Goal: Ask a question: Seek information or help from site administrators or community

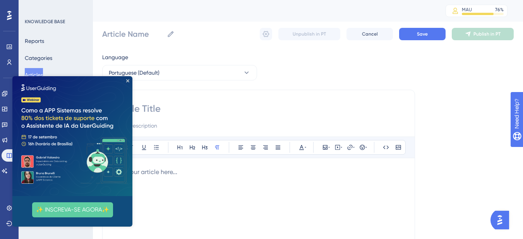
click at [129, 81] on img at bounding box center [72, 136] width 120 height 120
click at [131, 79] on img at bounding box center [72, 136] width 120 height 120
click at [126, 81] on icon "Close Preview" at bounding box center [127, 80] width 3 height 3
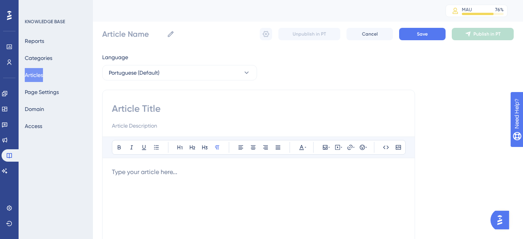
click at [41, 72] on button "Articles" at bounding box center [34, 75] width 18 height 14
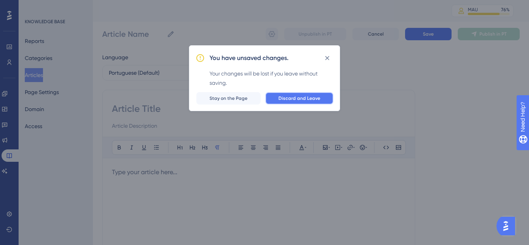
click at [291, 98] on span "Discard and Leave" at bounding box center [300, 98] width 42 height 6
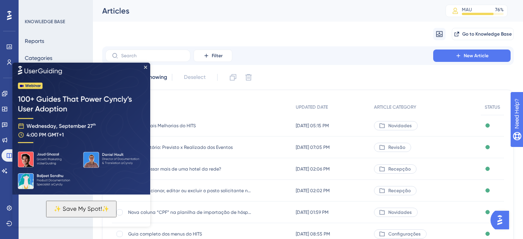
click at [144, 67] on img at bounding box center [81, 128] width 138 height 134
click at [147, 65] on img at bounding box center [81, 128] width 138 height 134
click at [224, 147] on span "Novo Relatório: Previsto x Realizado dos Eventos" at bounding box center [190, 148] width 124 height 6
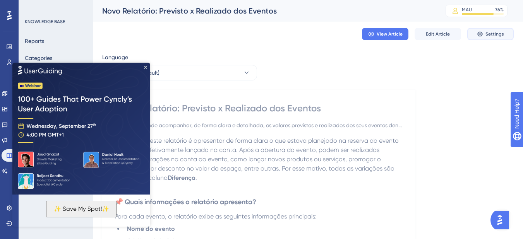
click at [479, 34] on icon at bounding box center [480, 34] width 5 height 5
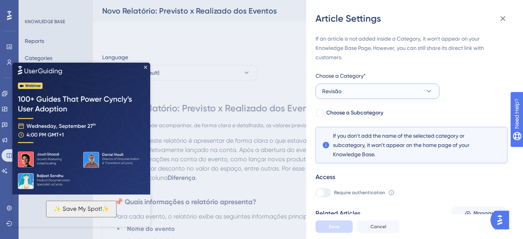
click at [381, 89] on button "Revisão" at bounding box center [378, 91] width 124 height 15
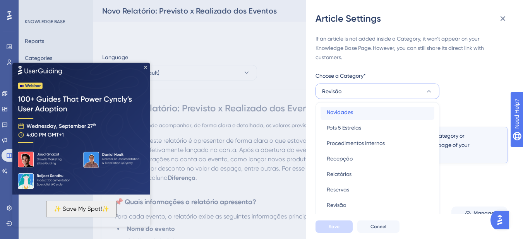
click at [375, 113] on div "Novidades Novidades" at bounding box center [378, 112] width 102 height 15
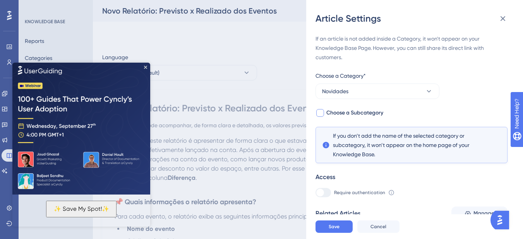
click at [344, 111] on span "Choose a Subcategory" at bounding box center [355, 112] width 57 height 9
checkbox input "true"
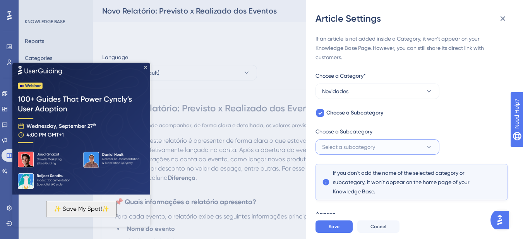
click at [345, 149] on span "Select a subcategory" at bounding box center [348, 147] width 53 height 9
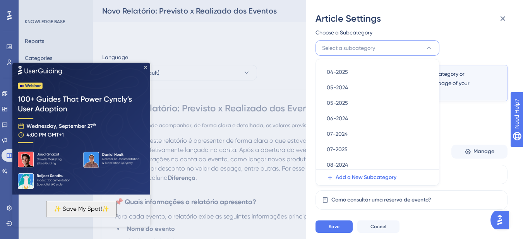
scroll to position [113, 0]
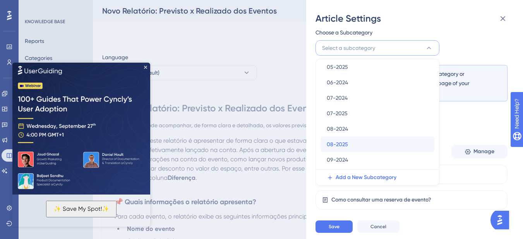
click at [373, 148] on div "08-2025 08-2025" at bounding box center [378, 144] width 102 height 15
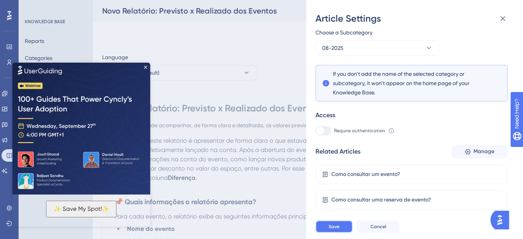
click at [339, 228] on button "Save" at bounding box center [334, 227] width 37 height 12
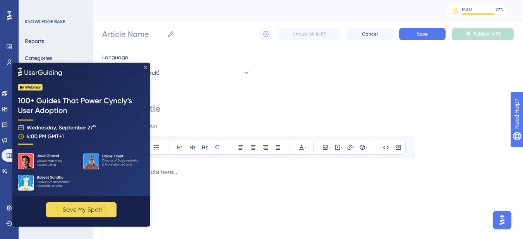
click at [146, 67] on icon "Close Preview" at bounding box center [145, 66] width 3 height 3
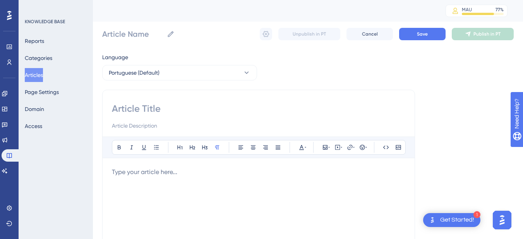
click at [41, 75] on button "Articles" at bounding box center [34, 75] width 18 height 14
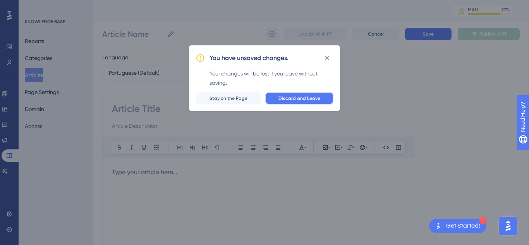
click at [311, 102] on button "Discard and Leave" at bounding box center [299, 98] width 68 height 12
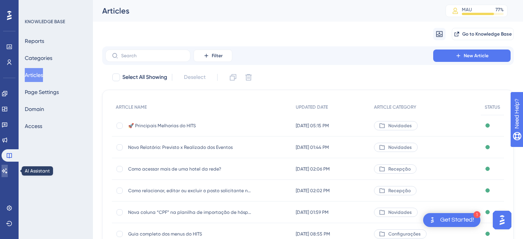
drag, startPoint x: 13, startPoint y: 174, endPoint x: 73, endPoint y: 51, distance: 136.2
click at [8, 174] on link at bounding box center [5, 171] width 6 height 12
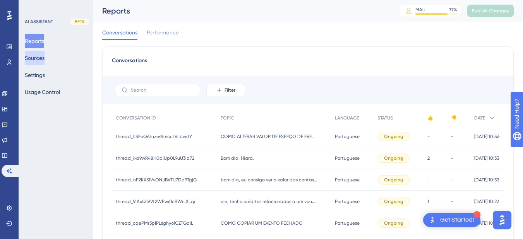
click at [44, 59] on button "Sources" at bounding box center [35, 58] width 20 height 14
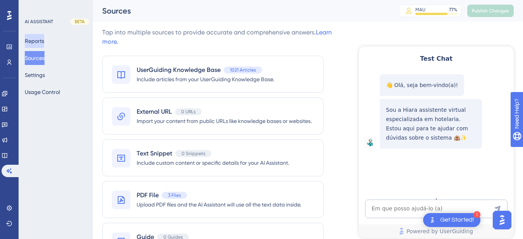
click at [42, 40] on button "Reports" at bounding box center [34, 41] width 19 height 14
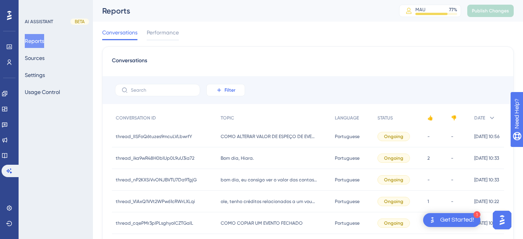
click at [239, 94] on button "Filter" at bounding box center [226, 90] width 39 height 12
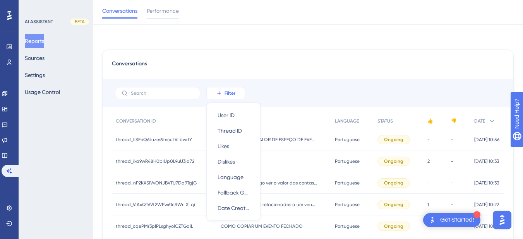
scroll to position [39, 0]
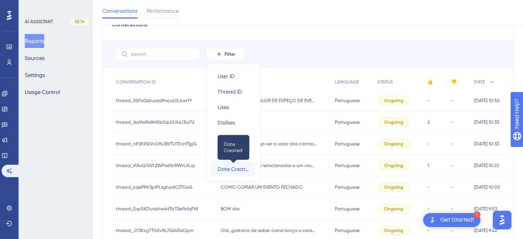
click at [241, 165] on span "Date Created" at bounding box center [234, 169] width 32 height 9
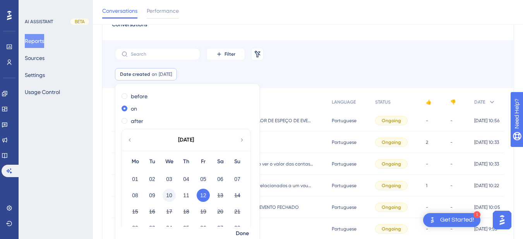
click at [167, 194] on button "10" at bounding box center [169, 195] width 13 height 13
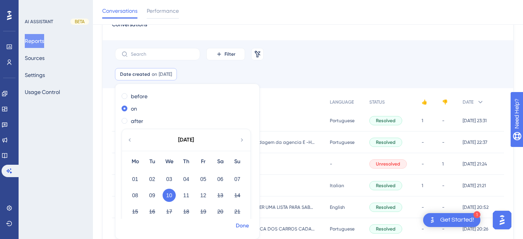
click at [243, 227] on span "Done" at bounding box center [242, 226] width 13 height 9
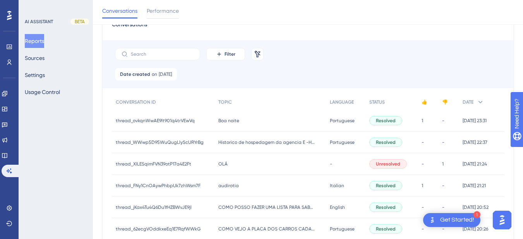
click at [219, 120] on span "Boa noite" at bounding box center [229, 121] width 21 height 6
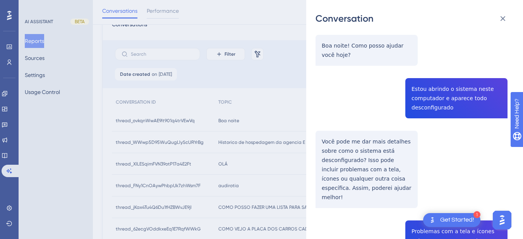
scroll to position [0, 0]
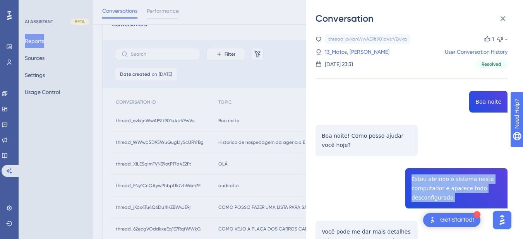
copy span "Estou abrindo o sistema neste computador e aparece todo desconfigurado"
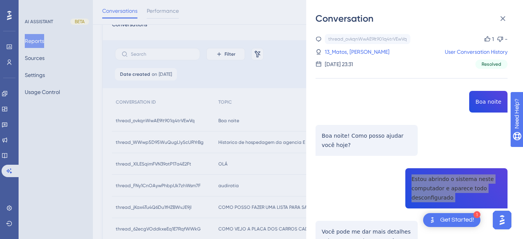
scroll to position [181, 0]
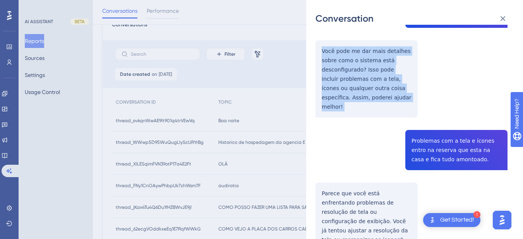
copy p "Você pode me dar mais detalhes sobre como o sistema está desconfigurado? Isso p…"
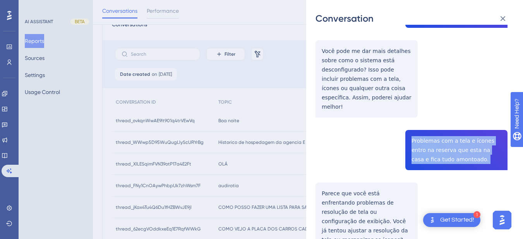
copy span "Problemas com a tela e ícones entro na reserva que esta na casa e fica tudo amo…"
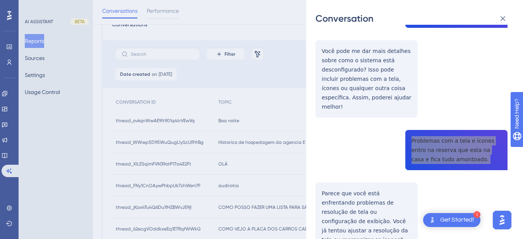
scroll to position [271, 0]
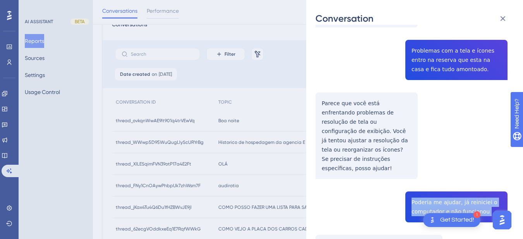
copy span "Poderia me ajudar, já reiniciei o computador e não funcionou"
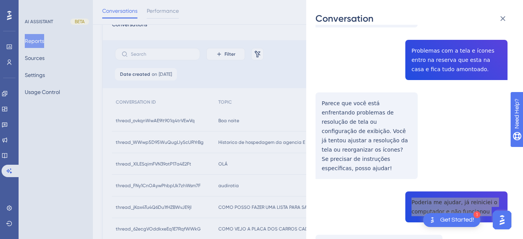
scroll to position [361, 0]
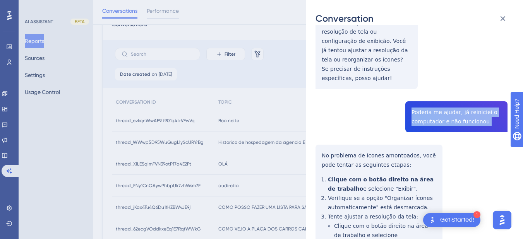
click at [320, 124] on div "thread_ovkqnWwAE9lt901q4trVEwVq Copy 1 - 13_Matos, [PERSON_NAME] User Conversat…" at bounding box center [412, 174] width 192 height 1002
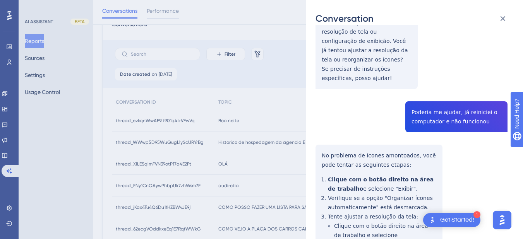
click at [318, 126] on div "thread_ovkqnWwAE9lt901q4trVEwVq Copy 1 - 13_Matos, [PERSON_NAME] User Conversat…" at bounding box center [412, 174] width 192 height 1002
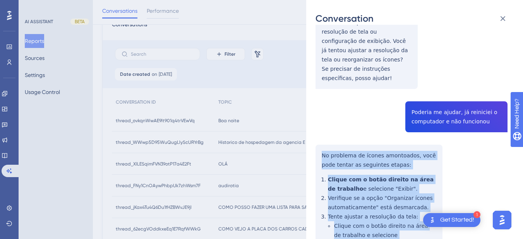
scroll to position [452, 0]
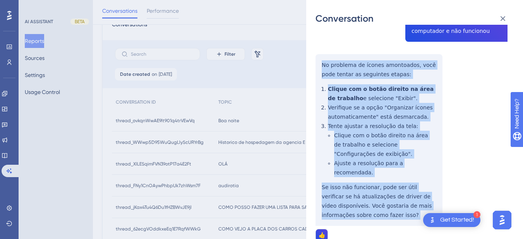
drag, startPoint x: 318, startPoint y: 126, endPoint x: 358, endPoint y: 181, distance: 68.5
click at [358, 181] on div "thread_ovkqnWwAE9lt901q4trVEwVq Copy 1 - 13_Matos, [PERSON_NAME] User Conversat…" at bounding box center [412, 83] width 192 height 1002
copy div "No problema de ícones amontoados, você pode tentar as seguintes etapas: Clique …"
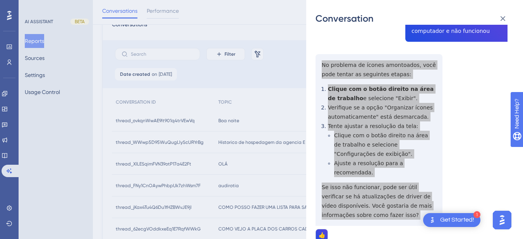
scroll to position [542, 0]
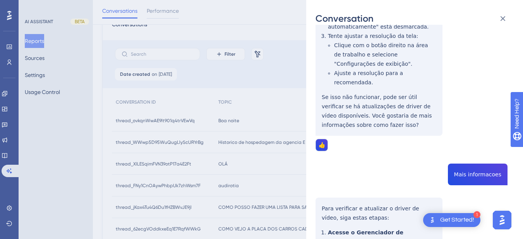
copy span "Mais informacoes"
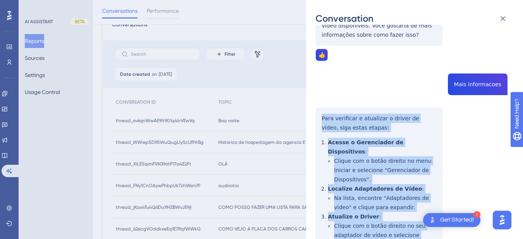
scroll to position [723, 0]
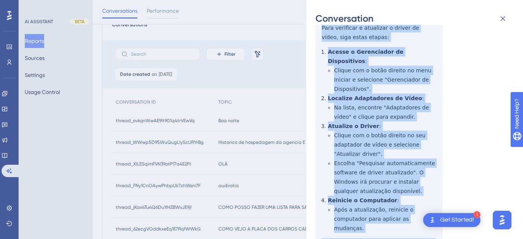
drag, startPoint x: 320, startPoint y: 170, endPoint x: 349, endPoint y: 211, distance: 50.3
copy div "Para verificar e atualizar o driver de vídeo, siga estas etapas: Acesse o Geren…"
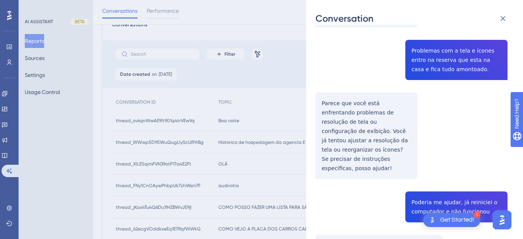
scroll to position [0, 0]
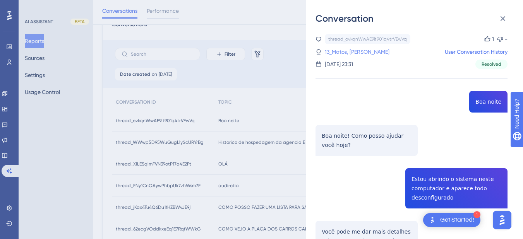
click at [340, 53] on link "13_Matos, [PERSON_NAME]" at bounding box center [357, 51] width 65 height 9
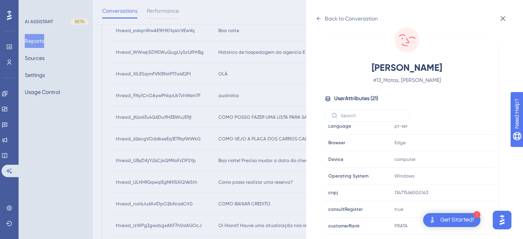
scroll to position [236, 0]
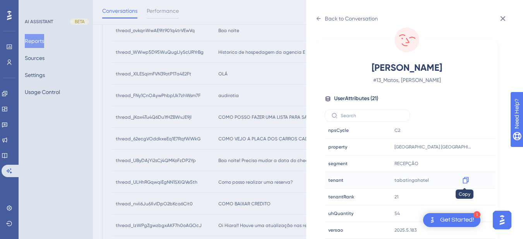
drag, startPoint x: 463, startPoint y: 173, endPoint x: 477, endPoint y: 180, distance: 15.6
click at [465, 182] on icon at bounding box center [466, 181] width 8 height 8
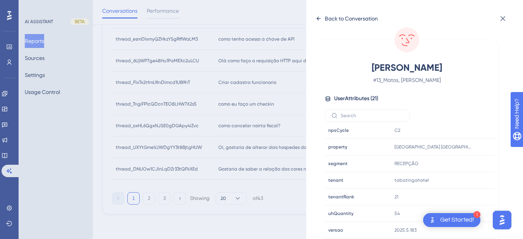
click at [316, 17] on icon at bounding box center [319, 18] width 6 height 6
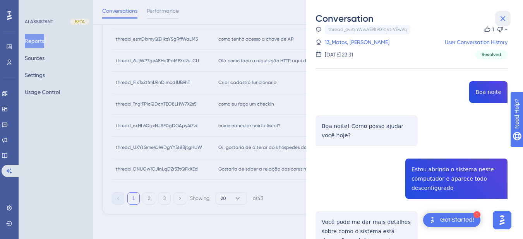
click at [500, 22] on icon at bounding box center [503, 18] width 9 height 9
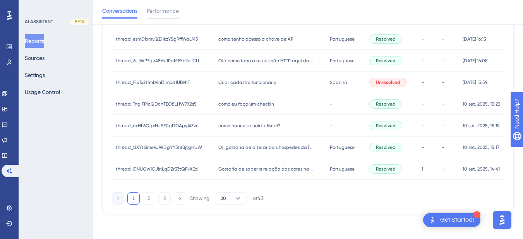
scroll to position [41, 0]
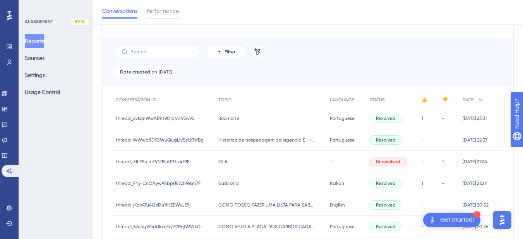
click at [220, 141] on span "Historico de hospedagem da agencia E -HTL" at bounding box center [267, 140] width 97 height 6
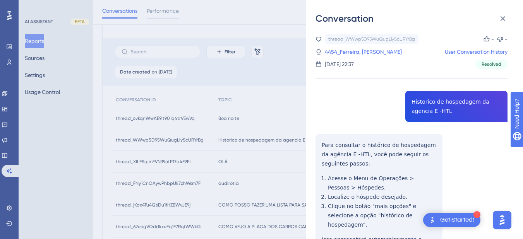
click at [434, 98] on div "thread_WWwp5D95WuQugLlyScURYrBg Copy - - 4454_Ferreira, [PERSON_NAME] User Conv…" at bounding box center [412, 176] width 192 height 284
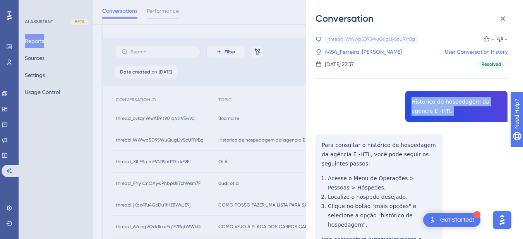
click at [434, 98] on div "thread_WWwp5D95WuQugLlyScURYrBg Copy - - 4454_Ferreira, [PERSON_NAME] User Conv…" at bounding box center [412, 176] width 192 height 284
copy span "Historico de hospedagem da agencia E -HTL"
click at [320, 144] on div "thread_WWwp5D95WuQugLlyScURYrBg Copy - - 4454_Ferreira, [PERSON_NAME] User Conv…" at bounding box center [412, 176] width 192 height 284
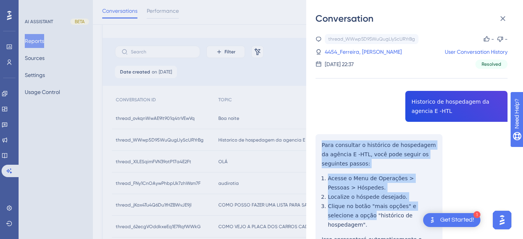
scroll to position [64, 0]
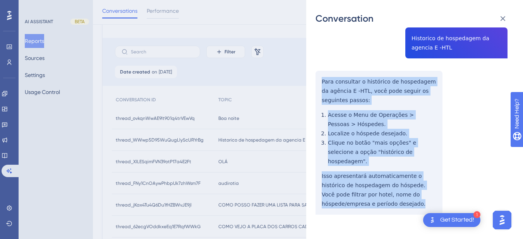
drag, startPoint x: 325, startPoint y: 145, endPoint x: 364, endPoint y: 200, distance: 68.1
click at [364, 200] on div "thread_WWwp5D95WuQugLlyScURYrBg Copy - - 4454_Ferreira, [PERSON_NAME] User Conv…" at bounding box center [412, 113] width 192 height 284
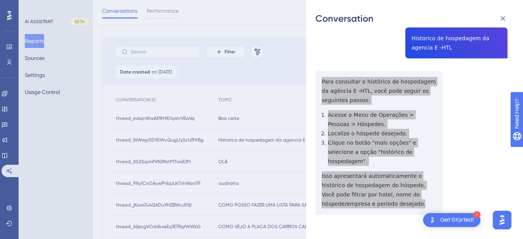
scroll to position [0, 0]
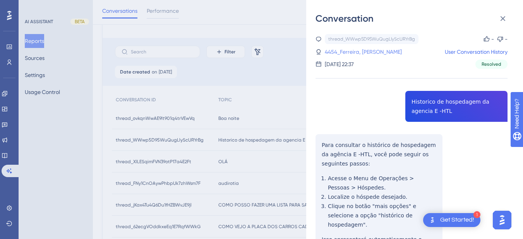
click at [346, 56] on link "4454_Ferreira, [PERSON_NAME]" at bounding box center [363, 51] width 77 height 9
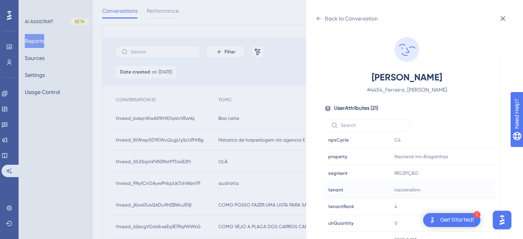
scroll to position [10, 0]
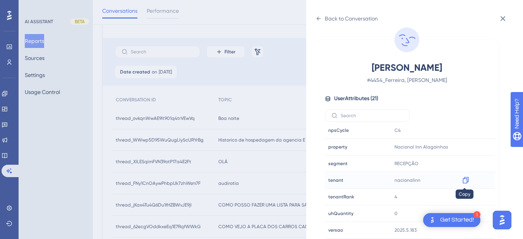
click at [470, 182] on div at bounding box center [466, 180] width 12 height 12
click at [463, 183] on icon at bounding box center [466, 181] width 8 height 8
click at [462, 148] on icon at bounding box center [466, 147] width 8 height 8
click at [318, 18] on icon at bounding box center [319, 19] width 4 height 4
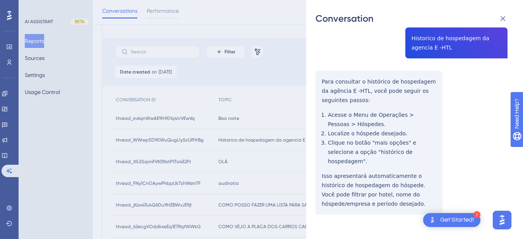
scroll to position [222, 0]
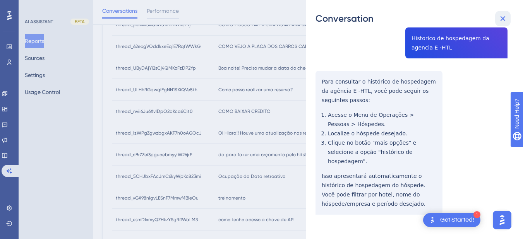
click at [503, 19] on icon at bounding box center [503, 18] width 9 height 9
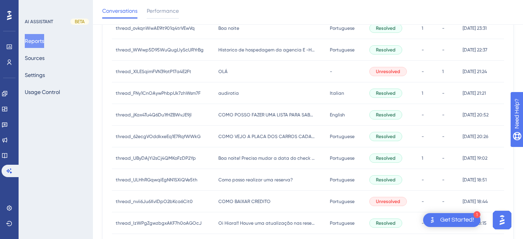
scroll to position [41, 0]
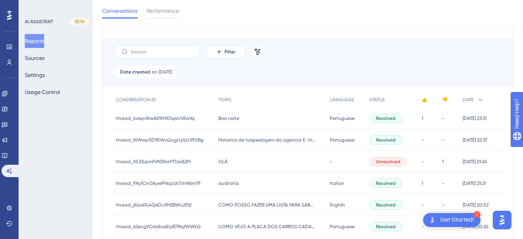
click at [233, 162] on div "OLÁ OLÁ" at bounding box center [271, 162] width 112 height 22
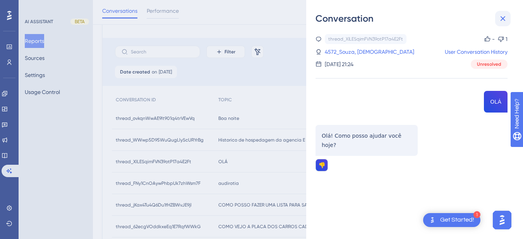
click at [506, 17] on icon at bounding box center [503, 18] width 9 height 9
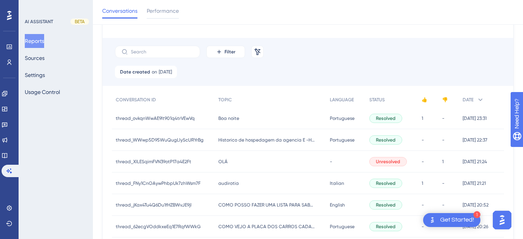
click at [244, 184] on div "audirotia audirotia" at bounding box center [271, 184] width 112 height 22
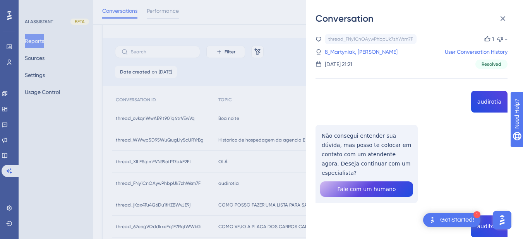
copy span "audirotia"
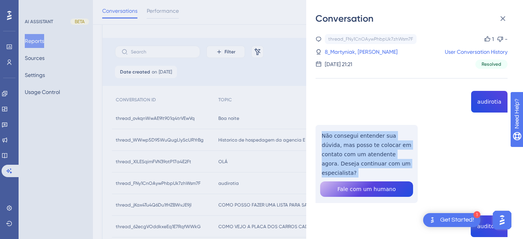
copy p "Não consegui entender sua dúvida, mas posso te colocar em contato com um atende…"
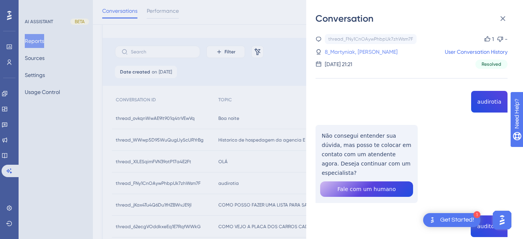
click at [365, 50] on link "8_Martyniak, [PERSON_NAME]" at bounding box center [361, 51] width 73 height 9
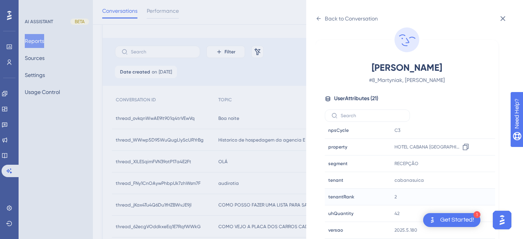
scroll to position [132, 0]
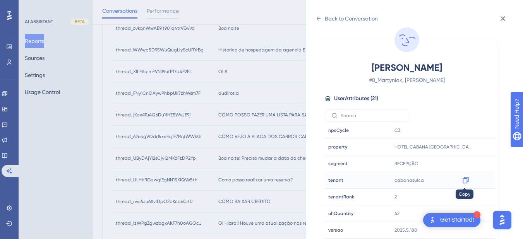
click at [463, 181] on icon at bounding box center [466, 180] width 6 height 7
click at [317, 15] on icon at bounding box center [319, 18] width 6 height 6
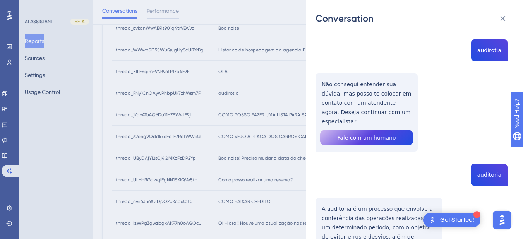
scroll to position [142, 0]
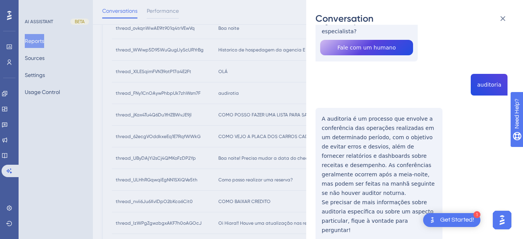
click at [492, 77] on div "thread_FNy1CnOAywPhbpUk7zhWsm7F Copy 1 - 8_Martyniak, Rocheli User Conversation…" at bounding box center [412, 232] width 192 height 680
click at [315, 114] on div "Conversation thread_FNy1CnOAywPhbpUk7zhWsm7F Copy 1 - 8_Martyniak, Rocheli User…" at bounding box center [414, 119] width 217 height 239
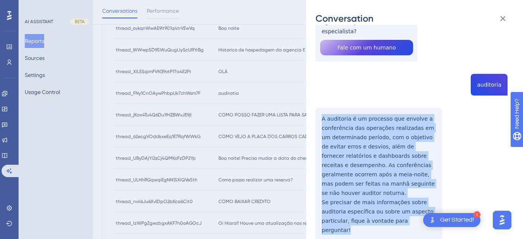
drag, startPoint x: 317, startPoint y: 108, endPoint x: 399, endPoint y: 214, distance: 134.0
click at [402, 217] on div "thread_FNy1CnOAywPhbpUk7zhWsm7F Copy 1 - 8_Martyniak, Rocheli User Conversation…" at bounding box center [412, 232] width 192 height 680
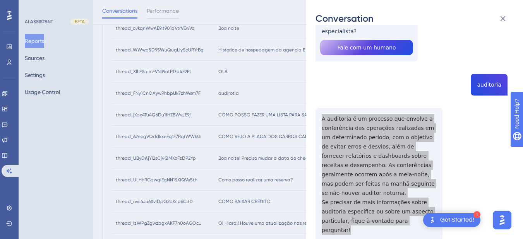
scroll to position [323, 0]
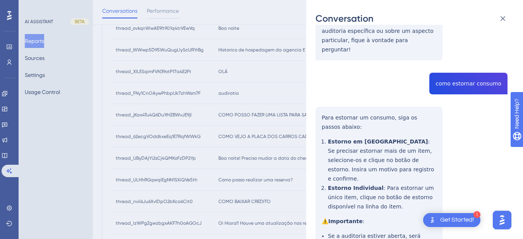
click at [443, 58] on div "thread_FNy1CnOAywPhbpUk7zhWsm7F Copy 1 - 8_Martyniak, Rocheli User Conversation…" at bounding box center [412, 51] width 192 height 680
click at [327, 90] on div "thread_FNy1CnOAywPhbpUk7zhWsm7F Copy 1 - 8_Martyniak, Rocheli User Conversation…" at bounding box center [412, 51] width 192 height 680
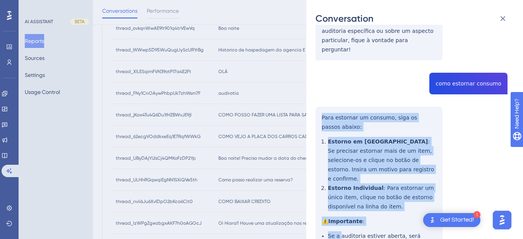
scroll to position [413, 0]
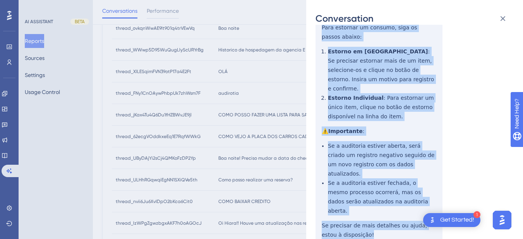
drag, startPoint x: 321, startPoint y: 88, endPoint x: 365, endPoint y: 184, distance: 106.3
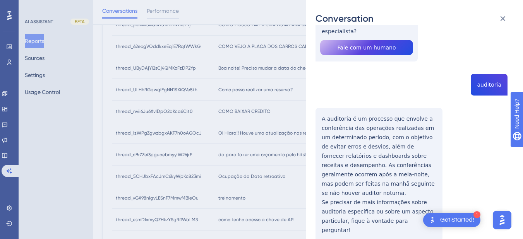
scroll to position [0, 0]
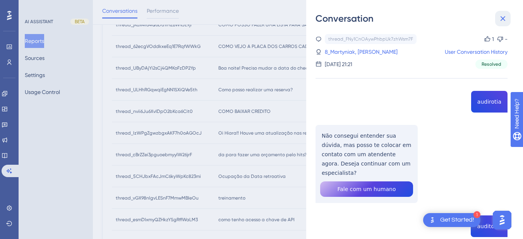
click at [497, 19] on button at bounding box center [503, 18] width 15 height 15
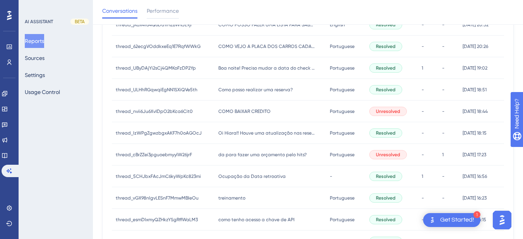
scroll to position [132, 0]
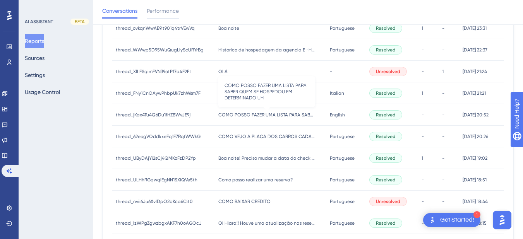
click at [230, 117] on span "COMO POSSO FAZER UMA LISTA PARA SABER QUEM SE HOSPEDOU EM DETERMINADO UH" at bounding box center [267, 115] width 97 height 6
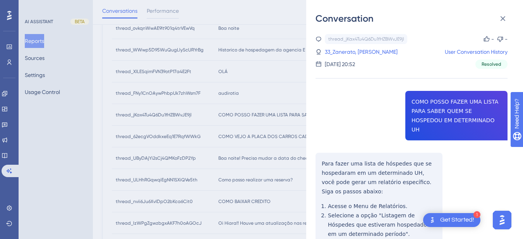
click at [415, 116] on div "thread_jKax4Tu4Q6Du1fHZBWvJE9jl Copy - - 33_Zanerato, [PERSON_NAME] User Conver…" at bounding box center [412, 199] width 192 height 330
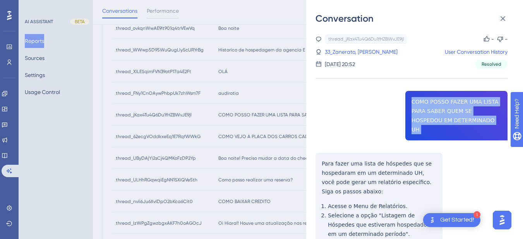
click at [415, 116] on div "thread_jKax4Tu4Q6Du1fHZBWvJE9jl Copy - - 33_Zanerato, [PERSON_NAME] User Conver…" at bounding box center [412, 199] width 192 height 330
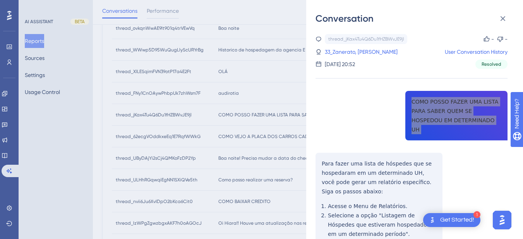
scroll to position [90, 0]
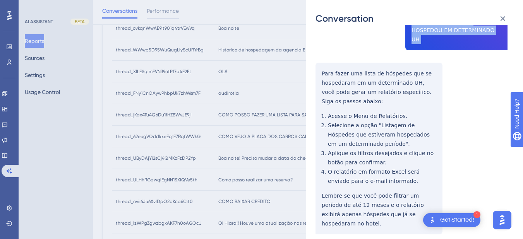
click at [317, 63] on div "thread_jKax4Tu4Q6Du1fHZBWvJE9jl Copy - - 33_Zanerato, [PERSON_NAME] User Conver…" at bounding box center [412, 109] width 192 height 330
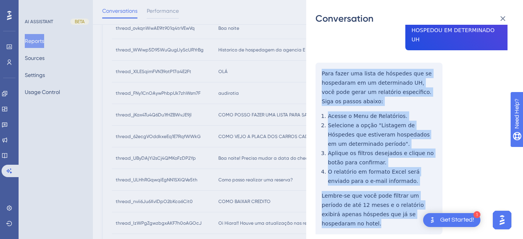
drag, startPoint x: 317, startPoint y: 63, endPoint x: 424, endPoint y: 210, distance: 181.4
click at [424, 210] on div "thread_jKax4Tu4Q6Du1fHZBWvJE9jl Copy - - 33_Zanerato, [PERSON_NAME] User Conver…" at bounding box center [412, 109] width 192 height 330
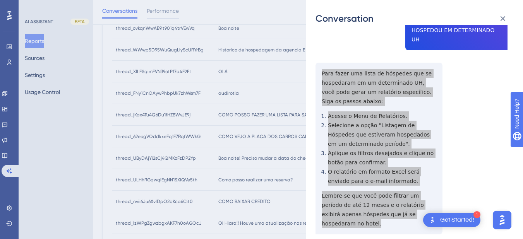
scroll to position [0, 0]
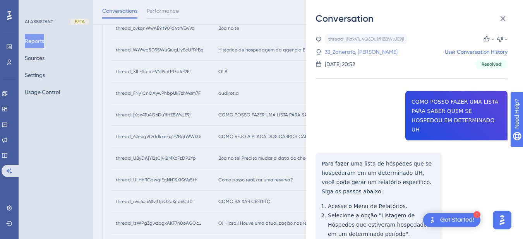
click at [354, 51] on link "33_Zanerato, [PERSON_NAME]" at bounding box center [361, 51] width 73 height 9
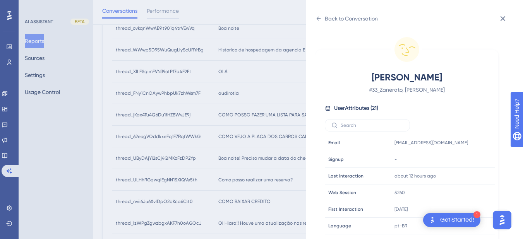
scroll to position [236, 0]
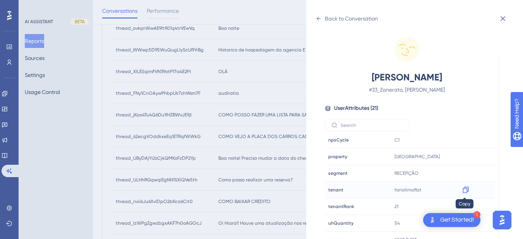
click at [466, 192] on icon at bounding box center [466, 190] width 6 height 7
click at [318, 18] on icon at bounding box center [319, 19] width 4 height 4
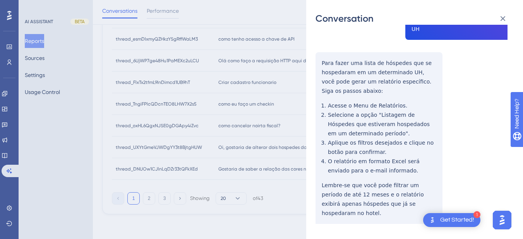
scroll to position [0, 0]
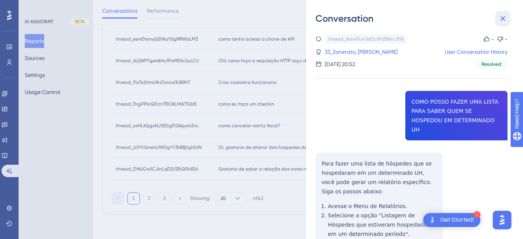
drag, startPoint x: 502, startPoint y: 17, endPoint x: 485, endPoint y: 22, distance: 17.7
click at [502, 17] on icon at bounding box center [503, 18] width 5 height 5
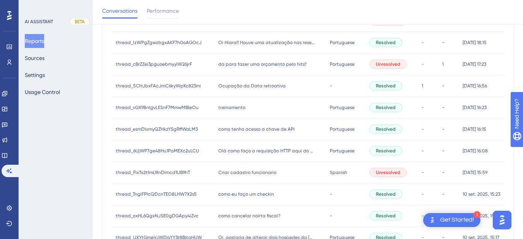
scroll to position [132, 0]
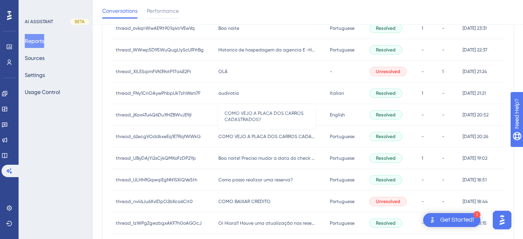
click at [237, 138] on span "COMO VEJO A PLACA DOS CARROS CADASTRADOS?" at bounding box center [267, 137] width 97 height 6
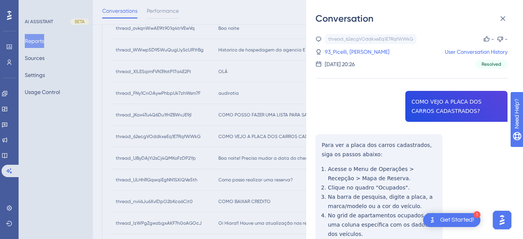
click at [420, 105] on div "thread_62ecgVOddkxeEq1E7RqfWWkG Copy - - 93_Picelli, Thiago User Conversation H…" at bounding box center [412, 180] width 192 height 293
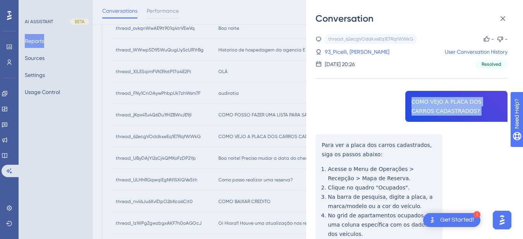
click at [420, 105] on div "thread_62ecgVOddkxeEq1E7RqfWWkG Copy - - 93_Picelli, Thiago User Conversation H…" at bounding box center [412, 180] width 192 height 293
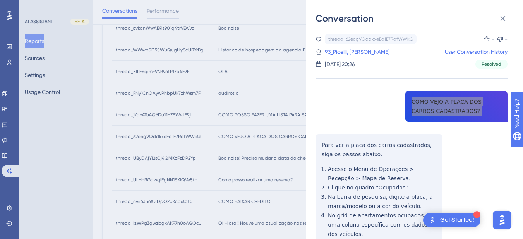
scroll to position [73, 0]
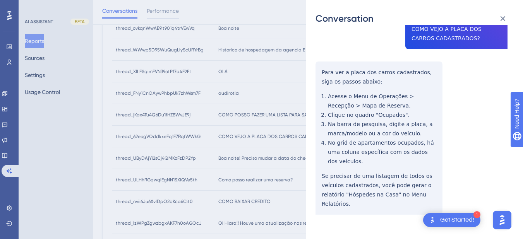
click at [326, 71] on div "thread_62ecgVOddkxeEq1E7RqfWWkG Copy - - 93_Picelli, Thiago User Conversation H…" at bounding box center [412, 107] width 192 height 293
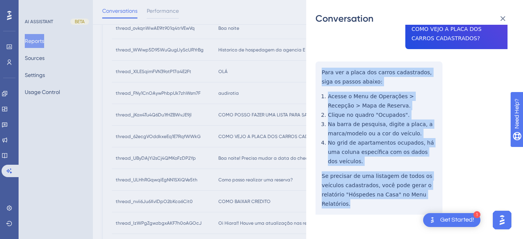
drag, startPoint x: 320, startPoint y: 69, endPoint x: 368, endPoint y: 206, distance: 144.8
click at [368, 206] on div "thread_62ecgVOddkxeEq1E7RqfWWkG Copy - - 93_Picelli, Thiago User Conversation H…" at bounding box center [412, 107] width 192 height 293
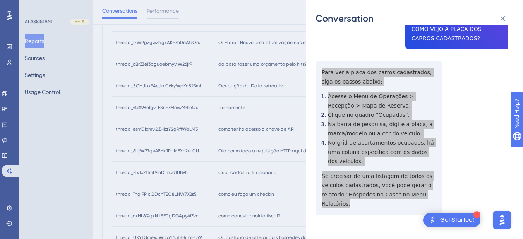
scroll to position [0, 0]
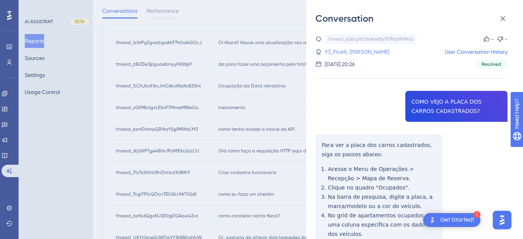
click at [341, 50] on link "93_Picelli, [PERSON_NAME]" at bounding box center [357, 51] width 65 height 9
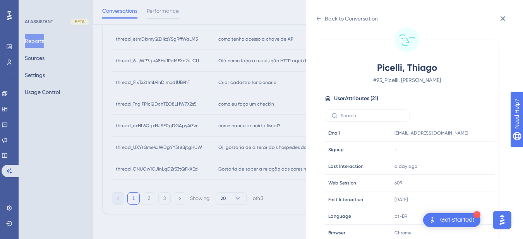
scroll to position [236, 0]
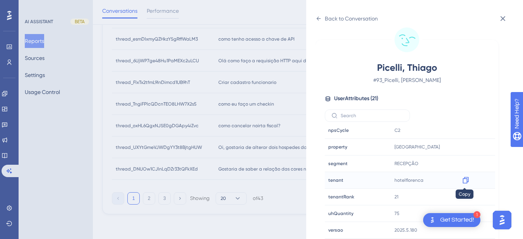
click at [468, 182] on icon at bounding box center [466, 180] width 6 height 7
click at [318, 21] on icon at bounding box center [319, 18] width 6 height 6
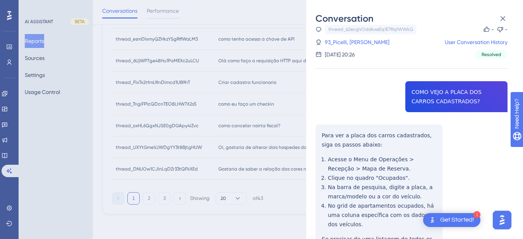
scroll to position [73, 0]
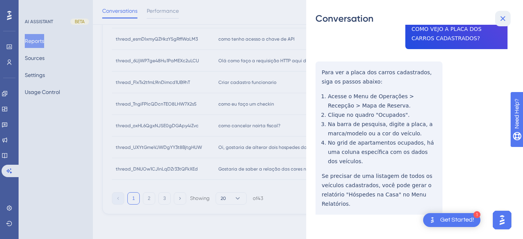
click at [497, 15] on button at bounding box center [503, 18] width 15 height 15
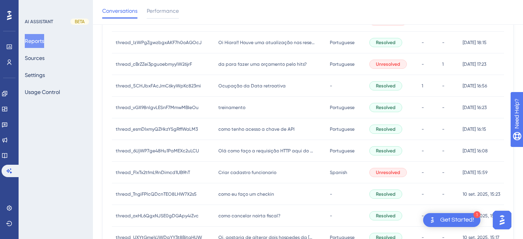
scroll to position [222, 0]
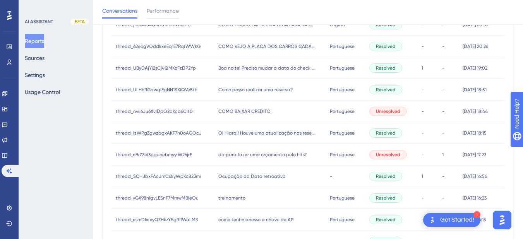
click at [264, 72] on div "Boa noite! Preciso mudar a data do check -in em uma conta aberta, como posso fa…" at bounding box center [271, 68] width 112 height 22
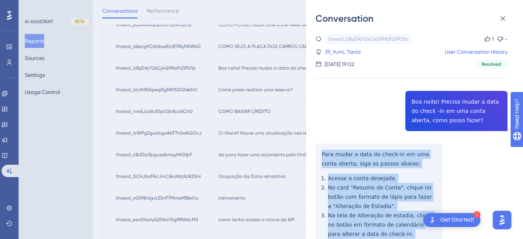
scroll to position [90, 0]
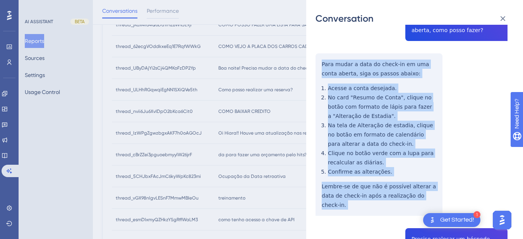
drag, startPoint x: 320, startPoint y: 155, endPoint x: 433, endPoint y: 200, distance: 121.4
click at [433, 200] on div "thread_UByDAjYi2sCj4QMKoFzDP2Yp Copy 1 - 39_Yumi, Tania User Conversation Histo…" at bounding box center [412, 188] width 192 height 489
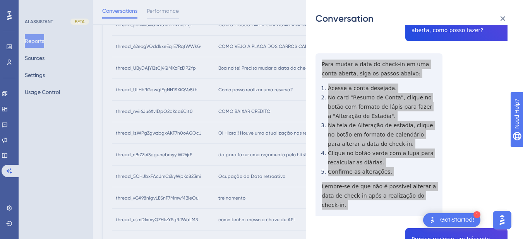
scroll to position [181, 0]
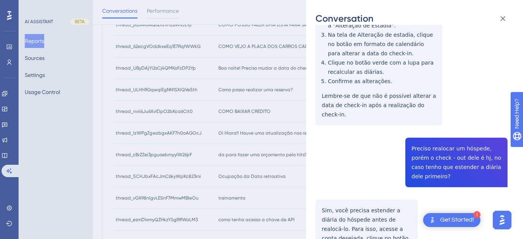
click at [428, 155] on div "thread_UByDAjYi2sCj4QMKoFzDP2Yp Copy 1 - 39_Yumi, Tania User Conversation Histo…" at bounding box center [412, 97] width 192 height 489
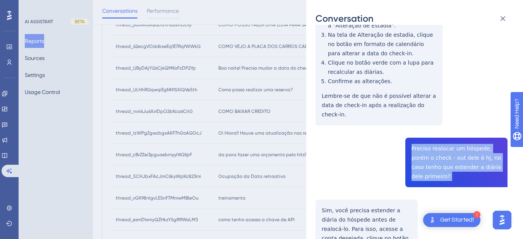
click at [428, 155] on div "thread_UByDAjYi2sCj4QMKoFzDP2Yp Copy 1 - 39_Yumi, Tania User Conversation Histo…" at bounding box center [412, 97] width 192 height 489
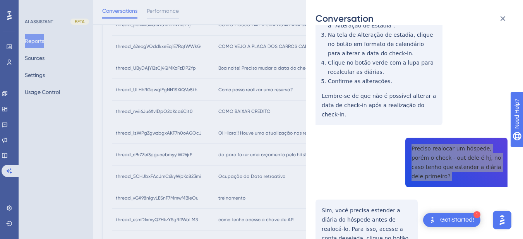
scroll to position [259, 0]
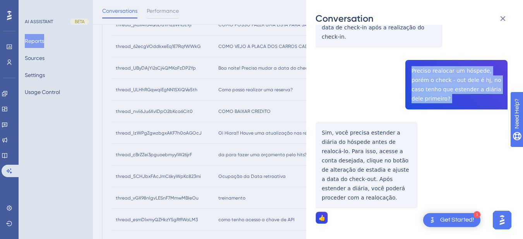
click at [322, 122] on div "thread_UByDAjYi2sCj4QMKoFzDP2Yp Copy 1 - 39_Yumi, Tania User Conversation Histo…" at bounding box center [412, 19] width 192 height 489
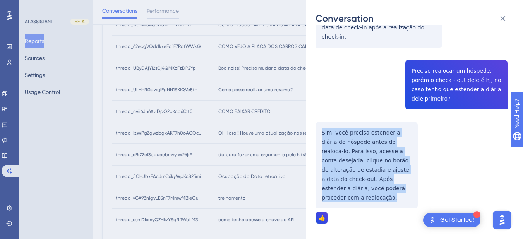
drag, startPoint x: 320, startPoint y: 122, endPoint x: 399, endPoint y: 184, distance: 99.8
click at [399, 184] on div "thread_UByDAjYi2sCj4QMKoFzDP2Yp Copy 1 - 39_Yumi, Tania User Conversation Histo…" at bounding box center [412, 19] width 192 height 489
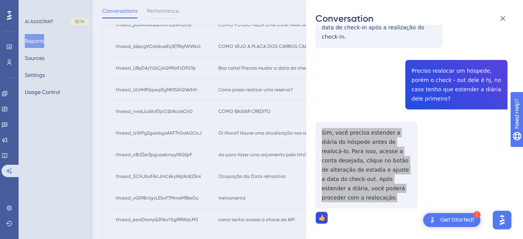
scroll to position [0, 0]
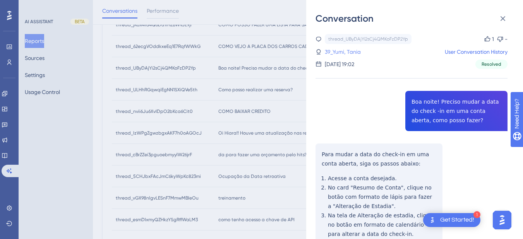
click at [349, 52] on link "39_Yumi, Tania" at bounding box center [343, 51] width 36 height 9
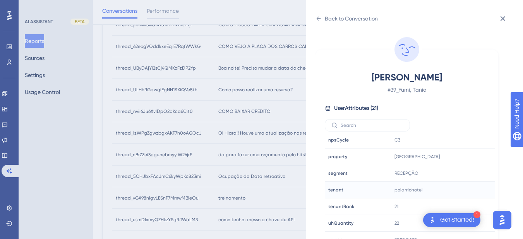
scroll to position [10, 0]
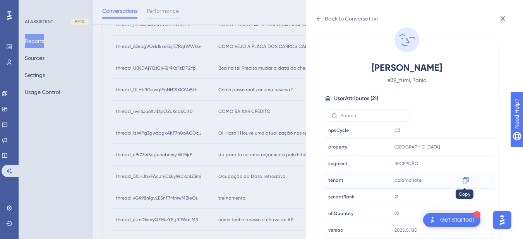
click at [466, 181] on icon at bounding box center [466, 181] width 8 height 8
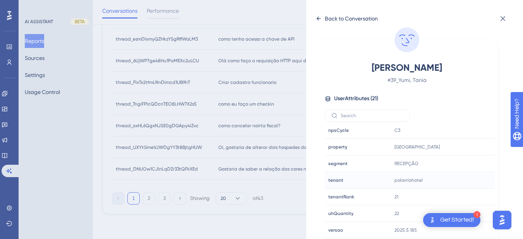
click at [318, 17] on icon at bounding box center [319, 19] width 4 height 4
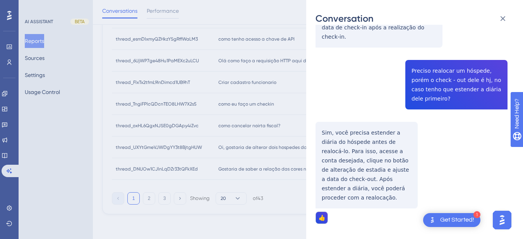
scroll to position [0, 0]
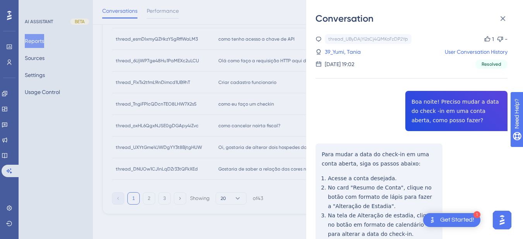
click at [503, 10] on div "Conversation thread_UByDAjYi2sCj4QMKoFzDP2Yp Copy 1 - 39_Yumi, Tania User Conve…" at bounding box center [414, 119] width 217 height 239
drag, startPoint x: 505, startPoint y: 21, endPoint x: 292, endPoint y: 90, distance: 224.4
click at [505, 21] on icon at bounding box center [503, 18] width 5 height 5
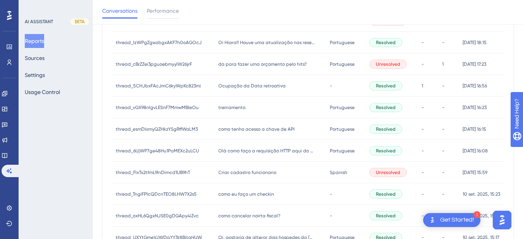
scroll to position [222, 0]
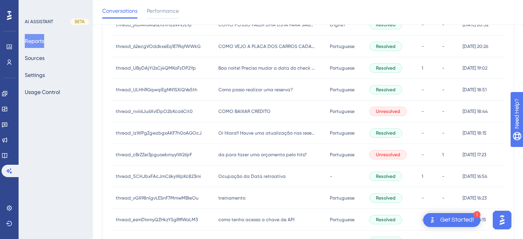
click at [225, 88] on span "Como posso realizar uma reserva?" at bounding box center [256, 90] width 74 height 6
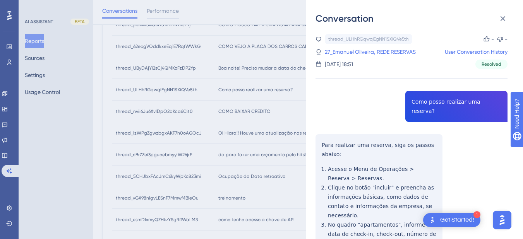
click at [432, 99] on div "thread_ULHhRGqwqiEgNN1SXiQVe5th Copy - - 27_Emanuel Oliveira, REDE RESERVAS Use…" at bounding box center [412, 208] width 192 height 349
click at [317, 129] on div "thread_ULHhRGqwqiEgNN1SXiQVe5th Copy - - 27_Emanuel Oliveira, REDE RESERVAS Use…" at bounding box center [412, 208] width 192 height 349
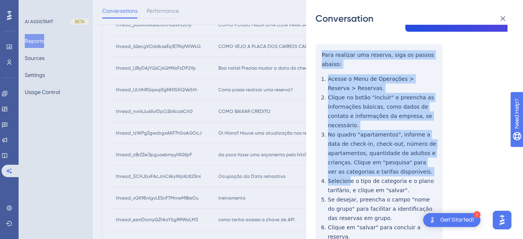
scroll to position [101, 0]
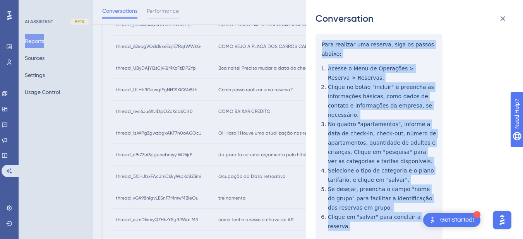
drag, startPoint x: 316, startPoint y: 136, endPoint x: 441, endPoint y: 193, distance: 138.0
click at [441, 193] on div "thread_ULHhRGqwqiEgNN1SXiQVe5th Copy - - 27_Emanuel Oliveira, REDE RESERVAS Use…" at bounding box center [412, 107] width 192 height 349
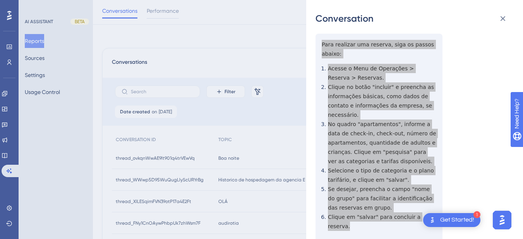
scroll to position [0, 0]
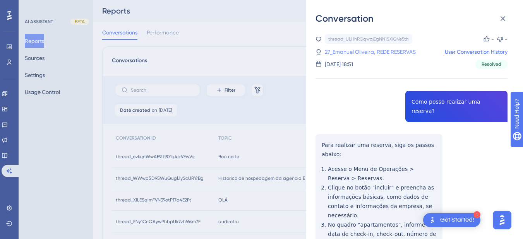
click at [345, 50] on link "27_Emanuel Oliveira, REDE RESERVAS" at bounding box center [370, 51] width 91 height 9
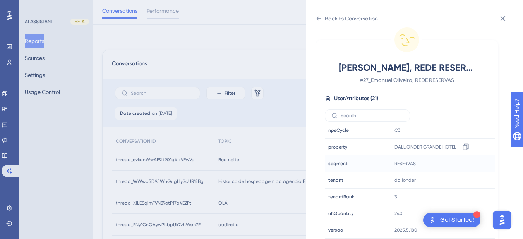
scroll to position [361, 0]
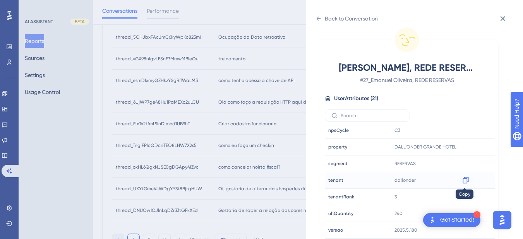
click at [466, 182] on icon at bounding box center [466, 180] width 6 height 7
click at [319, 20] on icon at bounding box center [319, 19] width 4 height 4
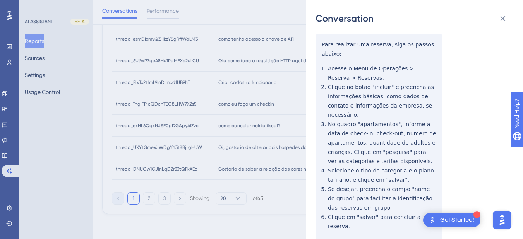
scroll to position [0, 0]
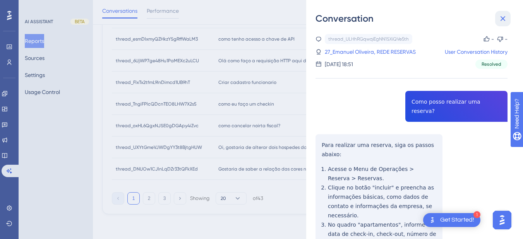
click at [507, 15] on icon at bounding box center [503, 18] width 9 height 9
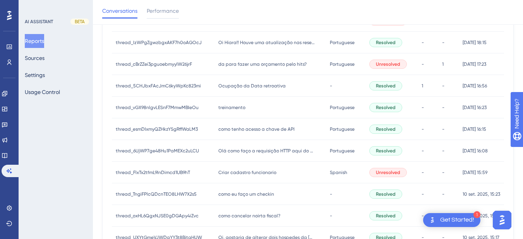
scroll to position [222, 0]
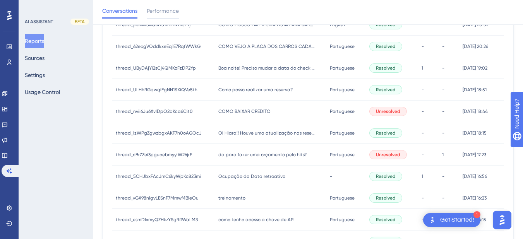
click at [248, 115] on div "COMO BAIXAR CREDITO COMO BAIXAR CREDITO" at bounding box center [271, 112] width 112 height 22
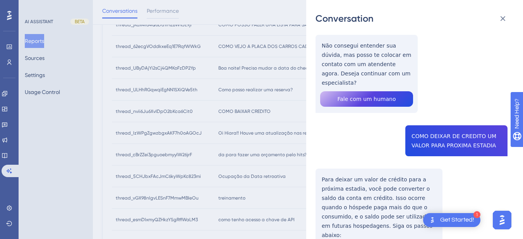
click at [353, 86] on div "thread_nvii6Ju6XvIDpO2bKca6Cit0 Copy - - 159_Santos, Edes User Conversation His…" at bounding box center [412, 167] width 192 height 446
click at [355, 58] on div "thread_nvii6Ju6XvIDpO2bKca6Cit0 Copy - - 159_Santos, Edes User Conversation His…" at bounding box center [412, 167] width 192 height 446
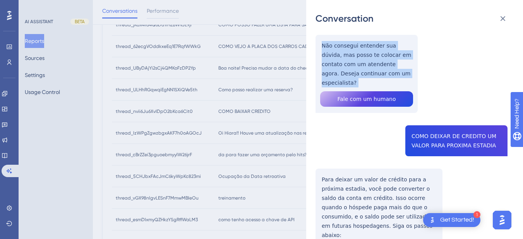
click at [355, 58] on div "thread_nvii6Ju6XvIDpO2bKca6Cit0 Copy - - 159_Santos, Edes User Conversation His…" at bounding box center [412, 167] width 192 height 446
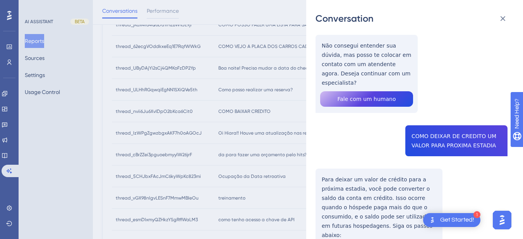
click at [425, 127] on div "thread_nvii6Ju6XvIDpO2bKca6Cit0 Copy - - 159_Santos, Edes User Conversation His…" at bounding box center [412, 167] width 192 height 446
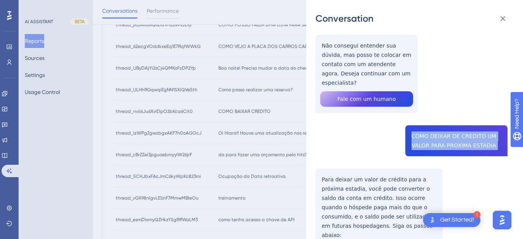
click at [425, 127] on div "thread_nvii6Ju6XvIDpO2bKca6Cit0 Copy - - 159_Santos, Edes User Conversation His…" at bounding box center [412, 167] width 192 height 446
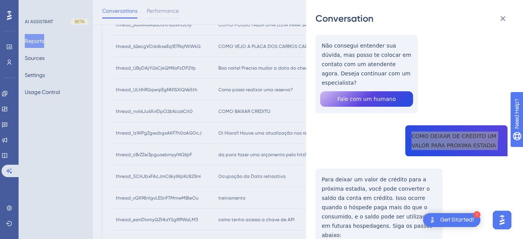
scroll to position [181, 0]
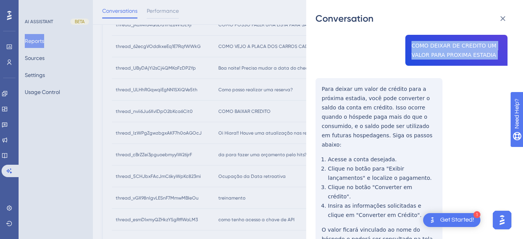
click at [316, 75] on div "thread_nvii6Ju6XvIDpO2bKca6Cit0 Copy - - 159_Santos, Edes User Conversation His…" at bounding box center [412, 76] width 192 height 446
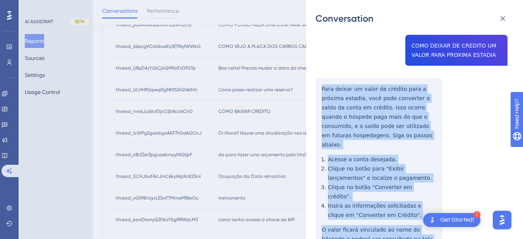
scroll to position [198, 0]
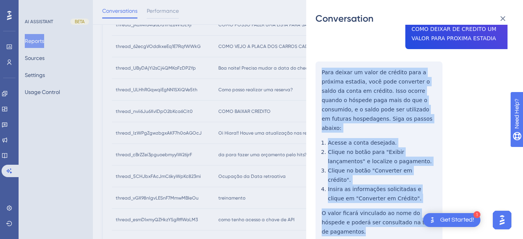
drag, startPoint x: 322, startPoint y: 76, endPoint x: 413, endPoint y: 172, distance: 133.2
click at [437, 196] on div "thread_nvii6Ju6XvIDpO2bKca6Cit0 Copy - - 159_Santos, Edes User Conversation His…" at bounding box center [412, 59] width 192 height 446
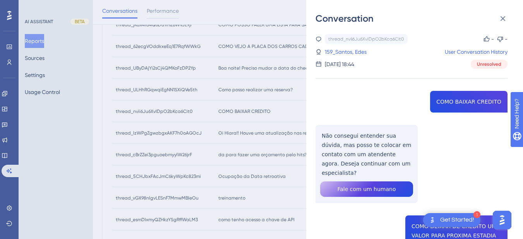
scroll to position [132, 0]
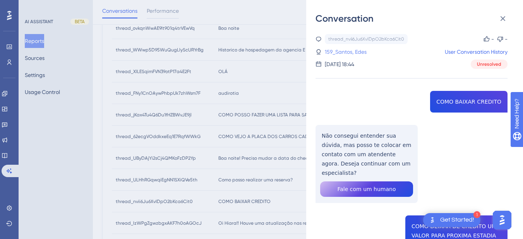
click at [340, 52] on link "159_Santos, Edes" at bounding box center [346, 51] width 42 height 9
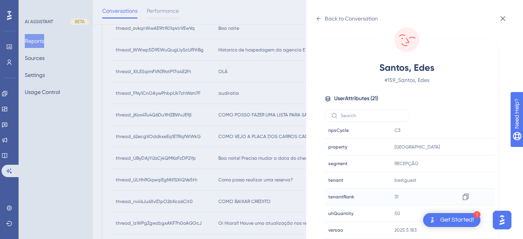
scroll to position [313, 0]
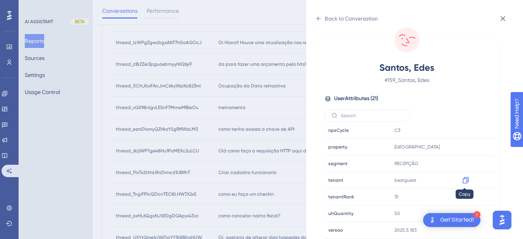
drag, startPoint x: 464, startPoint y: 179, endPoint x: 509, endPoint y: 187, distance: 46.1
click at [464, 179] on icon at bounding box center [466, 180] width 6 height 7
click at [316, 18] on icon at bounding box center [319, 18] width 6 height 6
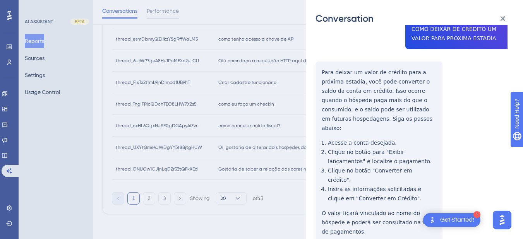
scroll to position [107, 0]
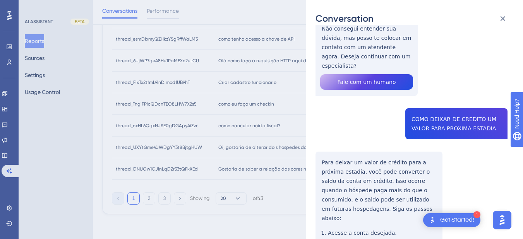
click at [439, 105] on div "thread_nvii6Ju6XvIDpO2bKca6Cit0 Copy - - 159_Santos, Edes User Conversation His…" at bounding box center [412, 150] width 192 height 446
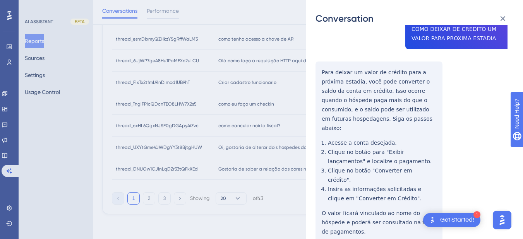
scroll to position [0, 0]
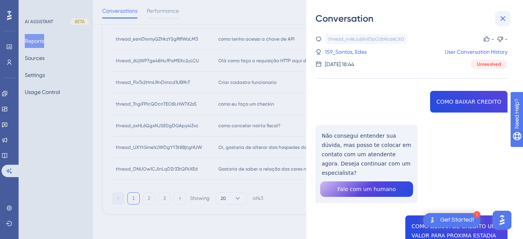
click at [501, 19] on icon at bounding box center [503, 18] width 9 height 9
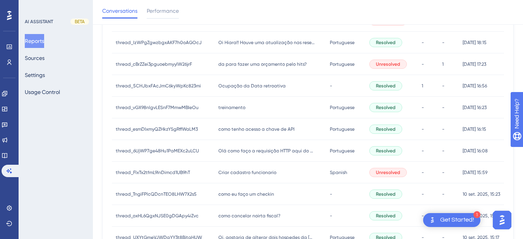
scroll to position [222, 0]
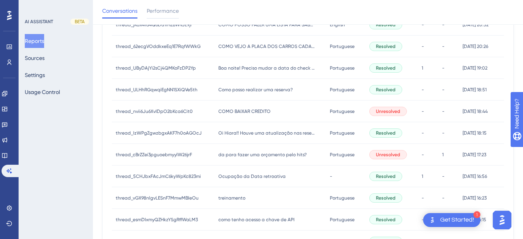
click at [240, 139] on div "Oi Hiara!! Houve uma atualização nas reservas que agora agenda os pagamentos no…" at bounding box center [271, 133] width 112 height 22
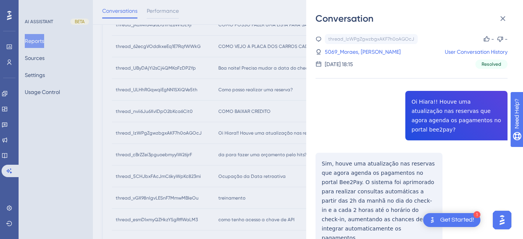
click at [413, 110] on div "thread_IzWPgZgwzbgxAKF7h0oAGOcJ Copy - - 5069_Moraes, Sibuelk User Conversation…" at bounding box center [412, 161] width 192 height 255
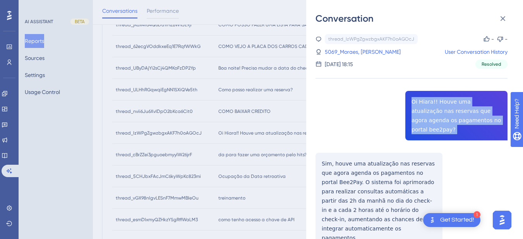
click at [413, 110] on div "thread_IzWPgZgwzbgxAKF7h0oAGOcJ Copy - - 5069_Moraes, Sibuelk User Conversation…" at bounding box center [412, 161] width 192 height 255
click at [322, 156] on div "thread_IzWPgZgwzbgxAKF7h0oAGOcJ Copy - - 5069_Moraes, Sibuelk User Conversation…" at bounding box center [412, 161] width 192 height 255
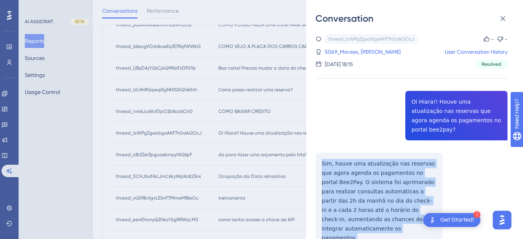
drag, startPoint x: 318, startPoint y: 153, endPoint x: 432, endPoint y: 209, distance: 126.7
click at [432, 209] on div "thread_IzWPgZgwzbgxAKF7h0oAGOcJ Copy - - 5069_Moraes, Sibuelk User Conversation…" at bounding box center [412, 161] width 192 height 255
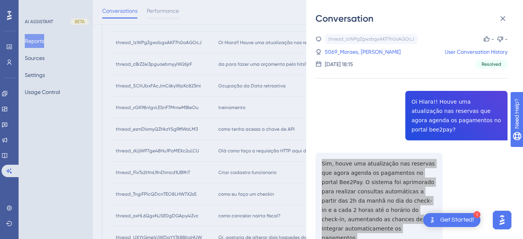
scroll to position [15, 0]
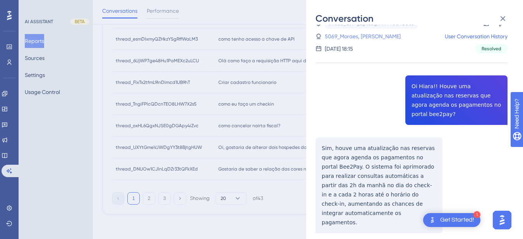
click at [351, 38] on link "5069_Moraes, [PERSON_NAME]" at bounding box center [363, 36] width 76 height 9
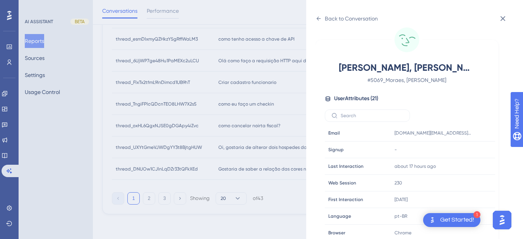
scroll to position [236, 0]
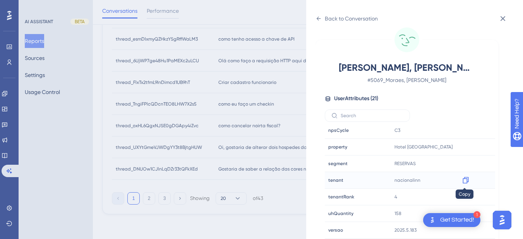
click at [463, 179] on icon at bounding box center [466, 180] width 6 height 7
drag, startPoint x: 472, startPoint y: 146, endPoint x: 475, endPoint y: 147, distance: 4.0
click at [468, 147] on icon at bounding box center [466, 147] width 8 height 8
click at [317, 19] on icon at bounding box center [319, 18] width 6 height 6
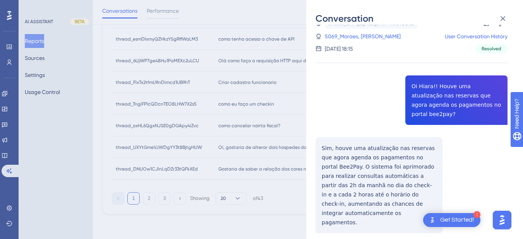
scroll to position [0, 0]
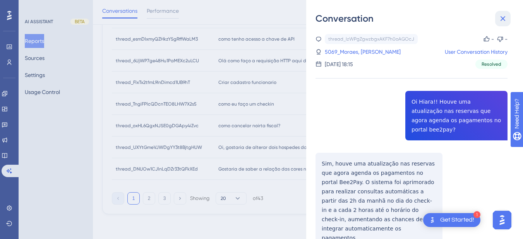
drag, startPoint x: 501, startPoint y: 18, endPoint x: 284, endPoint y: 55, distance: 220.5
click at [502, 18] on icon at bounding box center [503, 18] width 9 height 9
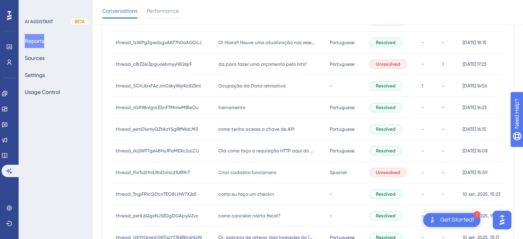
scroll to position [222, 0]
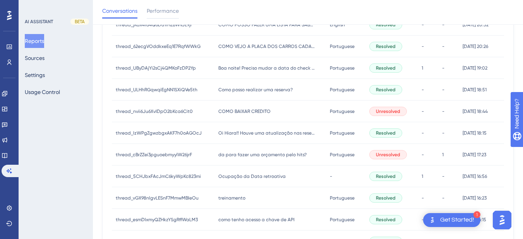
click at [250, 152] on span "da para fazer uma orçamento pelo hits?" at bounding box center [263, 155] width 88 height 6
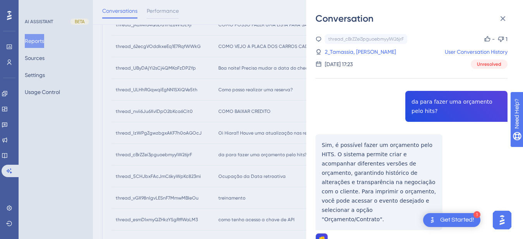
click at [315, 143] on div "Conversation thread_cBrZZei3pguoebmyylW26jrF Copy - 1 2_Tamassia, [PERSON_NAME]…" at bounding box center [414, 119] width 217 height 239
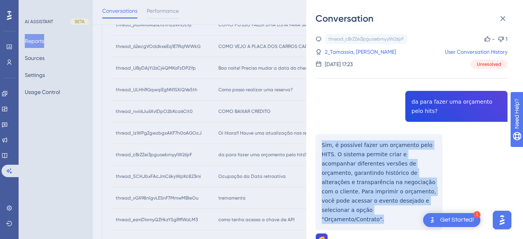
drag, startPoint x: 315, startPoint y: 147, endPoint x: 384, endPoint y: 218, distance: 98.4
click at [384, 218] on div "Conversation thread_cBrZZei3pguoebmyylW26jrF Copy - 1 2_Tamassia, [PERSON_NAME]…" at bounding box center [414, 119] width 217 height 239
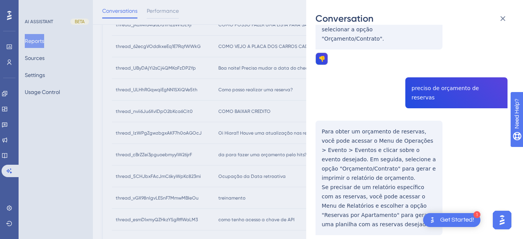
drag, startPoint x: 322, startPoint y: 119, endPoint x: 320, endPoint y: 114, distance: 5.4
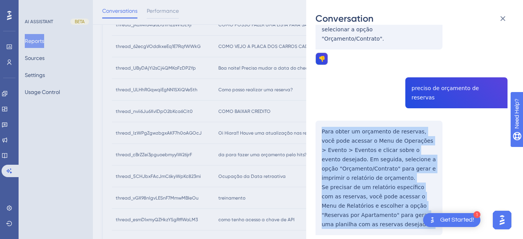
drag, startPoint x: 318, startPoint y: 113, endPoint x: 382, endPoint y: 211, distance: 116.5
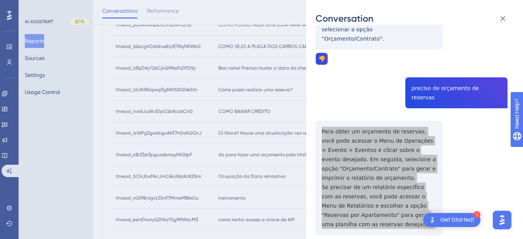
scroll to position [361, 0]
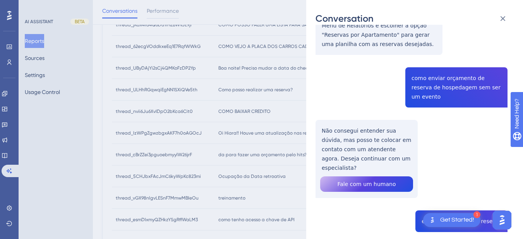
click at [430, 60] on div "thread_cBrZZei3pguoebmyylW26jrF Copy - 1 2_Tamassia, [PERSON_NAME] User Convers…" at bounding box center [412, 97] width 192 height 849
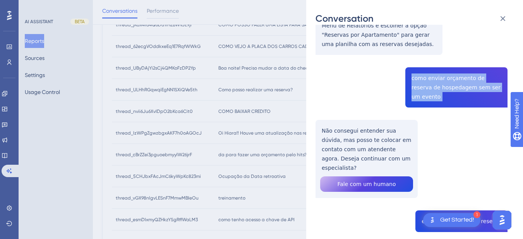
click at [430, 60] on div "thread_cBrZZei3pguoebmyylW26jrF Copy - 1 2_Tamassia, [PERSON_NAME] User Convers…" at bounding box center [412, 97] width 192 height 849
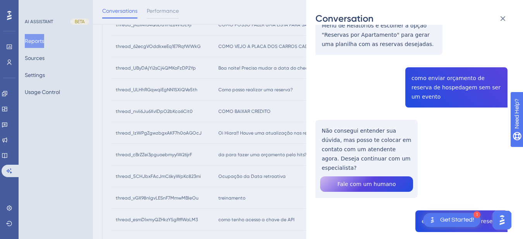
click at [357, 112] on div "thread_cBrZZei3pguoebmyylW26jrF Copy - 1 2_Tamassia, [PERSON_NAME] User Convers…" at bounding box center [412, 97] width 192 height 849
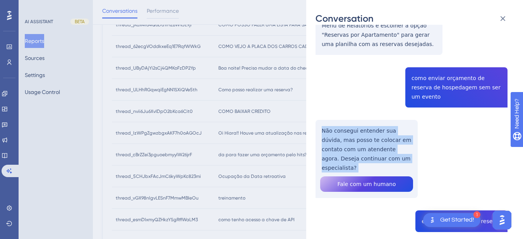
click at [357, 112] on div "thread_cBrZZei3pguoebmyylW26jrF Copy - 1 2_Tamassia, [PERSON_NAME] User Convers…" at bounding box center [412, 97] width 192 height 849
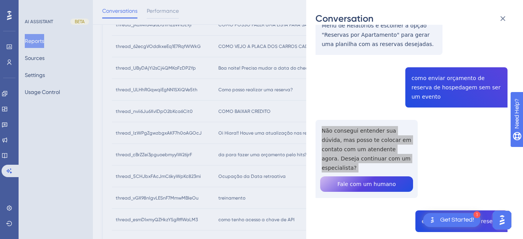
scroll to position [452, 0]
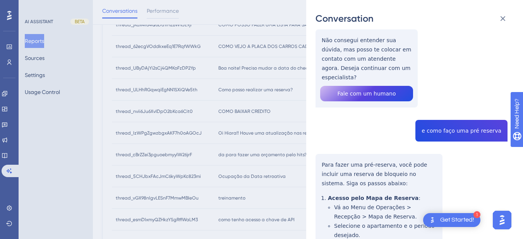
click at [451, 105] on div "thread_cBrZZei3pguoebmyylW26jrF Copy - 1 2_Tamassia, [PERSON_NAME] User Convers…" at bounding box center [412, 6] width 192 height 849
drag, startPoint x: 333, startPoint y: 124, endPoint x: 326, endPoint y: 125, distance: 7.4
click at [333, 124] on div "thread_cBrZZei3pguoebmyylW26jrF Copy - 1 2_Tamassia, [PERSON_NAME] User Convers…" at bounding box center [412, 6] width 192 height 849
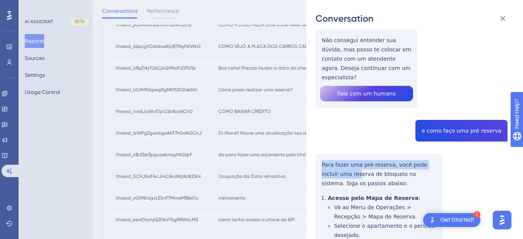
scroll to position [582, 0]
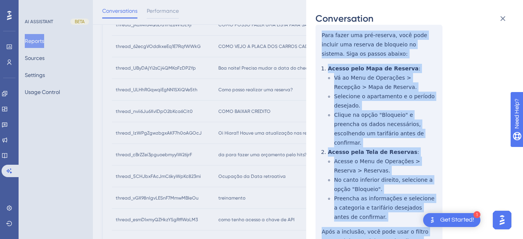
drag, startPoint x: 319, startPoint y: 126, endPoint x: 346, endPoint y: 83, distance: 51.4
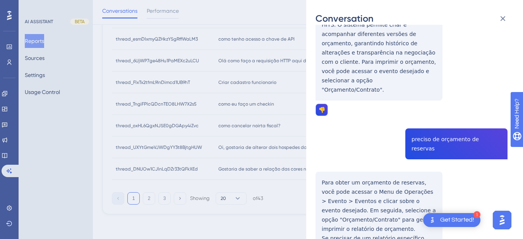
scroll to position [0, 0]
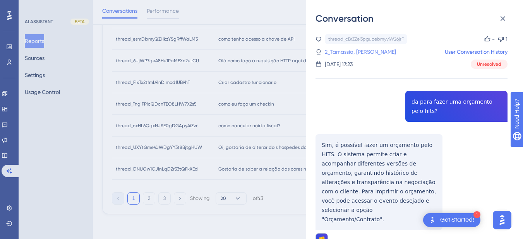
click at [348, 52] on link "2_Tamassia, [PERSON_NAME]" at bounding box center [360, 51] width 71 height 9
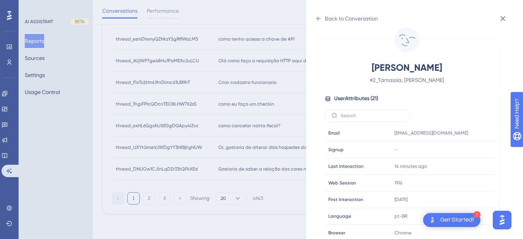
scroll to position [236, 0]
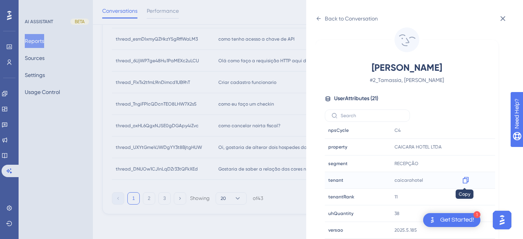
click at [466, 182] on icon at bounding box center [466, 180] width 6 height 7
click at [316, 18] on icon at bounding box center [319, 18] width 6 height 6
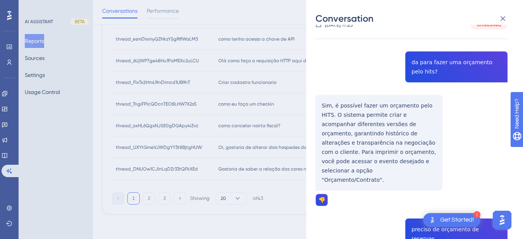
scroll to position [0, 0]
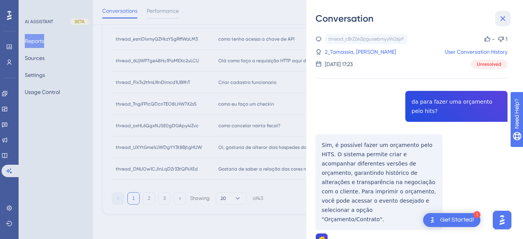
click at [499, 19] on icon at bounding box center [503, 18] width 9 height 9
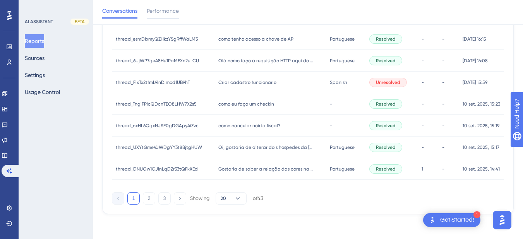
scroll to position [313, 0]
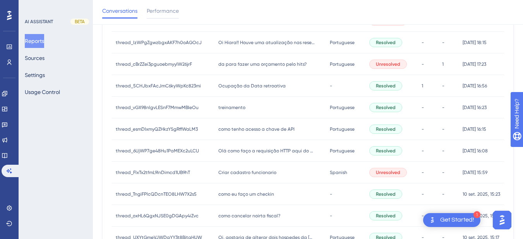
click at [240, 88] on span "Ocupação da Data retroativa" at bounding box center [252, 86] width 67 height 6
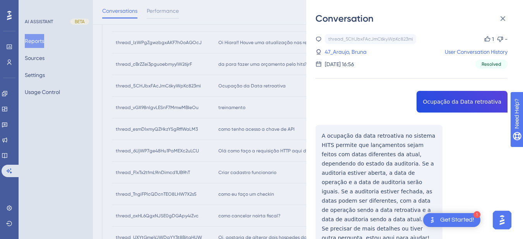
click at [435, 105] on div "thread_5CHJbxFAcJmC6kyWpKc823mi Copy 1 - 47_Araujo, Bruna User Conversation His…" at bounding box center [412, 169] width 192 height 270
click at [319, 134] on div "thread_5CHJbxFAcJmC6kyWpKc823mi Copy 1 - 47_Araujo, Bruna User Conversation His…" at bounding box center [412, 169] width 192 height 270
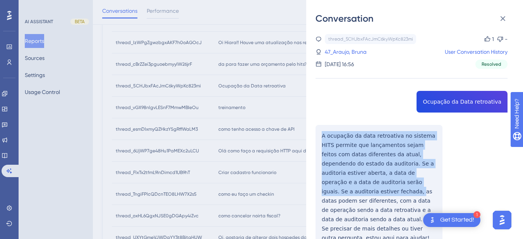
scroll to position [50, 0]
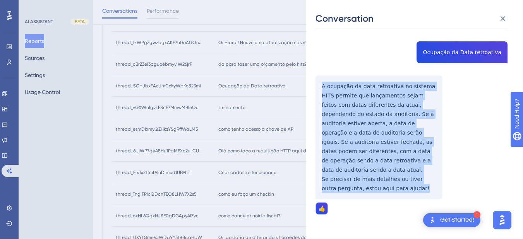
drag, startPoint x: 343, startPoint y: 141, endPoint x: 411, endPoint y: 186, distance: 81.6
click at [411, 186] on div "thread_5CHJbxFAcJmC6kyWpKc823mi Copy 1 - 47_Araujo, Bruna User Conversation His…" at bounding box center [412, 120] width 192 height 270
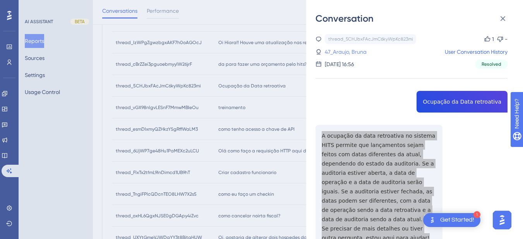
scroll to position [222, 0]
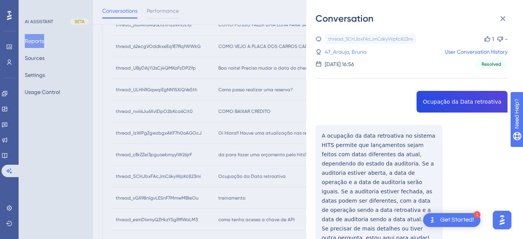
click at [342, 51] on link "47_Araujo, Bruna" at bounding box center [346, 51] width 42 height 9
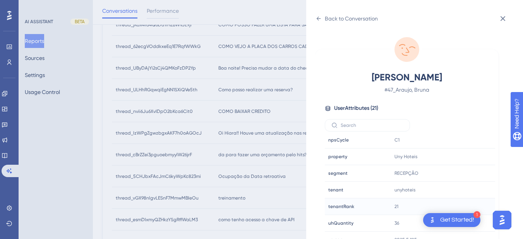
scroll to position [403, 0]
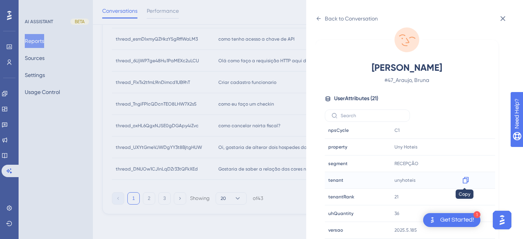
click at [464, 182] on icon at bounding box center [466, 181] width 8 height 8
click at [325, 20] on div "Back to Conversation" at bounding box center [351, 18] width 53 height 9
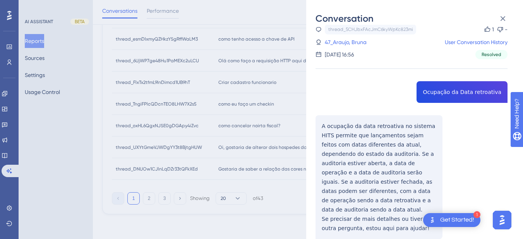
scroll to position [50, 0]
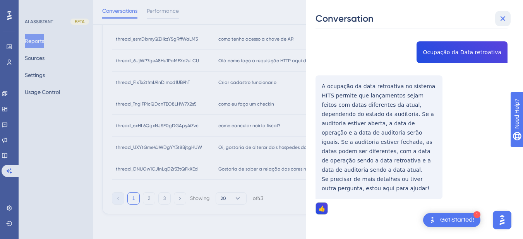
click at [503, 22] on icon at bounding box center [503, 18] width 9 height 9
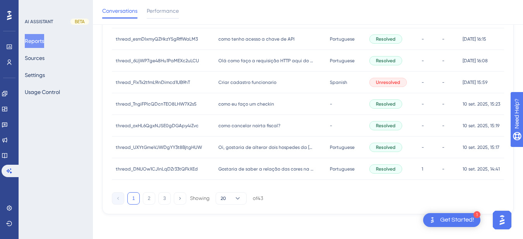
scroll to position [313, 0]
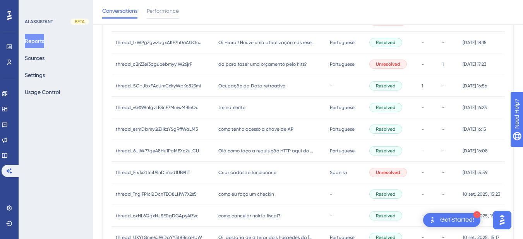
click at [250, 107] on div "treinamento treinamento" at bounding box center [271, 108] width 112 height 22
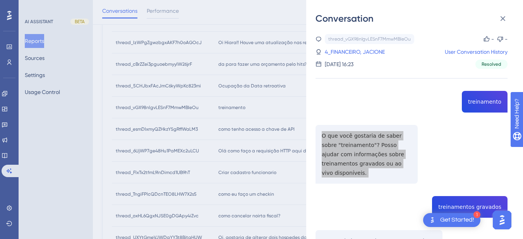
scroll to position [90, 0]
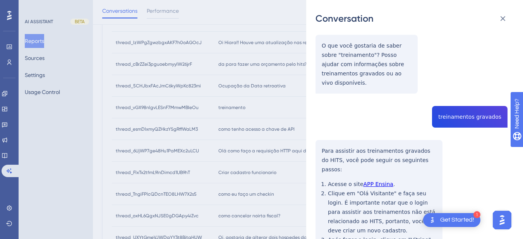
click at [467, 112] on div "thread_vGX98nlgvLESnF7MmwMBIeOu Copy - - 4_FINANCEIRO, JACIONE User Conversatio…" at bounding box center [412, 166] width 192 height 445
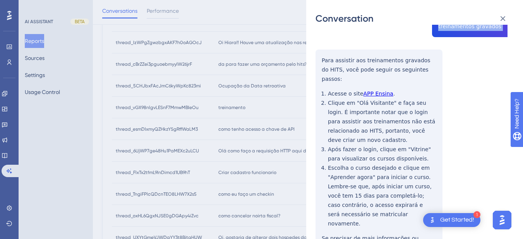
click at [319, 48] on div "thread_vGX98nlgvLESnF7MmwMBIeOu Copy - - 4_FINANCEIRO, JACIONE User Conversatio…" at bounding box center [412, 75] width 192 height 445
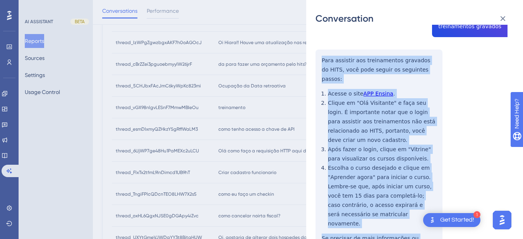
drag, startPoint x: 321, startPoint y: 50, endPoint x: 360, endPoint y: 227, distance: 181.3
click at [360, 229] on div "thread_vGX98nlgvLESnF7MmwMBIeOu Copy - - 4_FINANCEIRO, JACIONE User Conversatio…" at bounding box center [412, 75] width 192 height 445
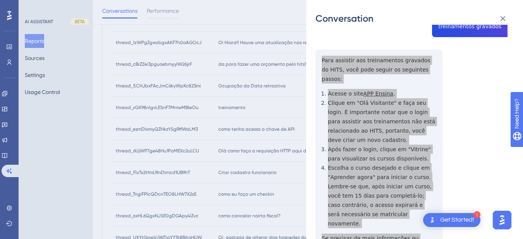
scroll to position [0, 0]
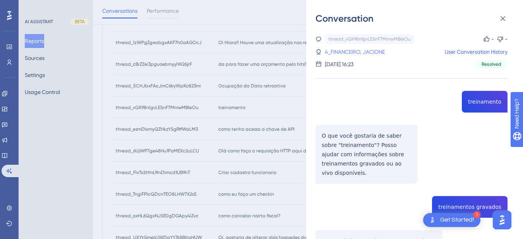
click at [345, 52] on link "4_FINANCEIRO, JACIONE" at bounding box center [355, 51] width 60 height 9
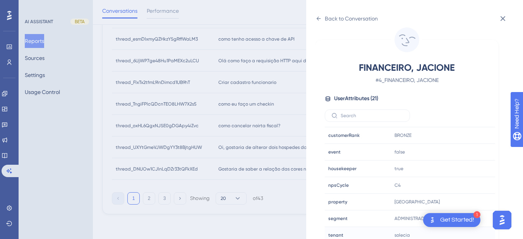
scroll to position [236, 0]
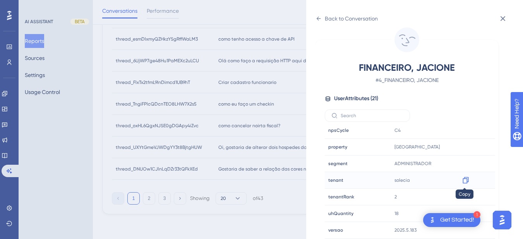
click at [466, 179] on icon at bounding box center [466, 180] width 6 height 7
click at [83, 150] on div "Back to Conversation FINANCEIRO, JACIONE # 4_FINANCEIRO, JACIONE User Attribute…" at bounding box center [261, 119] width 523 height 239
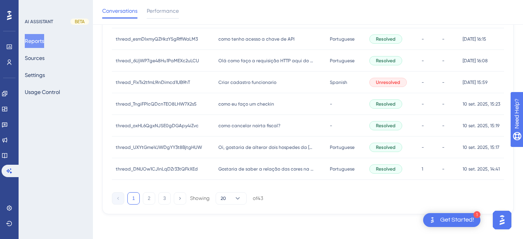
scroll to position [313, 0]
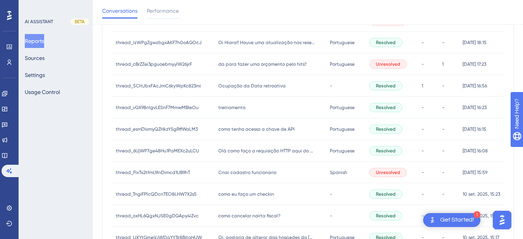
click at [243, 130] on span "como tenho acesso a chave de API" at bounding box center [257, 129] width 76 height 6
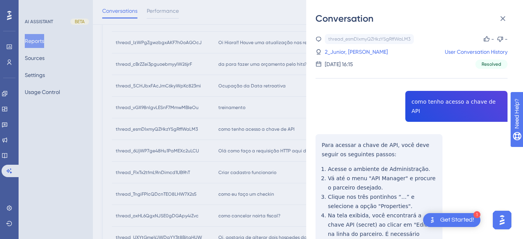
click at [456, 103] on div "thread_esmDIxmyQZHkzYSgRffWaLM3 Copy - - 2_Junior, [PERSON_NAME] User Conversat…" at bounding box center [412, 190] width 192 height 312
click at [432, 103] on div "thread_esmDIxmyQZHkzYSgRffWaLM3 Copy - - 2_Junior, [PERSON_NAME] User Conversat…" at bounding box center [412, 190] width 192 height 312
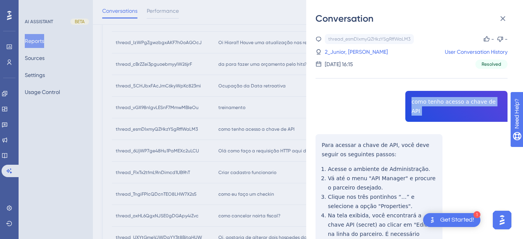
click at [432, 103] on div "thread_esmDIxmyQZHkzYSgRffWaLM3 Copy - - 2_Junior, [PERSON_NAME] User Conversat…" at bounding box center [412, 190] width 192 height 312
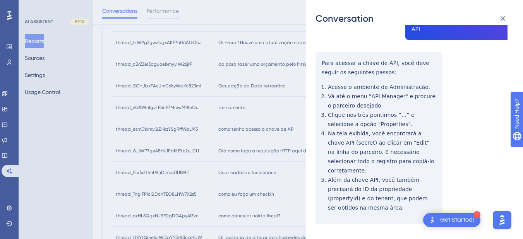
drag, startPoint x: 318, startPoint y: 61, endPoint x: 320, endPoint y: 53, distance: 8.5
click at [318, 61] on div "thread_esmDIxmyQZHkzYSgRffWaLM3 Copy - - 2_Junior, [PERSON_NAME] User Conversat…" at bounding box center [412, 108] width 192 height 312
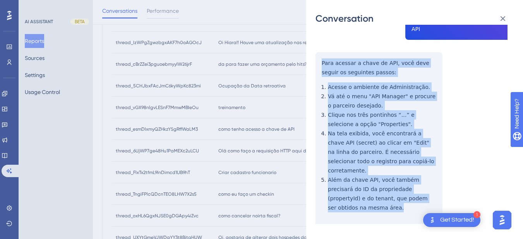
drag, startPoint x: 320, startPoint y: 52, endPoint x: 357, endPoint y: 196, distance: 149.0
click at [357, 196] on div "thread_esmDIxmyQZHkzYSgRffWaLM3 Copy - - 2_Junior, [PERSON_NAME] User Conversat…" at bounding box center [412, 108] width 192 height 312
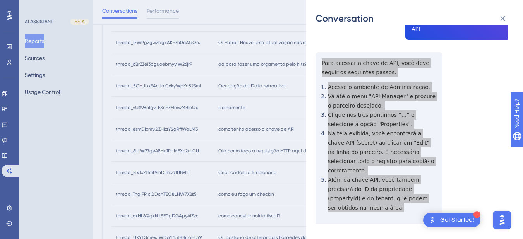
scroll to position [0, 0]
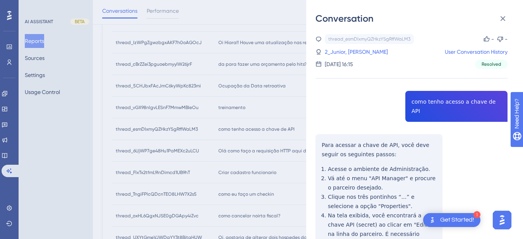
click at [344, 45] on div "thread_esmDIxmyQZHkzYSgRffWaLM3 Copy - - 2_Junior, [PERSON_NAME] User Conversat…" at bounding box center [412, 51] width 192 height 35
click at [344, 51] on link "2_Junior, [PERSON_NAME]" at bounding box center [356, 51] width 63 height 9
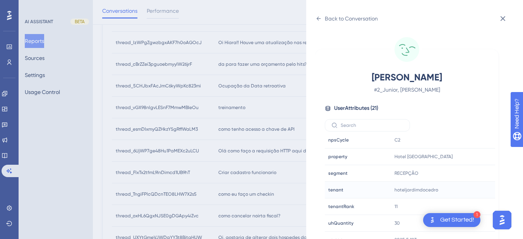
scroll to position [10, 0]
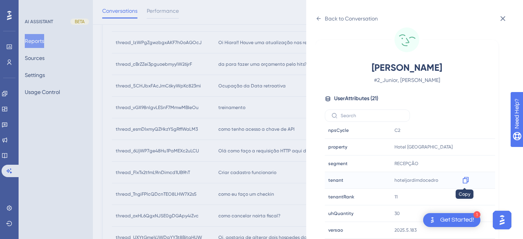
click at [463, 178] on icon at bounding box center [466, 181] width 8 height 8
click at [319, 16] on icon at bounding box center [319, 18] width 6 height 6
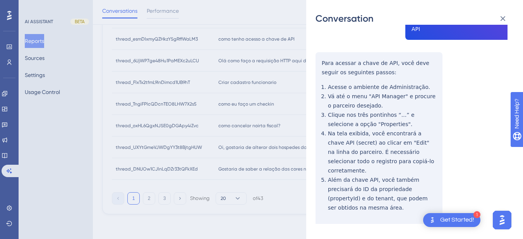
scroll to position [0, 0]
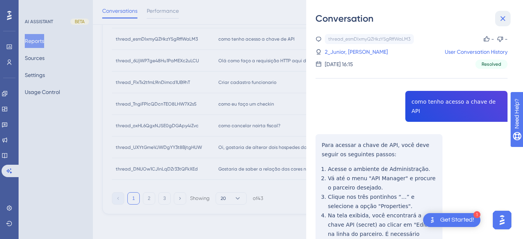
click at [497, 17] on button at bounding box center [503, 18] width 15 height 15
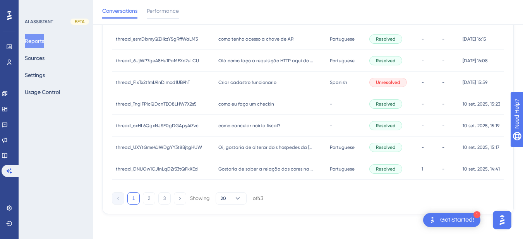
click at [267, 64] on div "Olá como faço a requisição HTTP aqui do HITS Olá como faço a requisição HTTP aq…" at bounding box center [271, 61] width 112 height 22
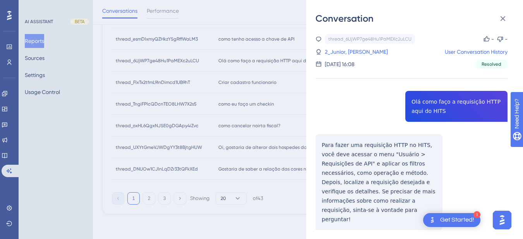
click at [417, 108] on div "thread_6UjWP7ge48Hu1PaMEXc2uLCU Copy - - 2_Junior, [PERSON_NAME] User Conversat…" at bounding box center [412, 152] width 192 height 236
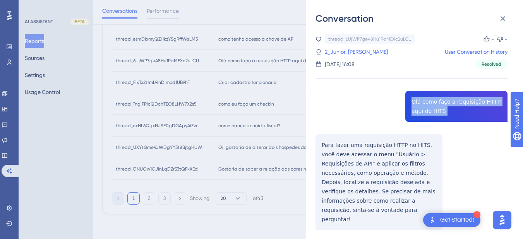
click at [417, 108] on div "thread_6UjWP7ge48Hu1PaMEXc2uLCU Copy - - 2_Junior, [PERSON_NAME] User Conversat…" at bounding box center [412, 152] width 192 height 236
click at [320, 139] on div "thread_6UjWP7ge48Hu1PaMEXc2uLCU Copy - - 2_Junior, [PERSON_NAME] User Conversat…" at bounding box center [412, 152] width 192 height 236
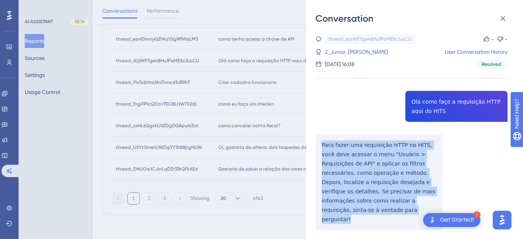
drag, startPoint x: 317, startPoint y: 142, endPoint x: 352, endPoint y: 224, distance: 89.6
click at [352, 224] on div "thread_6UjWP7ge48Hu1PaMEXc2uLCU Copy - - 2_Junior, [PERSON_NAME] User Conversat…" at bounding box center [412, 152] width 192 height 236
drag, startPoint x: 500, startPoint y: 17, endPoint x: 279, endPoint y: 85, distance: 231.1
click at [500, 17] on icon at bounding box center [503, 18] width 9 height 9
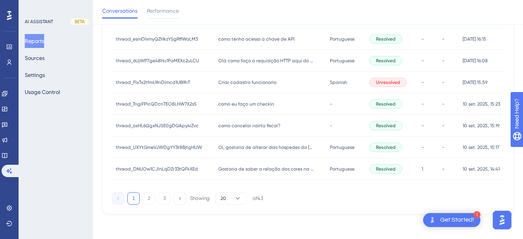
click at [263, 83] on span "Criar cadastro funcionario" at bounding box center [248, 82] width 58 height 6
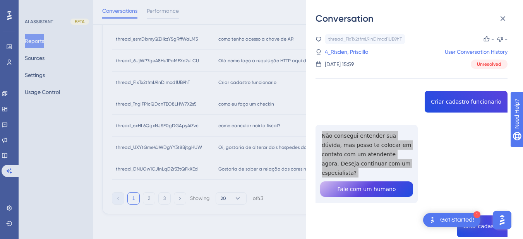
scroll to position [90, 0]
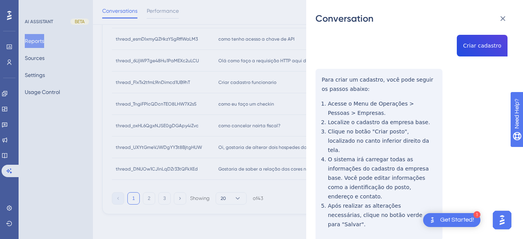
click at [397, 190] on div "thread_FlxTx2tfmL9InDimcd1UB9hT Copy - - 4_Risden, Priscilla User Conversation …" at bounding box center [412, 157] width 192 height 609
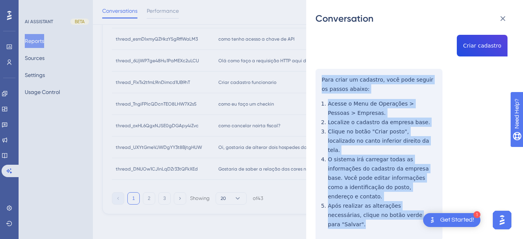
drag, startPoint x: 399, startPoint y: 190, endPoint x: 317, endPoint y: 68, distance: 147.1
click at [317, 68] on div "thread_FlxTx2tfmL9InDimcd1UB9hT Copy - - 4_Risden, Priscilla User Conversation …" at bounding box center [412, 157] width 192 height 609
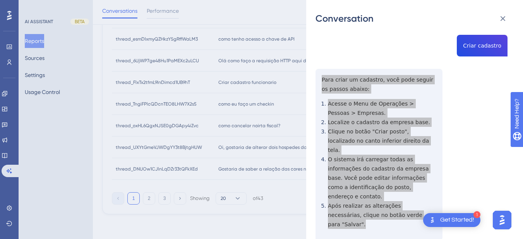
scroll to position [271, 0]
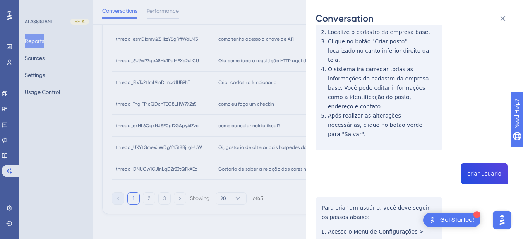
click at [477, 135] on div "thread_FlxTx2tfmL9InDimcd1UB9hT Copy - - 4_Risden, Priscilla User Conversation …" at bounding box center [412, 67] width 192 height 609
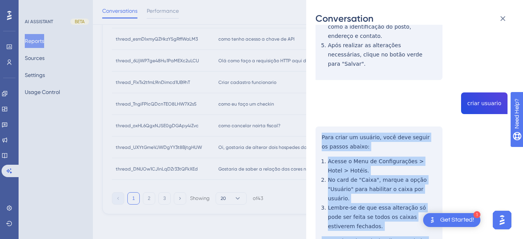
drag, startPoint x: 340, startPoint y: 200, endPoint x: 316, endPoint y: 93, distance: 110.4
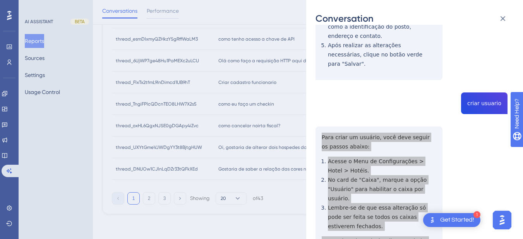
scroll to position [0, 0]
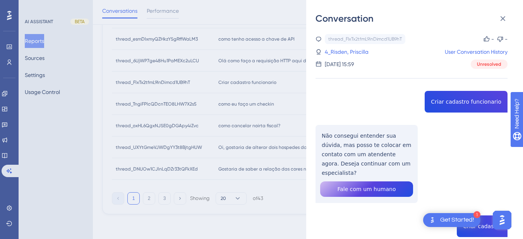
click at [344, 46] on div "thread_FlxTx2tfmL9InDimcd1UB9hT Copy - - 4_Risden, Priscilla User Conversation …" at bounding box center [412, 51] width 192 height 35
click at [342, 50] on link "4_Risden, Priscilla" at bounding box center [347, 51] width 44 height 9
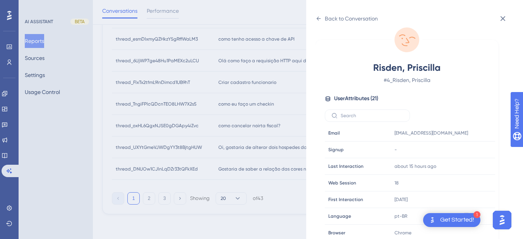
scroll to position [236, 0]
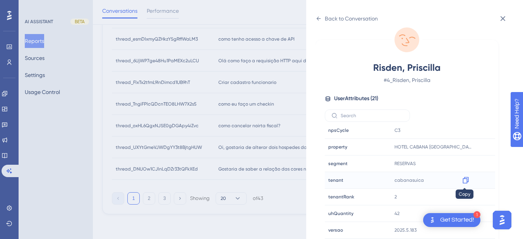
click at [465, 177] on icon at bounding box center [466, 181] width 8 height 8
click at [320, 16] on icon at bounding box center [319, 18] width 6 height 6
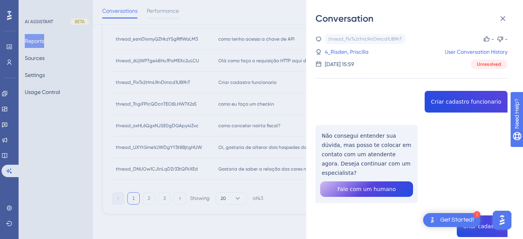
scroll to position [222, 0]
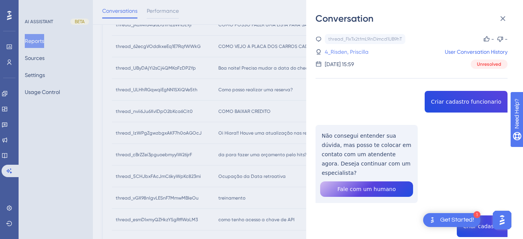
click at [343, 51] on link "4_Risden, Priscilla" at bounding box center [347, 51] width 44 height 9
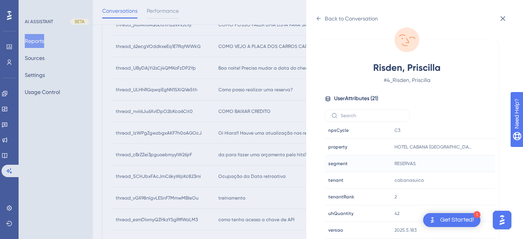
scroll to position [403, 0]
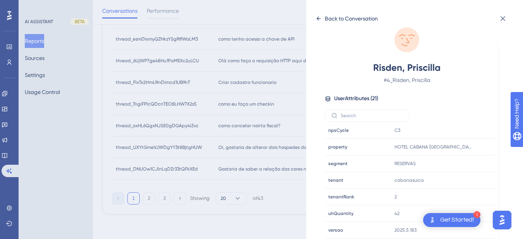
click at [316, 18] on icon at bounding box center [319, 18] width 6 height 6
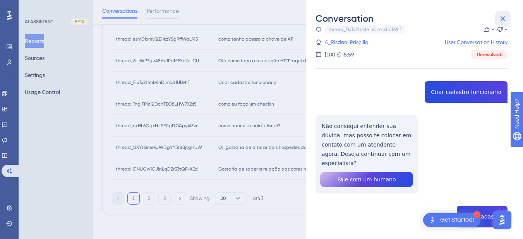
click at [499, 17] on icon at bounding box center [503, 18] width 9 height 9
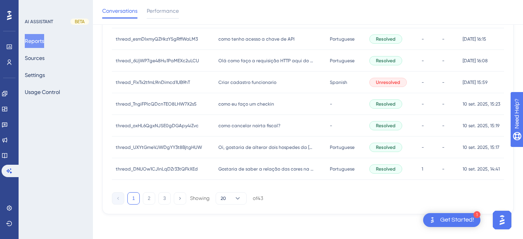
click at [227, 114] on div "como eu faço um checkin como eu faço um checkin" at bounding box center [271, 104] width 112 height 22
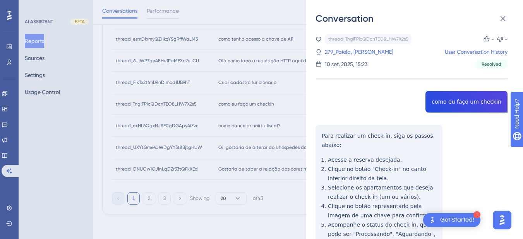
click at [444, 103] on div "thread_TngiFPlcQDcnTEO8LHW7X2s5 Copy - - 279_Paiola, [PERSON_NAME] User Convers…" at bounding box center [412, 180] width 192 height 293
click at [503, 15] on icon at bounding box center [503, 18] width 9 height 9
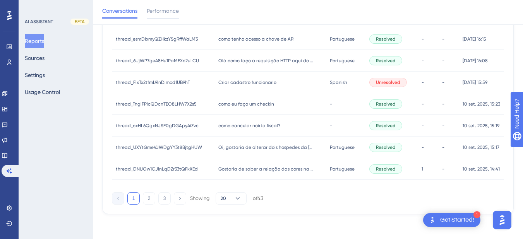
click at [251, 127] on span "como cancelar noirta fiscal?" at bounding box center [250, 126] width 62 height 6
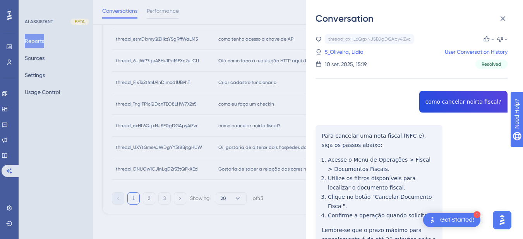
click at [470, 102] on div "thread_oxHL6QgxNJSE0gDGApy4iZvc Copy - - 5_Oliveira, Lídia User Conversation Hi…" at bounding box center [412, 166] width 192 height 265
click at [324, 136] on div "thread_oxHL6QgxNJSE0gDGApy4iZvc Copy - - 5_Oliveira, Lídia User Conversation Hi…" at bounding box center [412, 166] width 192 height 265
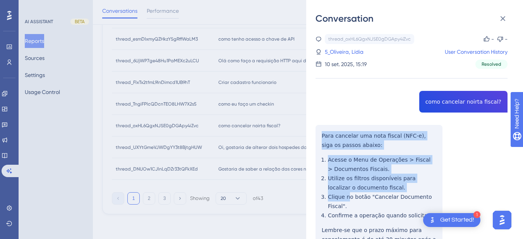
scroll to position [54, 0]
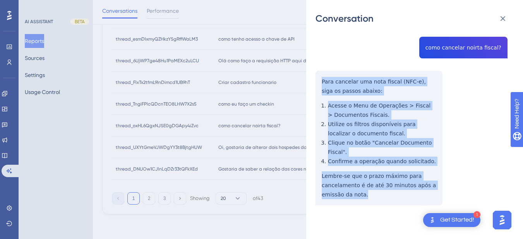
drag, startPoint x: 320, startPoint y: 136, endPoint x: 367, endPoint y: 173, distance: 59.0
click at [382, 206] on div "thread_oxHL6QgxNJSE0gDGApy4iZvc Copy - - 5_Oliveira, Lídia User Conversation Hi…" at bounding box center [412, 112] width 192 height 265
drag, startPoint x: 353, startPoint y: 122, endPoint x: 327, endPoint y: 126, distance: 25.9
click at [327, 126] on div "thread_oxHL6QgxNJSE0gDGApy4iZvc Copy - - 5_Oliveira, Lídia User Conversation Hi…" at bounding box center [412, 112] width 192 height 265
drag, startPoint x: 363, startPoint y: 196, endPoint x: 322, endPoint y: 76, distance: 127.8
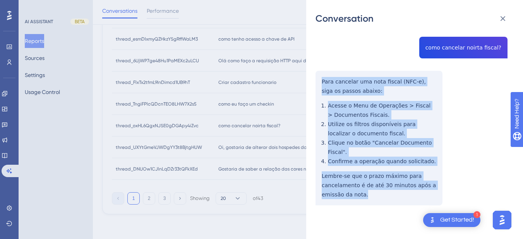
click at [322, 76] on div "thread_oxHL6QgxNJSE0gDGApy4iZvc Copy - - 5_Oliveira, Lídia User Conversation Hi…" at bounding box center [412, 112] width 192 height 265
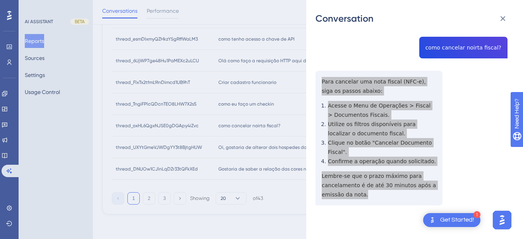
scroll to position [0, 0]
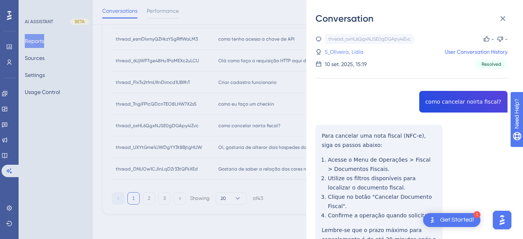
click at [352, 50] on link "5_Oliveira, Lídia" at bounding box center [344, 51] width 39 height 9
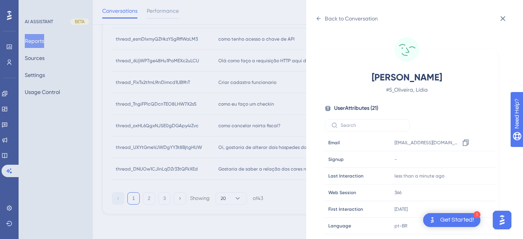
scroll to position [236, 0]
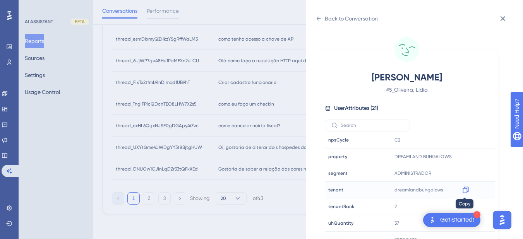
click at [462, 190] on icon at bounding box center [466, 190] width 8 height 8
click at [312, 12] on div "Back to Conversation [PERSON_NAME], Lídia # 5_Oliveira, Lídia User Attributes (…" at bounding box center [414, 119] width 217 height 239
click at [323, 19] on div "Back to Conversation" at bounding box center [347, 18] width 62 height 12
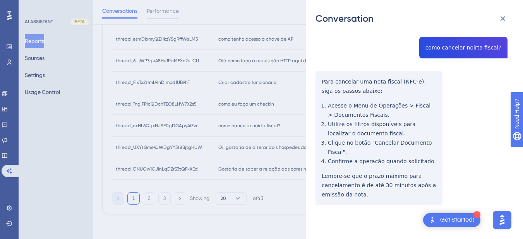
scroll to position [0, 0]
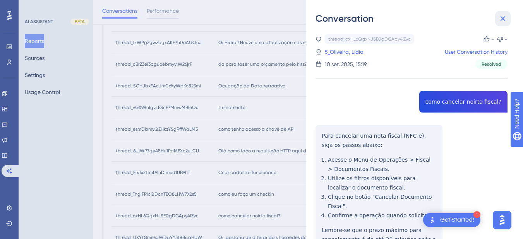
click at [498, 17] on button at bounding box center [503, 18] width 15 height 15
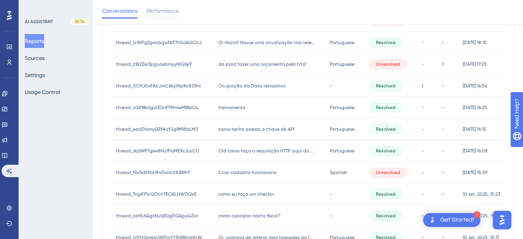
scroll to position [403, 0]
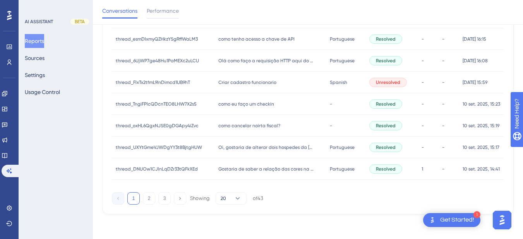
click at [242, 155] on div "Oi, gostaria de alterar dois hospedes da [GEOGRAPHIC_DATA] para [GEOGRAPHIC_DAT…" at bounding box center [271, 148] width 112 height 22
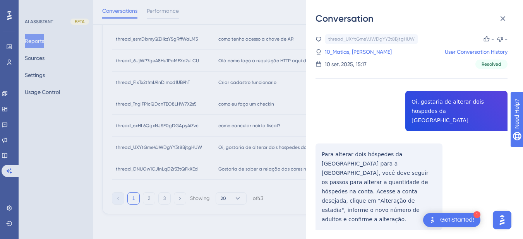
click at [437, 102] on div "thread_UXYtGmeVJWDgYY3t8BjtgHUW Copy - - 10_Matias, [PERSON_NAME] User Conversa…" at bounding box center [412, 152] width 192 height 236
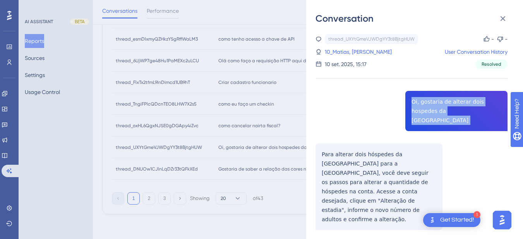
click at [437, 102] on div "thread_UXYtGmeVJWDgYY3t8BjtgHUW Copy - - 10_Matias, [PERSON_NAME] User Conversa…" at bounding box center [412, 152] width 192 height 236
click at [321, 151] on div "thread_UXYtGmeVJWDgYY3t8BjtgHUW Copy - - 10_Matias, [PERSON_NAME] User Conversa…" at bounding box center [412, 152] width 192 height 236
drag, startPoint x: 317, startPoint y: 153, endPoint x: 345, endPoint y: 162, distance: 30.0
click at [440, 200] on div "thread_UXYtGmeVJWDgYY3t8BjtgHUW Copy - - 10_Matias, [PERSON_NAME] User Conversa…" at bounding box center [412, 152] width 192 height 236
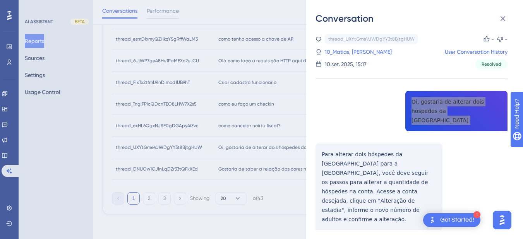
scroll to position [6, 0]
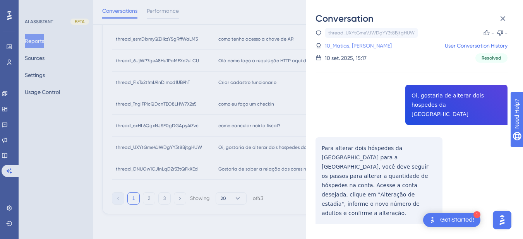
click at [337, 48] on link "10_Matias, [PERSON_NAME]" at bounding box center [358, 45] width 67 height 9
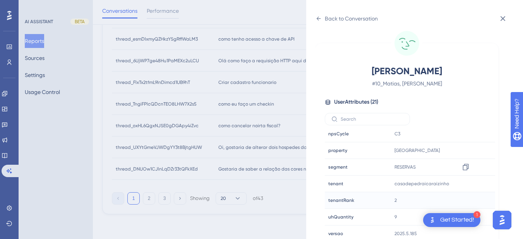
scroll to position [10, 0]
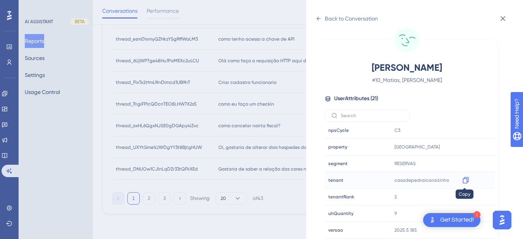
click at [462, 181] on icon at bounding box center [466, 181] width 8 height 8
click at [316, 17] on icon at bounding box center [319, 18] width 6 height 6
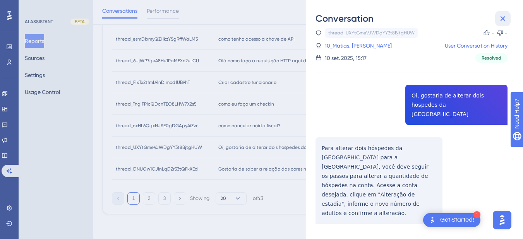
drag, startPoint x: 499, startPoint y: 17, endPoint x: 244, endPoint y: 116, distance: 273.3
click at [500, 17] on icon at bounding box center [503, 18] width 9 height 9
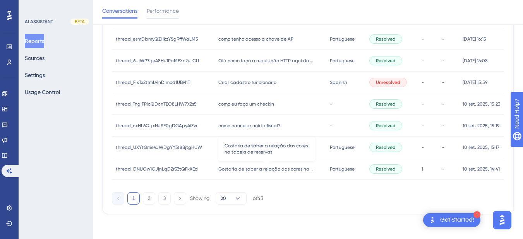
click at [232, 171] on span "Gostaria de saber a relação das cores na tabela de reservas" at bounding box center [267, 169] width 97 height 6
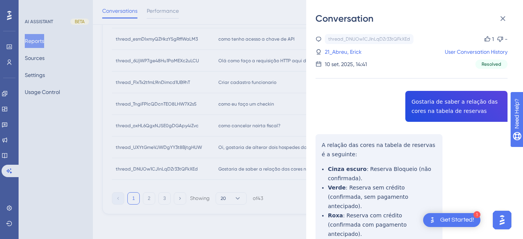
click at [422, 106] on div "thread_DNUOw1CJlnLqDZr33tQFkXEd Copy 1 - 21_Abreu, Erick User Conversation Hist…" at bounding box center [412, 226] width 192 height 385
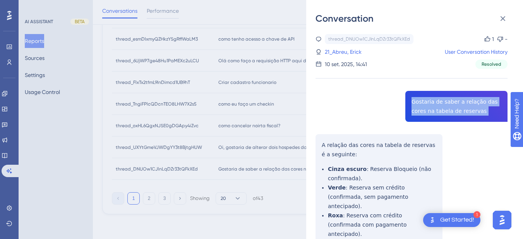
click at [422, 106] on div "thread_DNUOw1CJlnLqDZr33tQFkXEd Copy 1 - 21_Abreu, Erick User Conversation Hist…" at bounding box center [412, 226] width 192 height 385
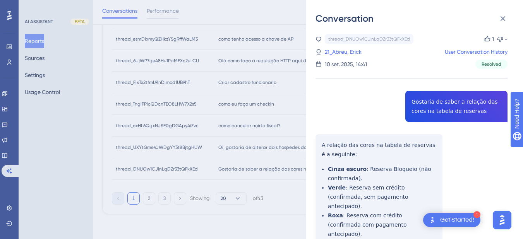
click at [329, 145] on div "thread_DNUOw1CJlnLqDZr33tQFkXEd Copy 1 - 21_Abreu, Erick User Conversation Hist…" at bounding box center [412, 226] width 192 height 385
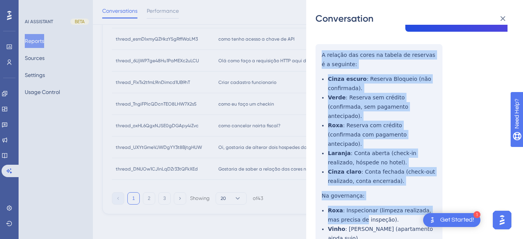
scroll to position [136, 0]
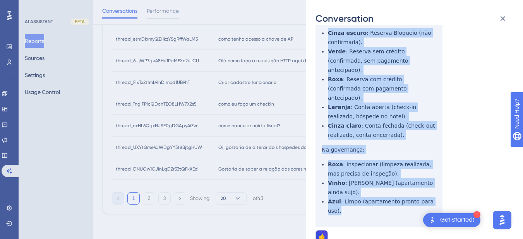
drag, startPoint x: 319, startPoint y: 141, endPoint x: 377, endPoint y: 109, distance: 66.4
click at [448, 178] on div "thread_DNUOw1CJlnLqDZr33tQFkXEd Copy 1 - 21_Abreu, Erick User Conversation Hist…" at bounding box center [412, 90] width 192 height 385
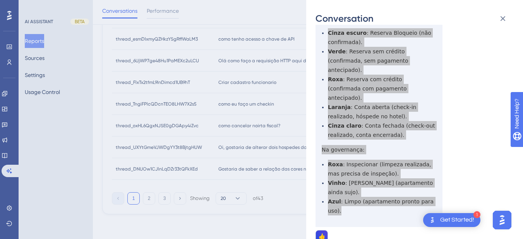
scroll to position [0, 0]
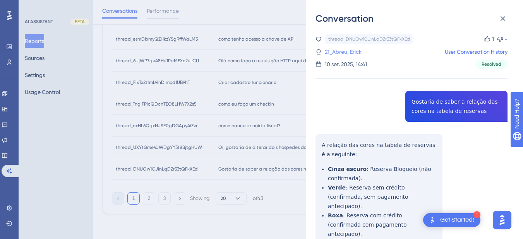
click at [336, 52] on link "21_Abreu, Erick" at bounding box center [343, 51] width 37 height 9
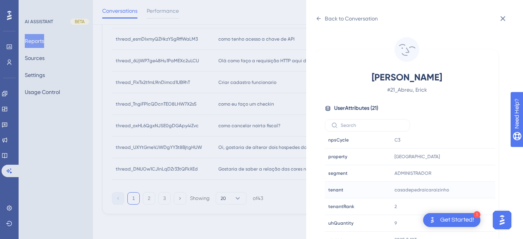
scroll to position [10, 0]
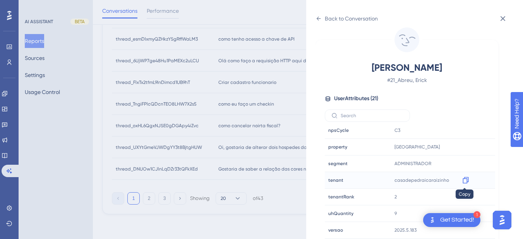
click at [462, 179] on icon at bounding box center [466, 181] width 8 height 8
click at [320, 19] on icon at bounding box center [319, 18] width 6 height 6
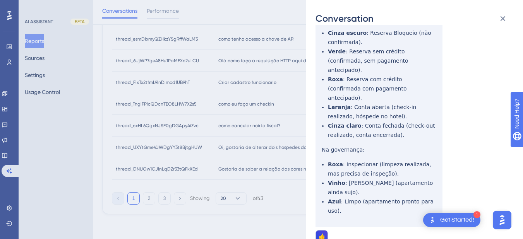
scroll to position [0, 0]
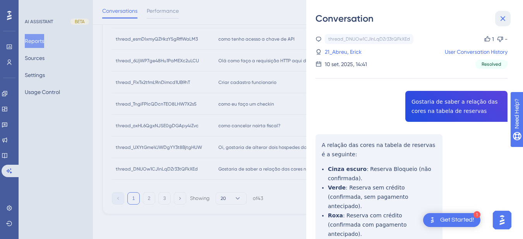
click at [499, 18] on icon at bounding box center [503, 18] width 9 height 9
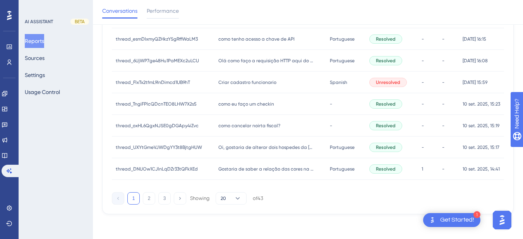
click at [253, 170] on span "Gostaria de saber a relação das cores na tabela de reservas" at bounding box center [267, 169] width 97 height 6
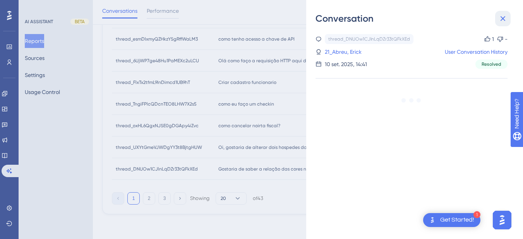
click at [497, 16] on button at bounding box center [503, 18] width 15 height 15
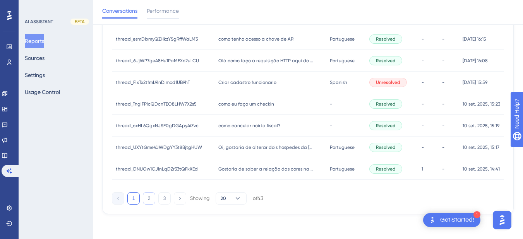
click at [148, 193] on button "2" at bounding box center [149, 199] width 12 height 12
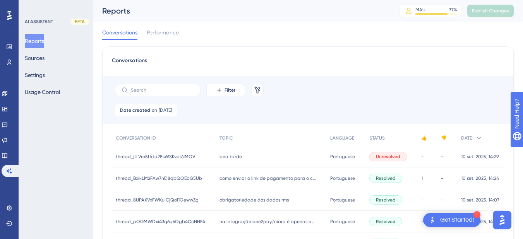
click at [220, 155] on span "boa tarde" at bounding box center [231, 157] width 22 height 6
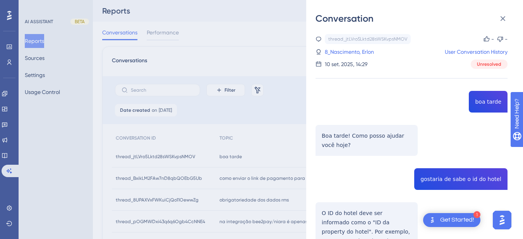
scroll to position [90, 0]
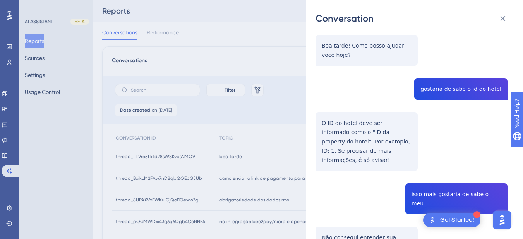
click at [444, 87] on div "thread_jtLVro5Lktd28sWSKvpsNMOV Copy - - 8_Nascimento, Erlon User Conversation …" at bounding box center [412, 144] width 192 height 401
click at [353, 135] on div "thread_jtLVro5Lktd28sWSKvpsNMOV Copy - - 8_Nascimento, Erlon User Conversation …" at bounding box center [412, 144] width 192 height 401
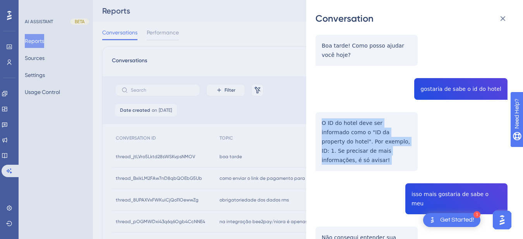
click at [353, 135] on div "thread_jtLVro5Lktd28sWSKvpsNMOV Copy - - 8_Nascimento, Erlon User Conversation …" at bounding box center [412, 144] width 192 height 401
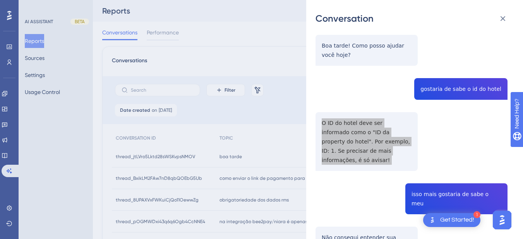
scroll to position [162, 0]
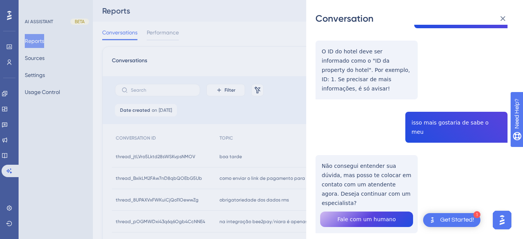
click at [435, 109] on div "thread_jtLVro5Lktd28sWSKvpsNMOV Copy - - 8_Nascimento, Erlon User Conversation …" at bounding box center [412, 72] width 192 height 401
click at [358, 164] on div "thread_jtLVro5Lktd28sWSKvpsNMOV Copy - - 8_Nascimento, Erlon User Conversation …" at bounding box center [412, 72] width 192 height 401
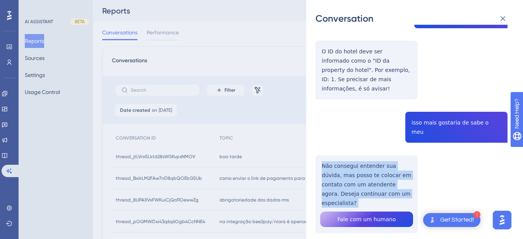
click at [358, 164] on div "thread_jtLVro5Lktd28sWSKvpsNMOV Copy - - 8_Nascimento, Erlon User Conversation …" at bounding box center [412, 72] width 192 height 401
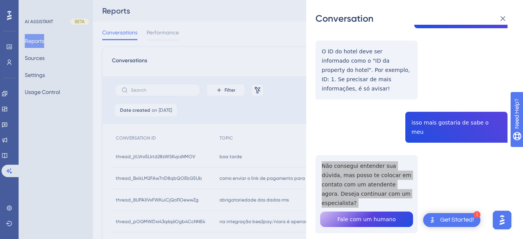
scroll to position [0, 0]
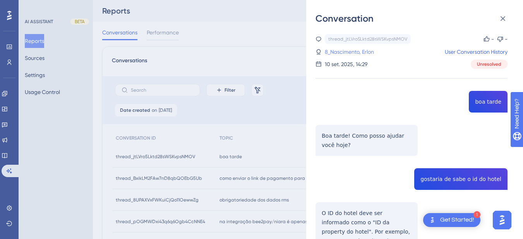
click at [346, 55] on link "8_Nascimento, Erlon" at bounding box center [349, 51] width 49 height 9
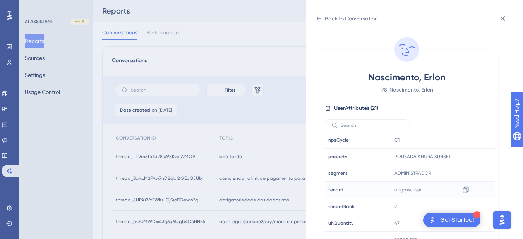
scroll to position [10, 0]
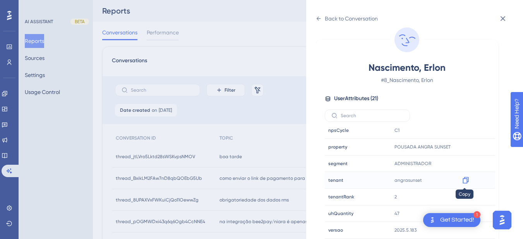
click at [467, 180] on icon at bounding box center [466, 180] width 6 height 7
click at [320, 15] on div "Back to Conversation" at bounding box center [347, 18] width 62 height 12
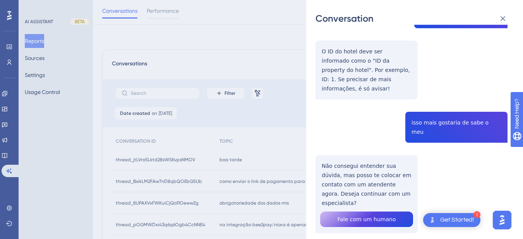
scroll to position [361, 0]
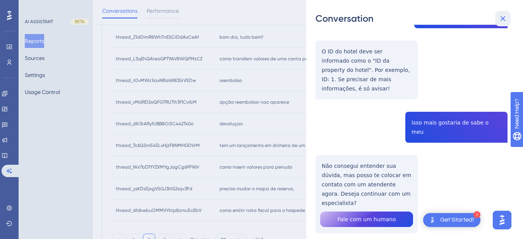
click at [500, 17] on icon at bounding box center [503, 18] width 9 height 9
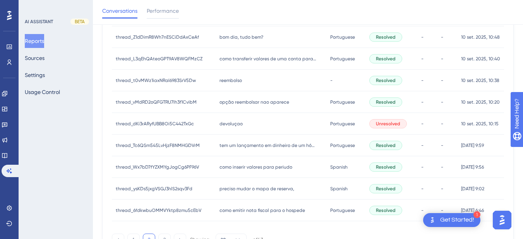
scroll to position [0, 0]
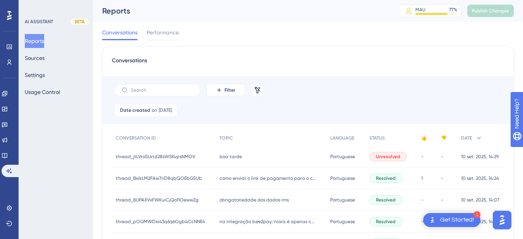
click at [221, 184] on div "como enviar o link de pagamento para o cliente como enviar o link de pagamento …" at bounding box center [271, 179] width 111 height 22
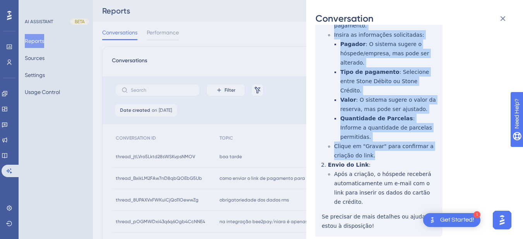
scroll to position [271, 0]
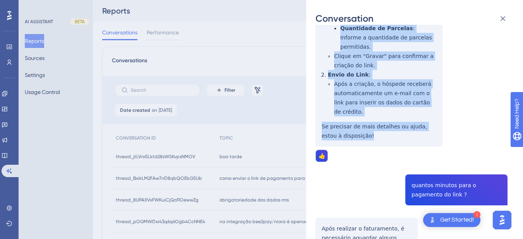
drag, startPoint x: 322, startPoint y: 144, endPoint x: 351, endPoint y: 118, distance: 38.7
click at [351, 118] on div "thread_BxikLM2FAw7nD8qbQOEbG5Ub Copy 1 - 4_Risden, Priscilla User Conversation …" at bounding box center [412, 58] width 192 height 591
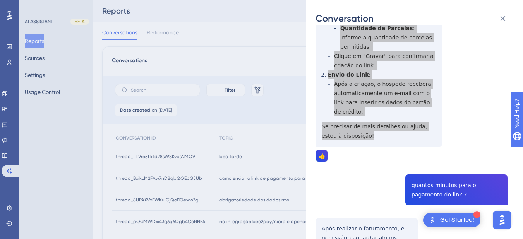
scroll to position [343, 0]
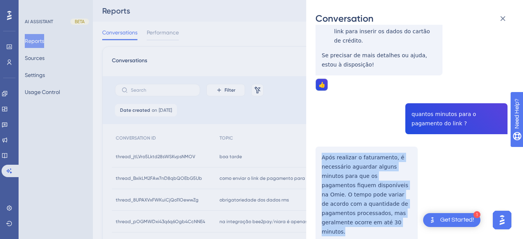
drag, startPoint x: 318, startPoint y: 128, endPoint x: 362, endPoint y: 205, distance: 88.1
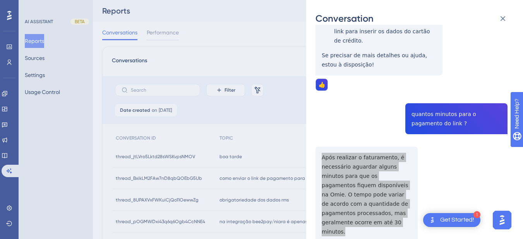
scroll to position [0, 0]
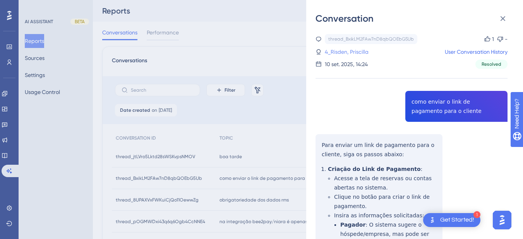
click at [334, 51] on link "4_Risden, Priscilla" at bounding box center [347, 51] width 44 height 9
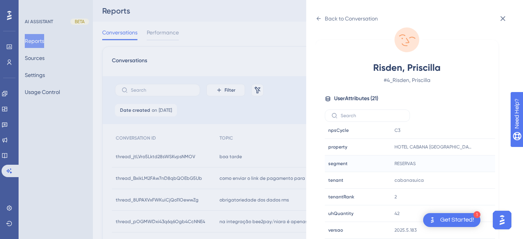
scroll to position [90, 0]
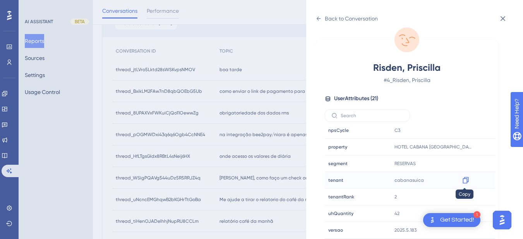
click at [463, 181] on icon at bounding box center [466, 180] width 6 height 7
click at [317, 21] on icon at bounding box center [319, 18] width 6 height 6
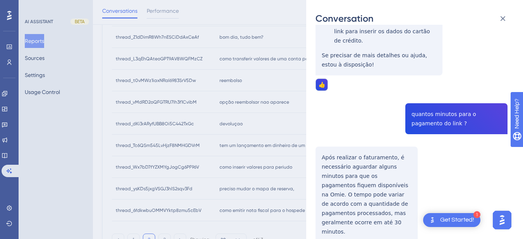
scroll to position [0, 0]
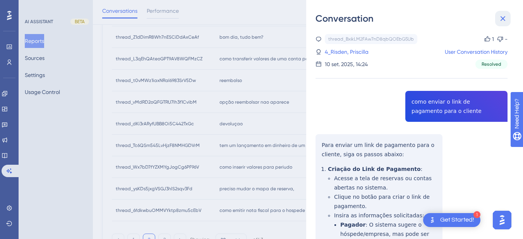
click at [503, 17] on icon at bounding box center [503, 18] width 9 height 9
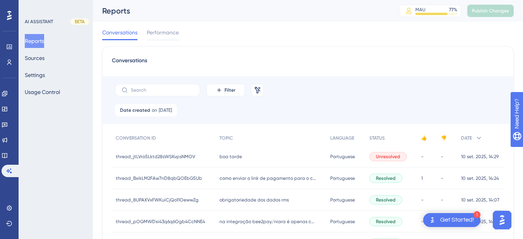
click at [234, 199] on span "obrigatoriedade dos dados rms" at bounding box center [254, 200] width 69 height 6
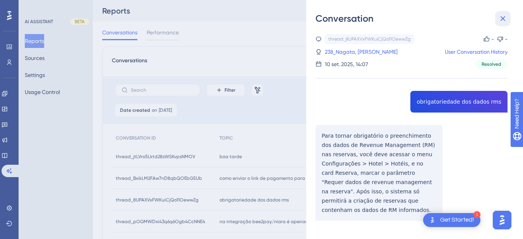
click at [503, 17] on icon at bounding box center [503, 18] width 9 height 9
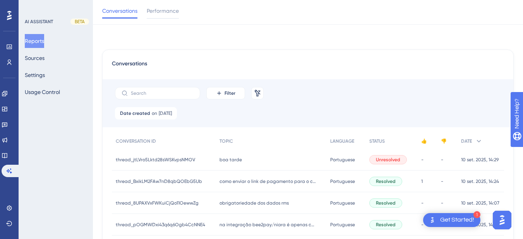
scroll to position [90, 0]
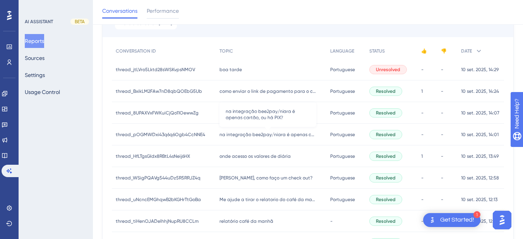
click at [236, 138] on span "na integração bee2pay/niara é apenas cartão, ou há PIX?" at bounding box center [268, 135] width 97 height 6
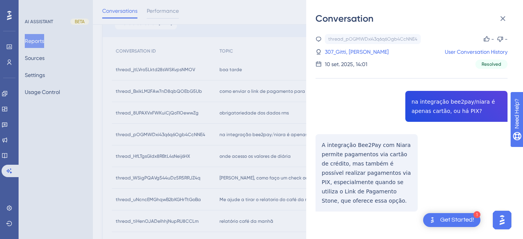
click at [421, 108] on div "thread_pOGMWDxi43q6q6Ogb4CcNNE4 Copy - - 307_Gitti, [PERSON_NAME] User Conversa…" at bounding box center [412, 142] width 192 height 217
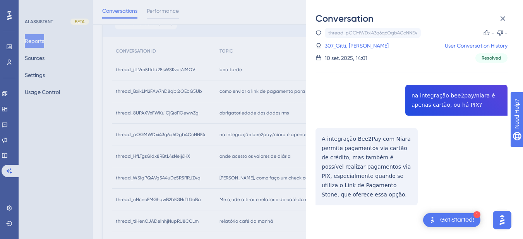
click at [375, 195] on div "thread_pOGMWDxi43q6q6Ogb4CcNNE4 Copy - - 307_Gitti, [PERSON_NAME] User Conversa…" at bounding box center [412, 136] width 192 height 217
click at [434, 92] on div "thread_pOGMWDxi43q6q6Ogb4CcNNE4 Copy - - 307_Gitti, [PERSON_NAME] User Conversa…" at bounding box center [412, 136] width 192 height 217
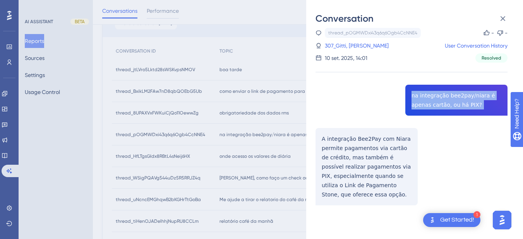
click at [434, 92] on div "thread_pOGMWDxi43q6q6Ogb4CcNNE4 Copy - - 307_Gitti, [PERSON_NAME] User Conversa…" at bounding box center [412, 136] width 192 height 217
click at [352, 160] on div "thread_pOGMWDxi43q6q6Ogb4CcNNE4 Copy - - 307_Gitti, [PERSON_NAME] User Conversa…" at bounding box center [412, 136] width 192 height 217
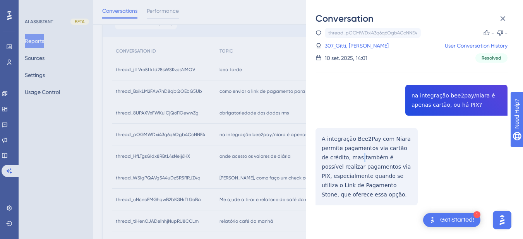
click at [352, 160] on div "thread_pOGMWDxi43q6q6Ogb4CcNNE4 Copy - - 307_Gitti, [PERSON_NAME] User Conversa…" at bounding box center [412, 136] width 192 height 217
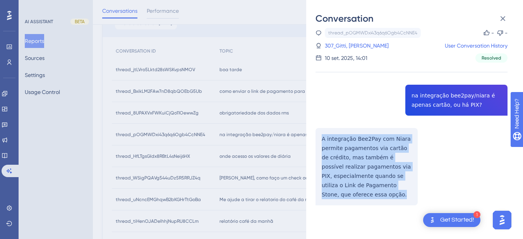
click at [352, 160] on div "thread_pOGMWDxi43q6q6Ogb4CcNNE4 Copy - - 307_Gitti, [PERSON_NAME] User Conversa…" at bounding box center [412, 136] width 192 height 217
drag, startPoint x: 504, startPoint y: 21, endPoint x: 351, endPoint y: 65, distance: 158.7
click at [504, 21] on icon at bounding box center [503, 18] width 9 height 9
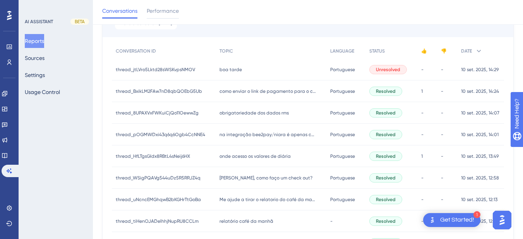
click at [247, 155] on span "onde acesso os valores de diária" at bounding box center [255, 156] width 71 height 6
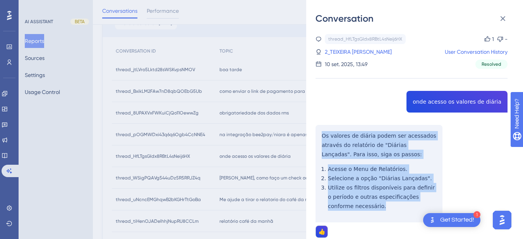
drag, startPoint x: 318, startPoint y: 134, endPoint x: 364, endPoint y: 218, distance: 95.7
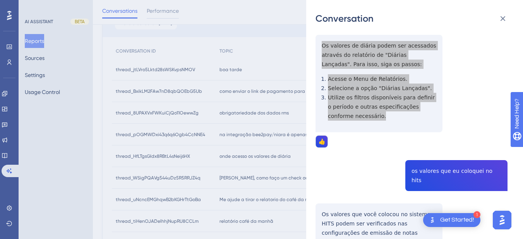
scroll to position [181, 0]
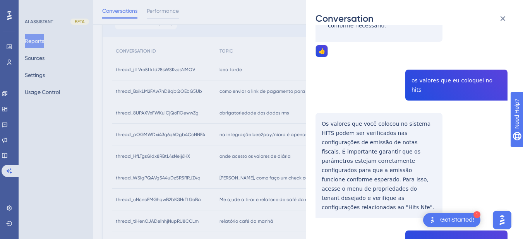
click at [441, 73] on div "thread_HfLTgsGIdx8RBtL4sNeij6HX Copy 1 - 2_TEIXEIRA VIEIRA- ADM, [PERSON_NAME] …" at bounding box center [412, 179] width 192 height 653
click at [442, 72] on div "thread_HfLTgsGIdx8RBtL4sNeij6HX Copy 1 - 2_TEIXEIRA VIEIRA- ADM, [PERSON_NAME] …" at bounding box center [412, 179] width 192 height 653
click at [320, 114] on div "thread_HfLTgsGIdx8RBtL4sNeij6HX Copy 1 - 2_TEIXEIRA VIEIRA- ADM, [PERSON_NAME] …" at bounding box center [412, 179] width 192 height 653
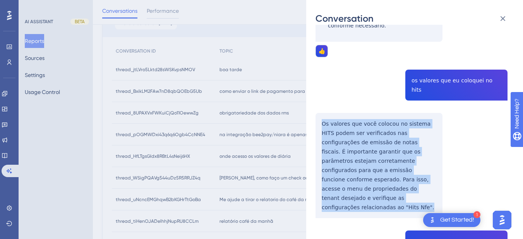
drag, startPoint x: 318, startPoint y: 114, endPoint x: 428, endPoint y: 182, distance: 128.9
click at [428, 182] on div "thread_HfLTgsGIdx8RBtL4sNeij6HX Copy 1 - 2_TEIXEIRA VIEIRA- ADM, [PERSON_NAME] …" at bounding box center [412, 179] width 192 height 653
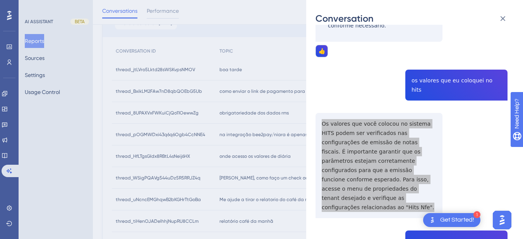
scroll to position [271, 0]
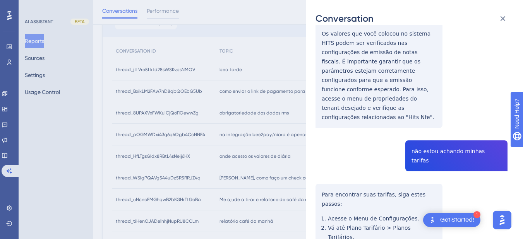
click at [432, 119] on div "thread_HfLTgsGIdx8RBtL4sNeij6HX Copy 1 - 2_TEIXEIRA VIEIRA- ADM, [PERSON_NAME] …" at bounding box center [412, 89] width 192 height 653
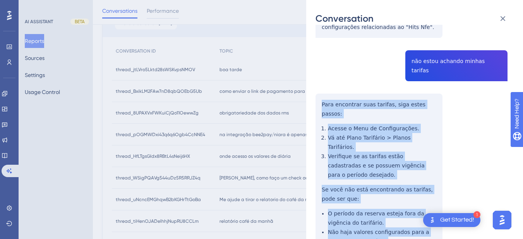
drag, startPoint x: 321, startPoint y: 64, endPoint x: 437, endPoint y: 195, distance: 175.1
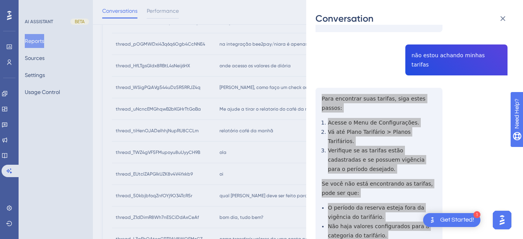
scroll to position [6, 0]
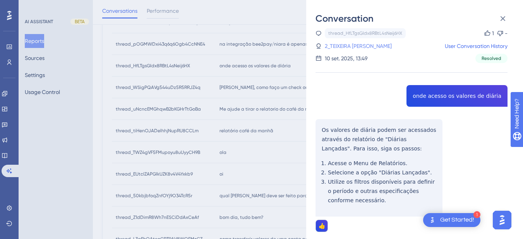
click at [366, 47] on link "2_TEIXEIRA [PERSON_NAME]" at bounding box center [358, 45] width 67 height 9
drag, startPoint x: 506, startPoint y: 19, endPoint x: 297, endPoint y: 109, distance: 227.9
click at [506, 19] on icon at bounding box center [503, 18] width 9 height 9
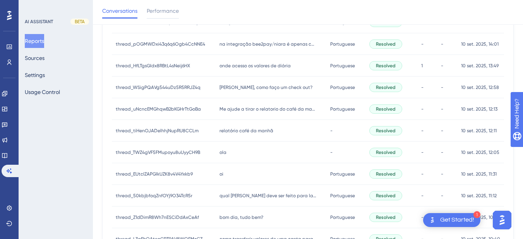
click at [254, 93] on div "[PERSON_NAME], como faço um check out? [PERSON_NAME], como faço um check out?" at bounding box center [271, 88] width 111 height 22
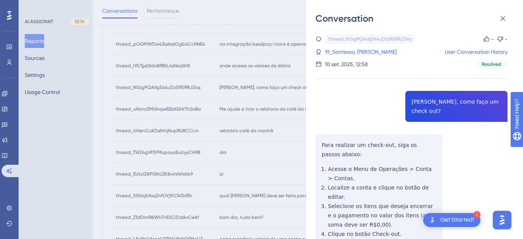
click at [448, 95] on div "thread_WSigPQAVg544uDz5R5RRJZ4q Copy - - 19_Santesso, [PERSON_NAME] User Conver…" at bounding box center [412, 194] width 192 height 321
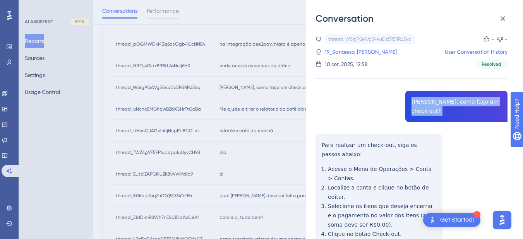
click at [448, 95] on div "thread_WSigPQAVg544uDz5R5RRJZ4q Copy - - 19_Santesso, [PERSON_NAME] User Conver…" at bounding box center [412, 194] width 192 height 321
click at [320, 128] on div "thread_WSigPQAVg544uDz5R5RRJZ4q Copy - - 19_Santesso, [PERSON_NAME] User Conver…" at bounding box center [412, 194] width 192 height 321
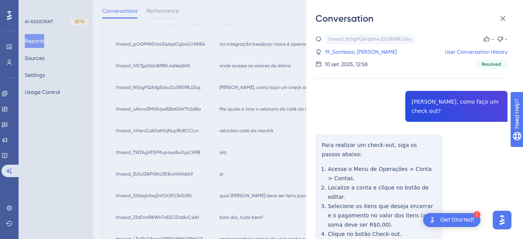
click at [325, 135] on div "thread_WSigPQAVg544uDz5R5RRJZ4q Copy - - 19_Santesso, [PERSON_NAME] User Conver…" at bounding box center [412, 194] width 192 height 321
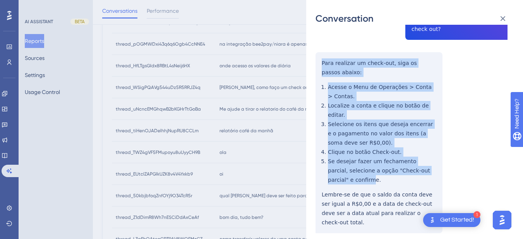
scroll to position [271, 0]
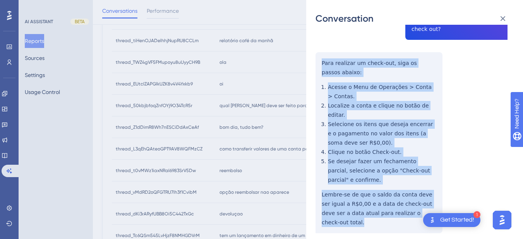
drag, startPoint x: 321, startPoint y: 135, endPoint x: 368, endPoint y: 102, distance: 57.5
click at [427, 196] on div "thread_WSigPQAVg544uDz5R5RRJZ4q Copy - - 19_Santesso, [PERSON_NAME] User Conver…" at bounding box center [412, 112] width 192 height 321
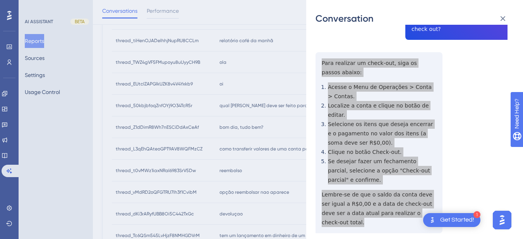
scroll to position [0, 0]
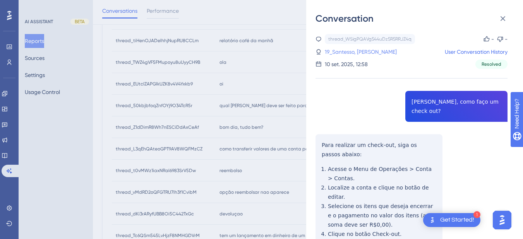
click at [355, 55] on link "19_Santesso, [PERSON_NAME]" at bounding box center [361, 51] width 72 height 9
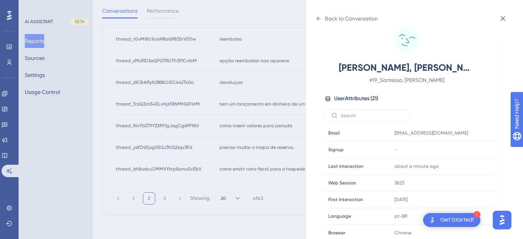
scroll to position [236, 0]
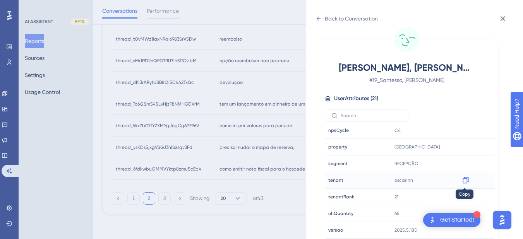
click at [466, 180] on icon at bounding box center [466, 180] width 6 height 7
click at [319, 21] on icon at bounding box center [319, 18] width 6 height 6
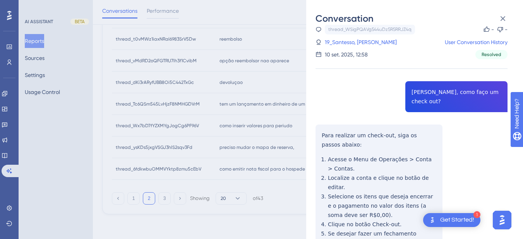
click at [499, 9] on div "Conversation thread_WSigPQAVg544uDz5R5RRJZ4q Copy - - 19_Santesso, Alexsander d…" at bounding box center [414, 119] width 217 height 239
click at [501, 18] on icon at bounding box center [503, 18] width 9 height 9
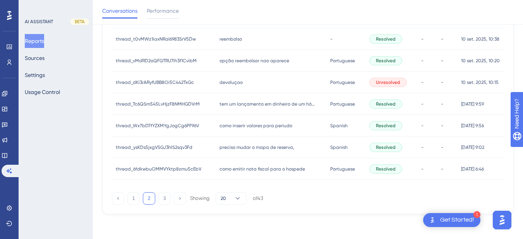
scroll to position [132, 0]
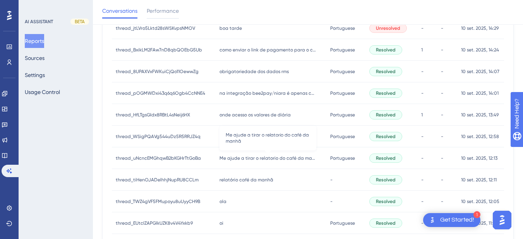
click at [255, 162] on div "Me ajude a tirar o relatorio do café da manhã Me ajude a tirar o relatorio do c…" at bounding box center [271, 159] width 111 height 22
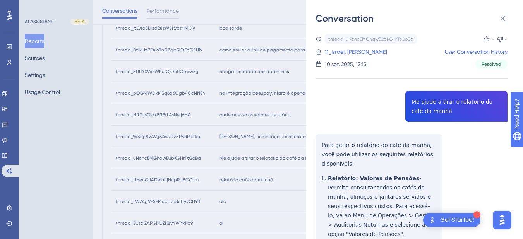
click at [435, 104] on div "thread_uNcncEMGhqwB2bKGHrTtGoBa Copy - - 11_Israel, [PERSON_NAME] User Conversa…" at bounding box center [412, 236] width 192 height 405
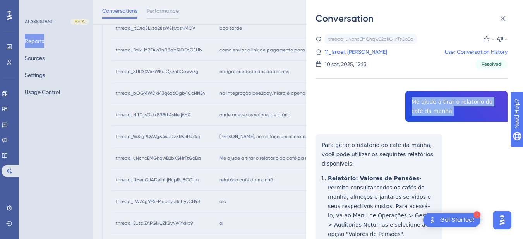
click at [435, 104] on div "thread_uNcncEMGhqwB2bKGHrTtGoBa Copy - - 11_Israel, [PERSON_NAME] User Conversa…" at bounding box center [412, 236] width 192 height 405
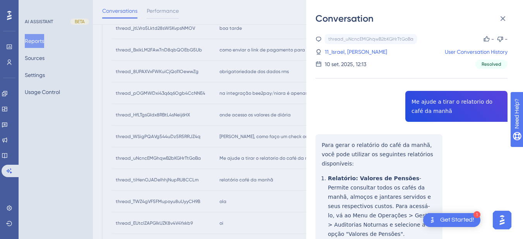
click at [328, 161] on div "thread_uNcncEMGhqwB2bKGHrTtGoBa Copy - - 11_Israel, [PERSON_NAME] User Conversa…" at bounding box center [412, 236] width 192 height 405
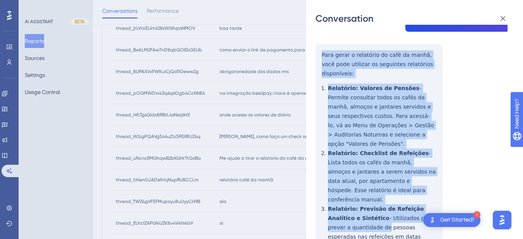
scroll to position [147, 0]
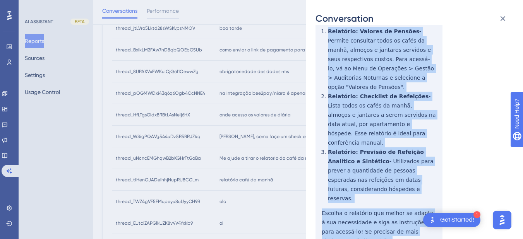
drag, startPoint x: 320, startPoint y: 146, endPoint x: 436, endPoint y: 196, distance: 126.5
click at [436, 196] on div "thread_uNcncEMGhqwB2bKGHrTtGoBa Copy - - 11_Israel, [PERSON_NAME] User Conversa…" at bounding box center [412, 89] width 192 height 405
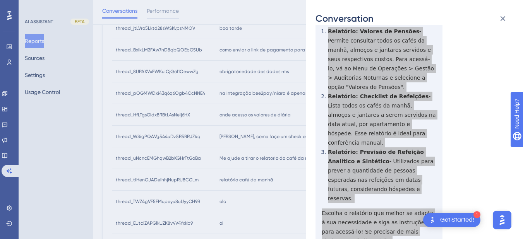
scroll to position [0, 0]
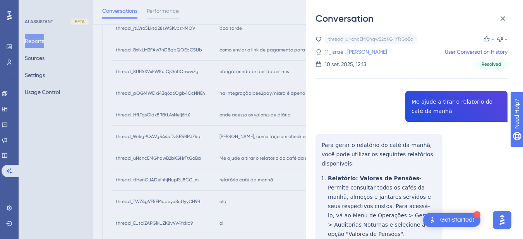
click at [334, 51] on link "11_Israel, [PERSON_NAME]" at bounding box center [356, 51] width 62 height 9
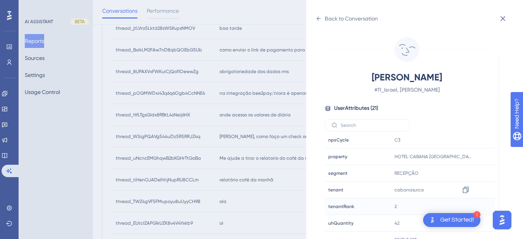
scroll to position [10, 0]
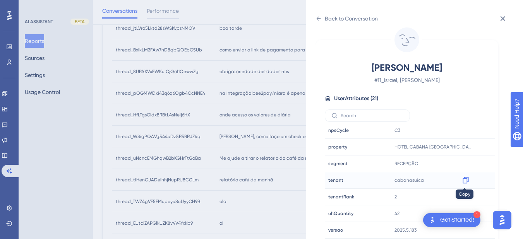
click at [464, 183] on icon at bounding box center [466, 181] width 8 height 8
click at [320, 19] on icon at bounding box center [319, 18] width 6 height 6
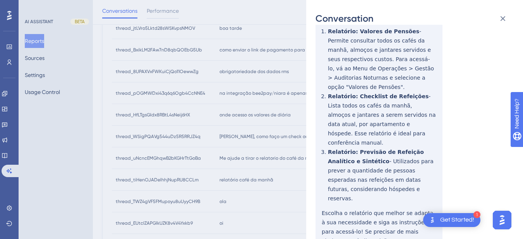
scroll to position [0, 0]
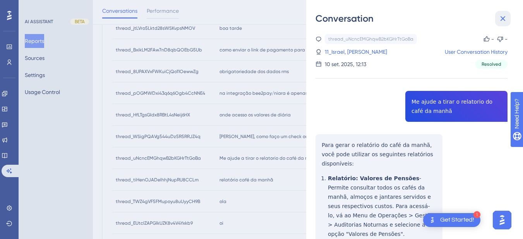
click at [504, 15] on icon at bounding box center [503, 18] width 9 height 9
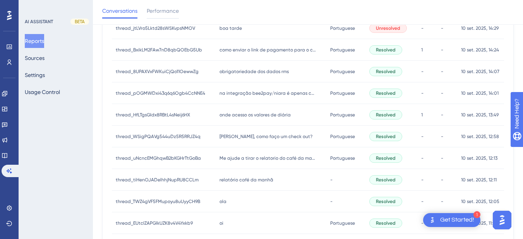
click at [235, 186] on div "relatório café da manhã relatório café da manhã" at bounding box center [271, 180] width 111 height 22
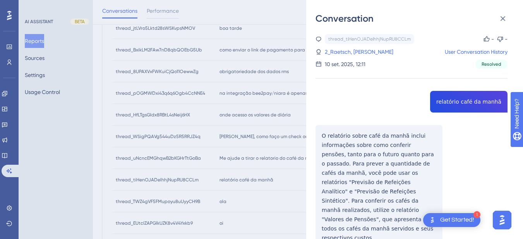
click at [450, 105] on div "thread_tiHenOJADelhhjNupRU8CCLm Copy - - 2_Raetsch, [PERSON_NAME] User Conversa…" at bounding box center [412, 170] width 192 height 273
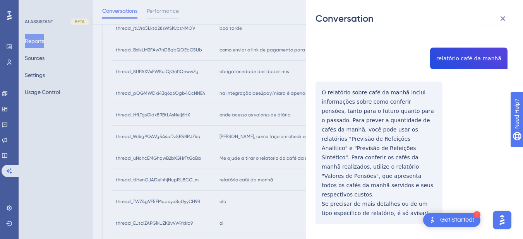
click at [325, 91] on div "thread_tiHenOJADelhhjNupRU8CCLm Copy - - 2_Raetsch, [PERSON_NAME] User Conversa…" at bounding box center [412, 127] width 192 height 273
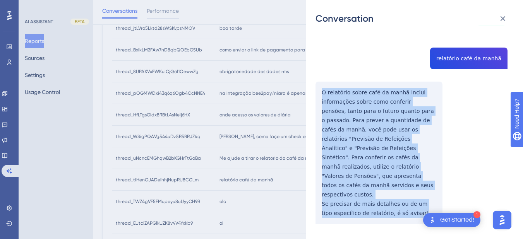
drag, startPoint x: 318, startPoint y: 88, endPoint x: 415, endPoint y: 199, distance: 146.9
click at [415, 199] on div "thread_tiHenOJADelhhjNupRU8CCLm Copy - - 2_Raetsch, [PERSON_NAME] User Conversa…" at bounding box center [412, 127] width 192 height 273
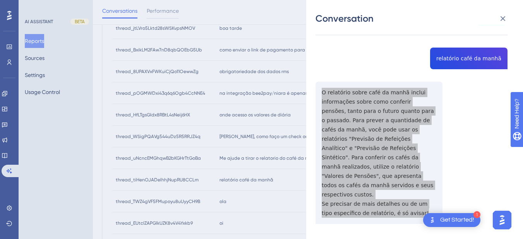
scroll to position [0, 0]
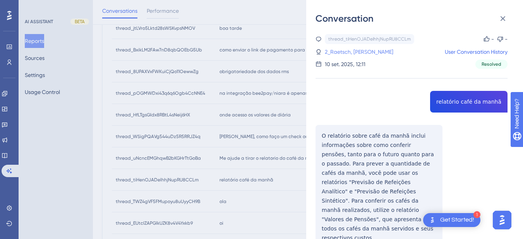
click at [345, 53] on link "2_Raetsch, [PERSON_NAME]" at bounding box center [359, 51] width 69 height 9
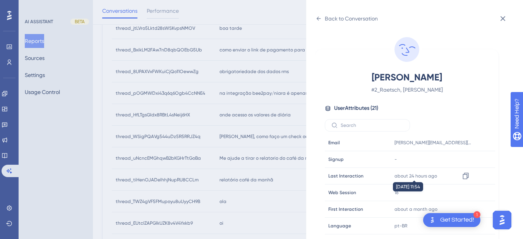
scroll to position [236, 0]
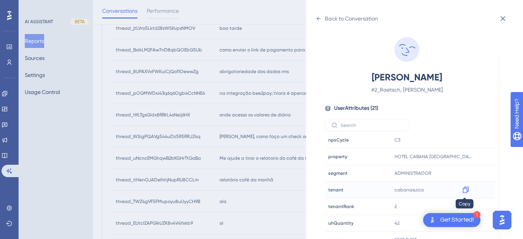
click at [466, 189] on icon at bounding box center [466, 190] width 6 height 7
click at [315, 17] on div "Back to Conversation [PERSON_NAME] # 2_Raetsch, [PERSON_NAME] User Attributes (…" at bounding box center [414, 119] width 217 height 239
click at [316, 15] on icon at bounding box center [319, 18] width 6 height 6
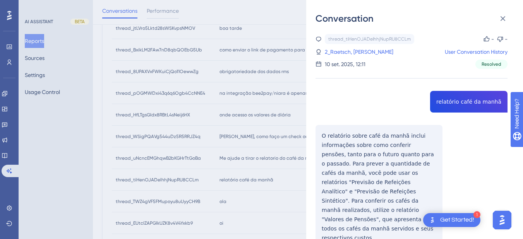
scroll to position [43, 0]
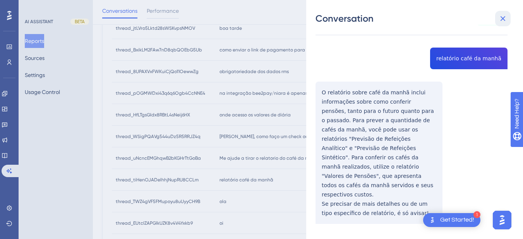
click at [508, 19] on button at bounding box center [503, 18] width 15 height 15
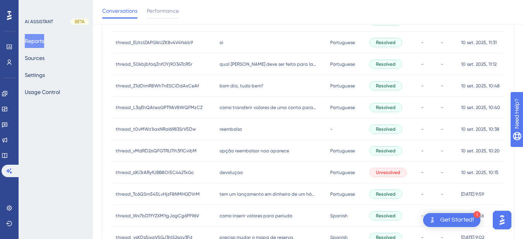
scroll to position [222, 0]
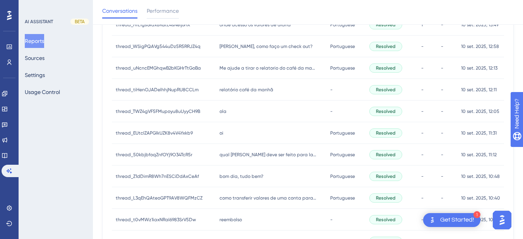
click at [266, 113] on div "[PERSON_NAME]" at bounding box center [271, 112] width 111 height 22
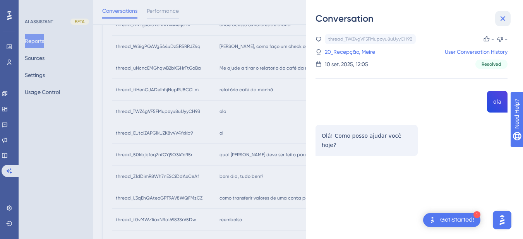
click at [501, 19] on icon at bounding box center [503, 18] width 9 height 9
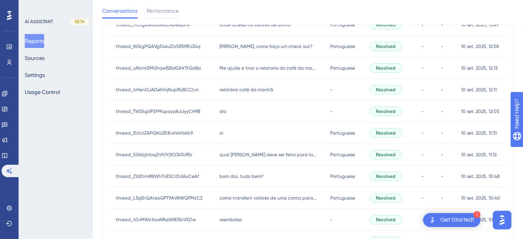
click at [206, 139] on div "thread_EUtcIZAPGlkUZK8v4V4Yxkb9 thread_EUtcIZAPGlkUZK8v4V4Yxkb9" at bounding box center [164, 133] width 104 height 22
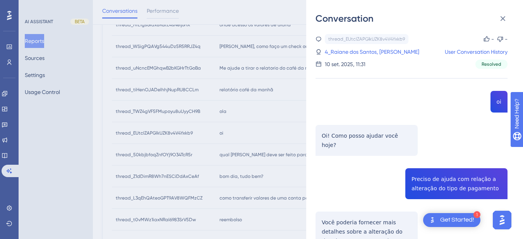
scroll to position [90, 0]
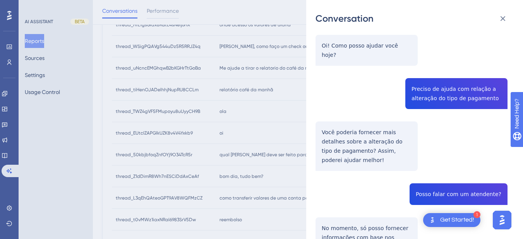
click at [426, 77] on div "thread_EUtcIZAPGlkUZK8v4V4Yxkb9 Copy - - 4_Raiane dos Santos, Ketlin User Conve…" at bounding box center [412, 135] width 192 height 382
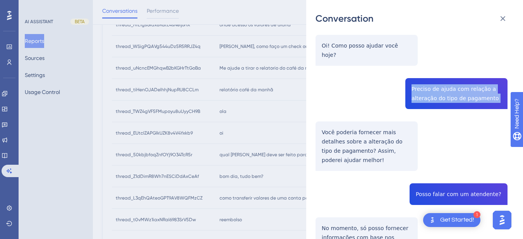
click at [426, 77] on div "thread_EUtcIZAPGlkUZK8v4V4Yxkb9 Copy - - 4_Raiane dos Santos, Ketlin User Conve…" at bounding box center [412, 135] width 192 height 382
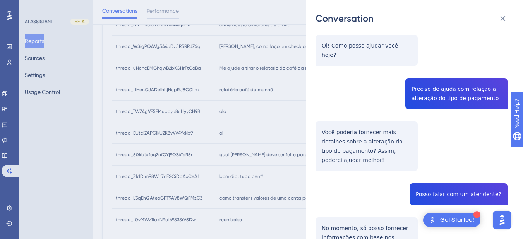
click at [348, 126] on div "thread_EUtcIZAPGlkUZK8v4V4Yxkb9 Copy - - 4_Raiane dos Santos, Ketlin User Conve…" at bounding box center [412, 135] width 192 height 382
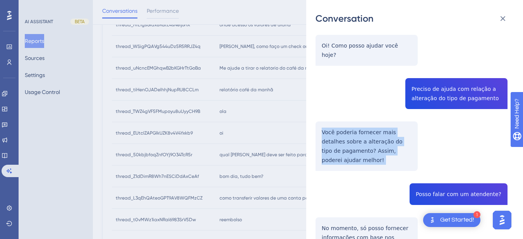
click at [348, 126] on div "thread_EUtcIZAPGlkUZK8v4V4Yxkb9 Copy - - 4_Raiane dos Santos, Ketlin User Conve…" at bounding box center [412, 135] width 192 height 382
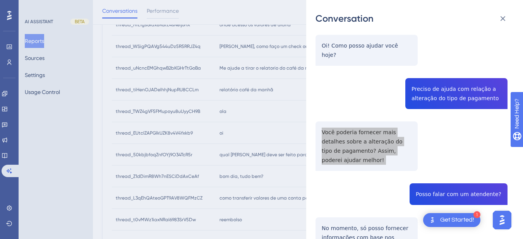
scroll to position [152, 0]
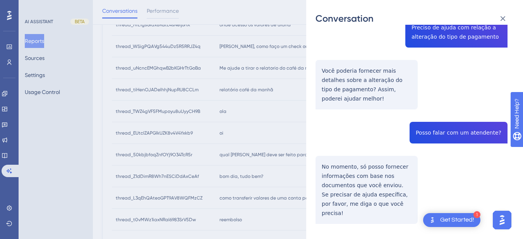
click at [445, 124] on div "thread_EUtcIZAPGlkUZK8v4V4Yxkb9 Copy - - 4_Raiane dos Santos, Ketlin User Conve…" at bounding box center [412, 73] width 192 height 382
click at [327, 170] on div "thread_EUtcIZAPGlkUZK8v4V4Yxkb9 Copy - - 4_Raiane dos Santos, Ketlin User Conve…" at bounding box center [412, 73] width 192 height 382
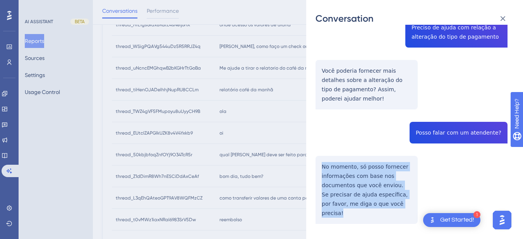
click at [327, 170] on div "thread_EUtcIZAPGlkUZK8v4V4Yxkb9 Copy - - 4_Raiane dos Santos, Ketlin User Conve…" at bounding box center [412, 73] width 192 height 382
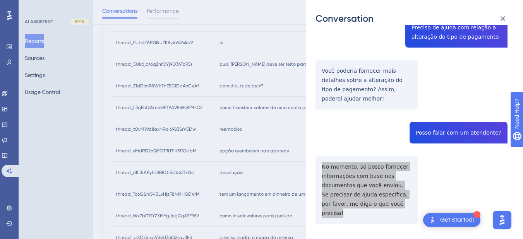
scroll to position [0, 0]
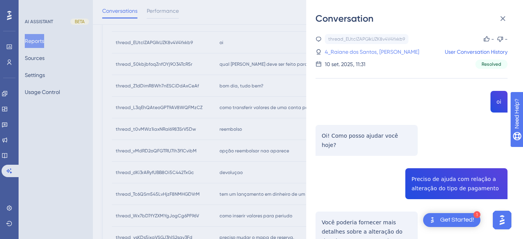
click at [366, 51] on link "4_Raiane dos Santos, [PERSON_NAME]" at bounding box center [372, 51] width 95 height 9
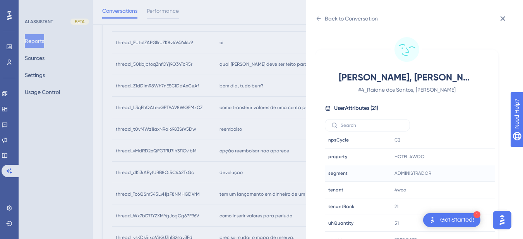
scroll to position [10, 0]
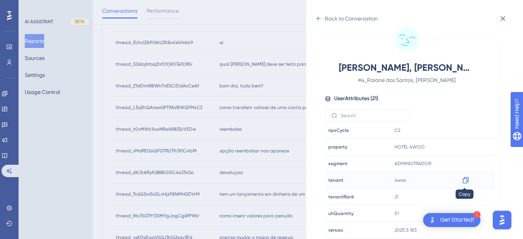
click at [468, 179] on icon at bounding box center [466, 180] width 6 height 7
click at [314, 21] on div "Back to Conversation [PERSON_NAME], Ketlin # 4_Raiane dos Santos, Ketlin User A…" at bounding box center [414, 119] width 217 height 239
click at [314, 19] on div "Back to Conversation [PERSON_NAME], Ketlin # 4_Raiane dos Santos, Ketlin User A…" at bounding box center [414, 119] width 217 height 239
click at [320, 17] on icon at bounding box center [319, 18] width 6 height 6
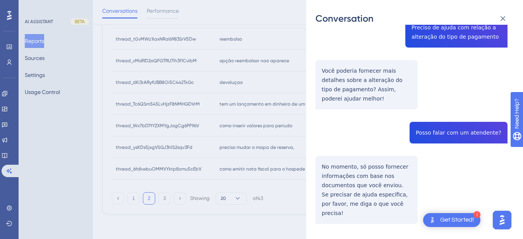
scroll to position [313, 0]
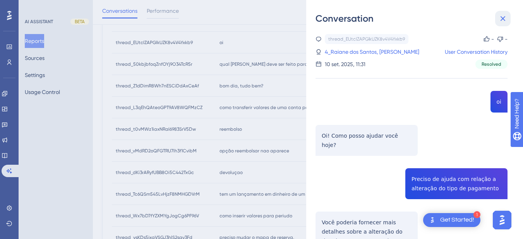
drag, startPoint x: 500, startPoint y: 18, endPoint x: 267, endPoint y: 107, distance: 249.2
click at [500, 18] on icon at bounding box center [503, 18] width 9 height 9
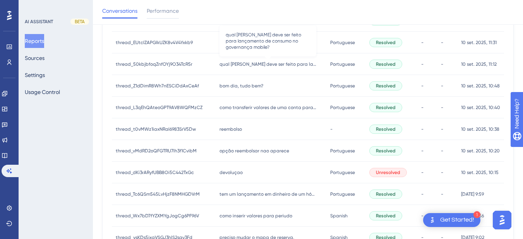
drag, startPoint x: 243, startPoint y: 61, endPoint x: 259, endPoint y: 69, distance: 18.0
click at [243, 60] on div "qual [PERSON_NAME] deve ser feito para lançamento de consumo no governança mobi…" at bounding box center [271, 64] width 111 height 22
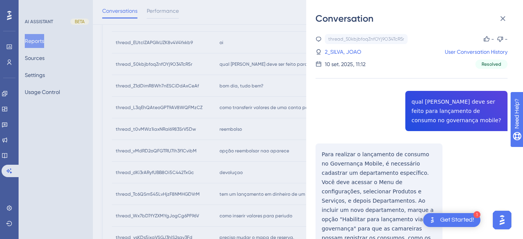
click at [456, 94] on div "thread_50kbjbfoqZnfOYj9O34TcR5r Copy - - 2_SILVA, JOAO User Conversation Histor…" at bounding box center [412, 166] width 192 height 264
click at [435, 115] on div "thread_50kbjbfoqZnfOYj9O34TcR5r Copy - - 2_SILVA, JOAO User Conversation Histor…" at bounding box center [412, 166] width 192 height 264
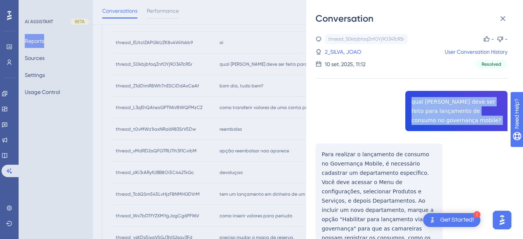
click at [435, 115] on div "thread_50kbjbfoqZnfOYj9O34TcR5r Copy - - 2_SILVA, JOAO User Conversation Histor…" at bounding box center [412, 166] width 192 height 264
click at [323, 146] on div "thread_50kbjbfoqZnfOYj9O34TcR5r Copy - - 2_SILVA, JOAO User Conversation Histor…" at bounding box center [412, 166] width 192 height 264
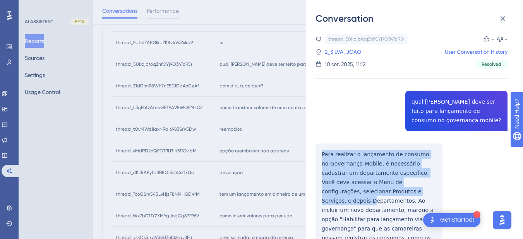
scroll to position [34, 0]
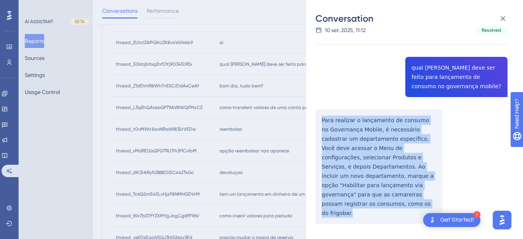
drag, startPoint x: 320, startPoint y: 155, endPoint x: 401, endPoint y: 200, distance: 93.0
click at [401, 200] on div "thread_50kbjbfoqZnfOYj9O34TcR5r Copy - - 2_SILVA, JOAO User Conversation Histor…" at bounding box center [412, 132] width 192 height 264
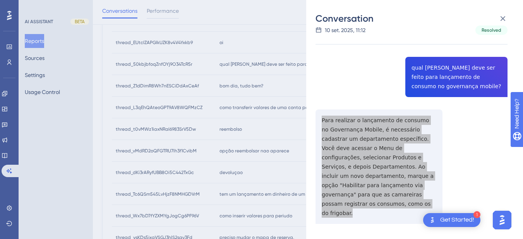
scroll to position [0, 0]
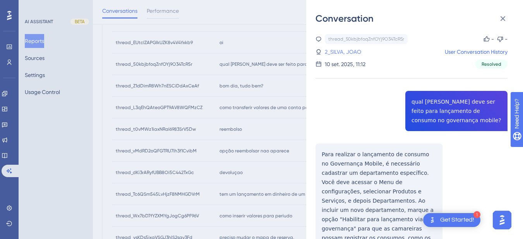
click at [338, 51] on link "2_SILVA, JOAO" at bounding box center [343, 51] width 36 height 9
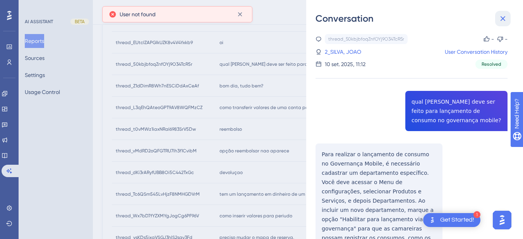
click at [499, 22] on icon at bounding box center [503, 18] width 9 height 9
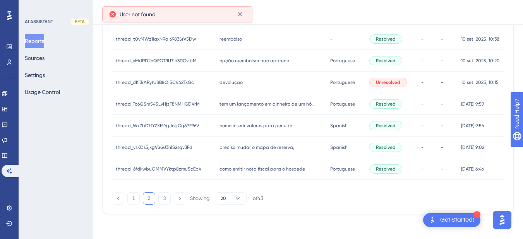
scroll to position [313, 0]
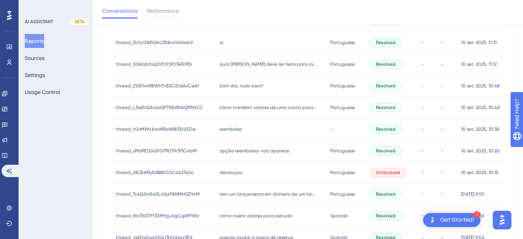
click at [260, 85] on span "bom dia, tudo bem?" at bounding box center [242, 86] width 44 height 6
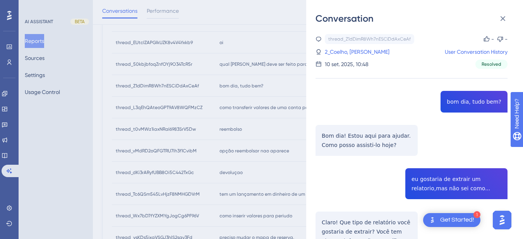
scroll to position [90, 0]
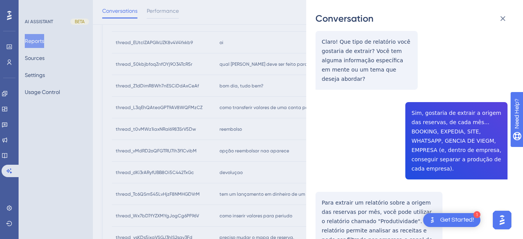
click at [339, 54] on div "thread_Z1dDimR8Wh7nESCiDdAxCeAf Copy - - 2_Coelho, [PERSON_NAME] User Conversat…" at bounding box center [412, 204] width 192 height 702
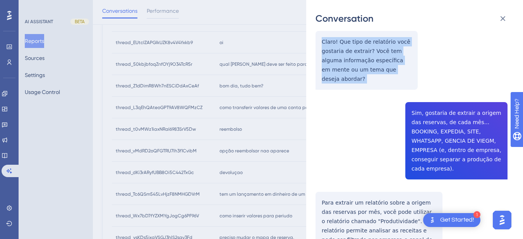
click at [339, 54] on div "thread_Z1dDimR8Wh7nESCiDdAxCeAf Copy - - 2_Coelho, [PERSON_NAME] User Conversat…" at bounding box center [412, 204] width 192 height 702
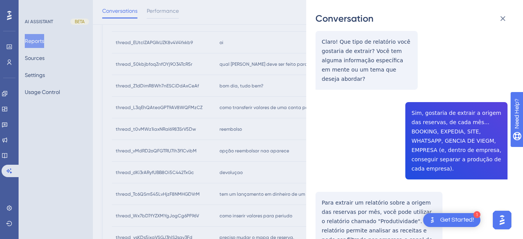
click at [440, 113] on div "thread_Z1dDimR8Wh7nESCiDdAxCeAf Copy - - 2_Coelho, [PERSON_NAME] User Conversat…" at bounding box center [412, 204] width 192 height 702
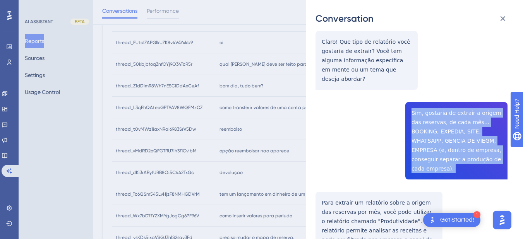
click at [440, 113] on div "thread_Z1dDimR8Wh7nESCiDdAxCeAf Copy - - 2_Coelho, [PERSON_NAME] User Conversat…" at bounding box center [412, 204] width 192 height 702
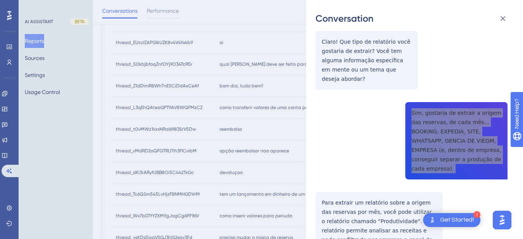
scroll to position [271, 0]
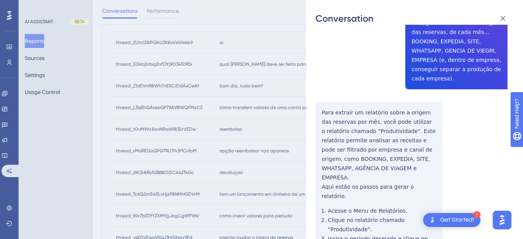
click at [324, 91] on div "thread_Z1dDimR8Wh7nESCiDdAxCeAf Copy - - 2_Coelho, [PERSON_NAME] User Conversat…" at bounding box center [412, 114] width 192 height 702
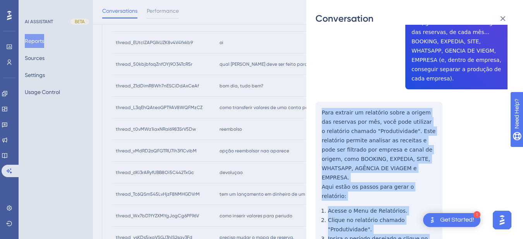
scroll to position [435, 0]
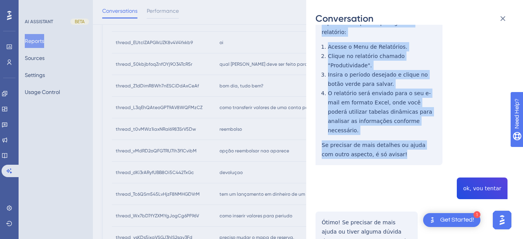
drag, startPoint x: 321, startPoint y: 91, endPoint x: 391, endPoint y: 112, distance: 73.6
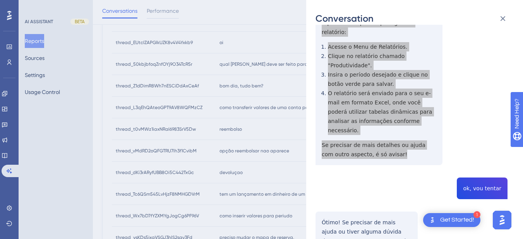
scroll to position [403, 0]
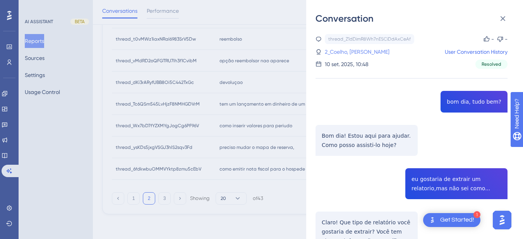
click at [348, 56] on link "2_Coelho, [PERSON_NAME]" at bounding box center [357, 51] width 65 height 9
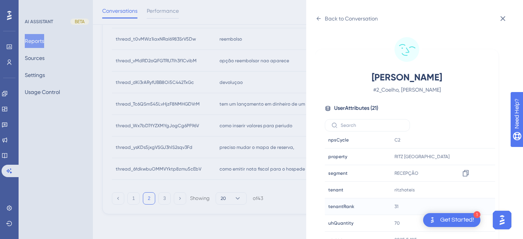
scroll to position [10, 0]
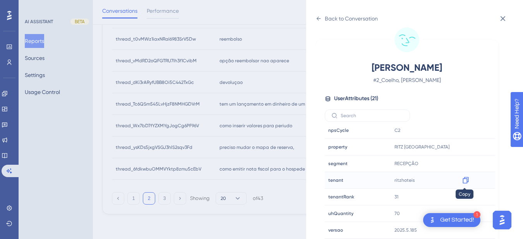
click at [468, 183] on icon at bounding box center [466, 181] width 8 height 8
click at [499, 19] on icon at bounding box center [503, 18] width 9 height 9
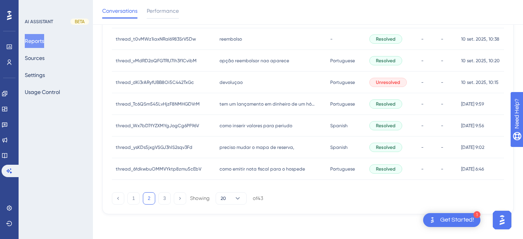
scroll to position [313, 0]
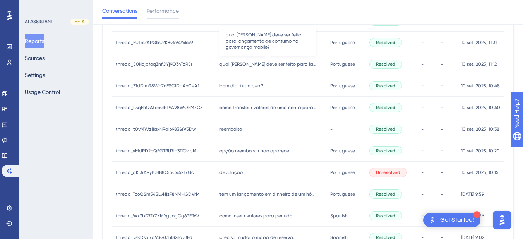
click at [266, 65] on span "qual [PERSON_NAME] deve ser feito para lançamento de consumo no governança mobi…" at bounding box center [268, 64] width 97 height 6
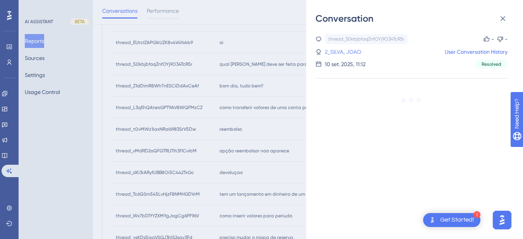
click at [344, 52] on link "2_SILVA, JOAO" at bounding box center [343, 51] width 36 height 9
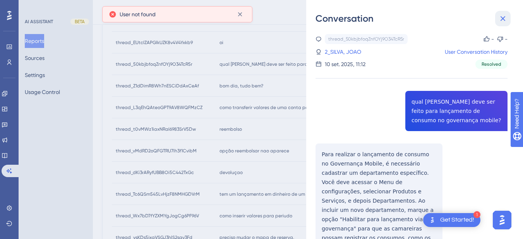
click at [499, 17] on icon at bounding box center [503, 18] width 9 height 9
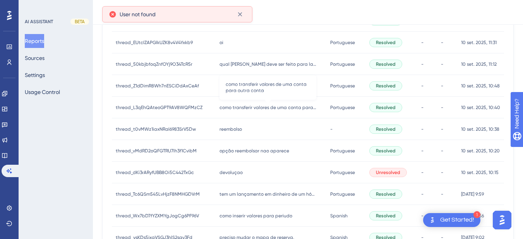
click at [232, 106] on span "como transferir valores de uma conta para outra conta" at bounding box center [268, 108] width 97 height 6
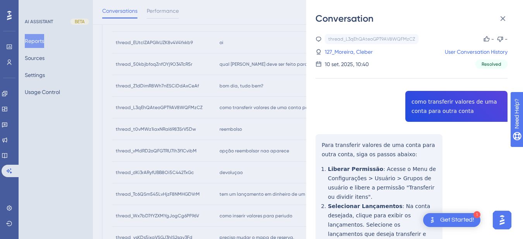
click at [425, 106] on div "thread_L3qEhQAteoGPT9AV8WQFMzCZ Copy - - 127_Moreira, Cleber User Conversation …" at bounding box center [412, 232] width 192 height 396
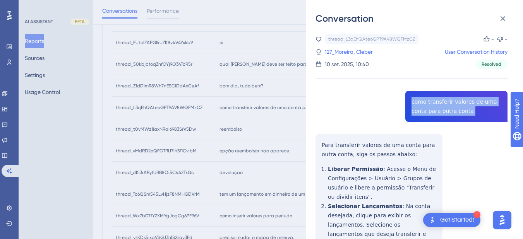
click at [425, 106] on div "thread_L3qEhQAteoGPT9AV8WQFMzCZ Copy - - 127_Moreira, Cleber User Conversation …" at bounding box center [412, 232] width 192 height 396
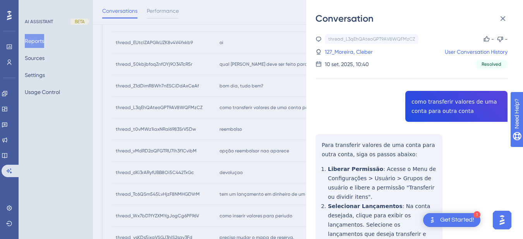
click at [351, 153] on div "thread_L3qEhQAteoGPT9AV8WQFMzCZ Copy - - 127_Moreira, Cleber User Conversation …" at bounding box center [412, 232] width 192 height 396
click at [320, 145] on div "thread_L3qEhQAteoGPT9AV8WQFMzCZ Copy - - 127_Moreira, Cleber User Conversation …" at bounding box center [412, 232] width 192 height 396
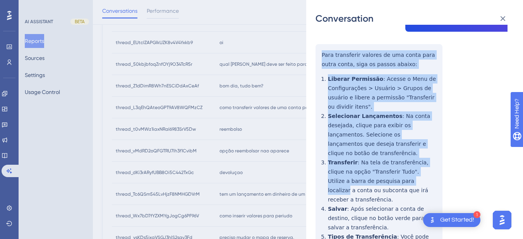
scroll to position [166, 0]
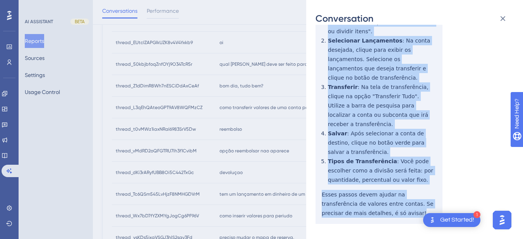
drag, startPoint x: 321, startPoint y: 145, endPoint x: 388, endPoint y: 198, distance: 85.5
click at [388, 198] on div "thread_L3qEhQAteoGPT9AV8WQFMzCZ Copy - - 127_Moreira, Cleber User Conversation …" at bounding box center [412, 66] width 192 height 396
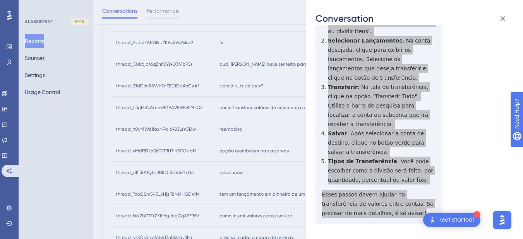
scroll to position [0, 0]
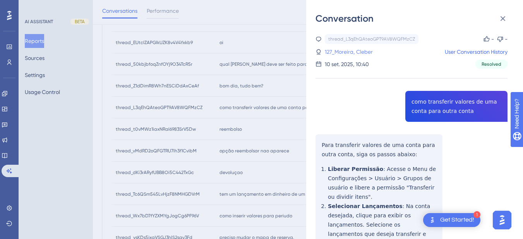
click at [357, 55] on link "127_Moreira, Cleber" at bounding box center [349, 51] width 48 height 9
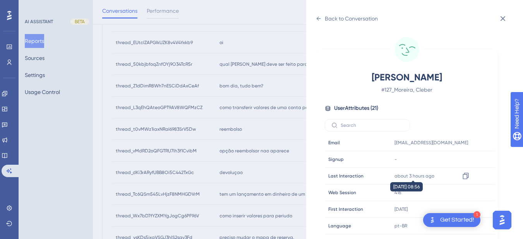
scroll to position [236, 0]
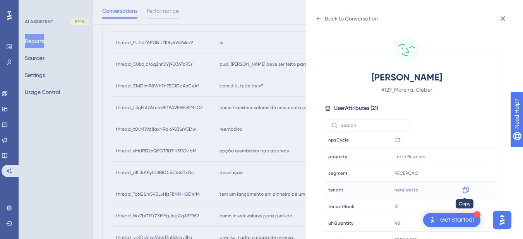
click at [466, 190] on icon at bounding box center [466, 190] width 6 height 7
drag, startPoint x: 318, startPoint y: 21, endPoint x: 327, endPoint y: 33, distance: 15.0
click at [318, 21] on icon at bounding box center [319, 18] width 6 height 6
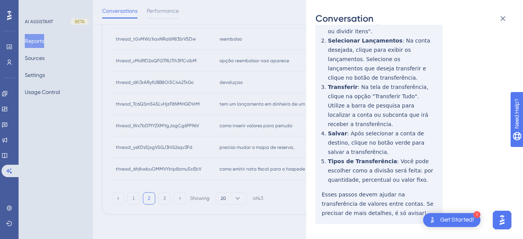
scroll to position [0, 0]
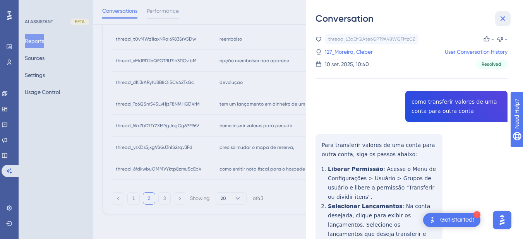
click at [503, 18] on icon at bounding box center [503, 18] width 5 height 5
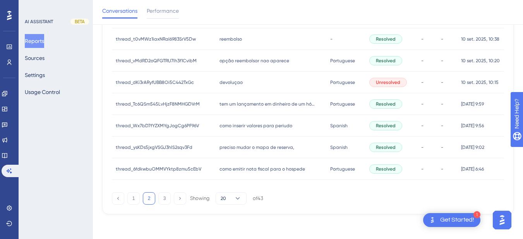
scroll to position [313, 0]
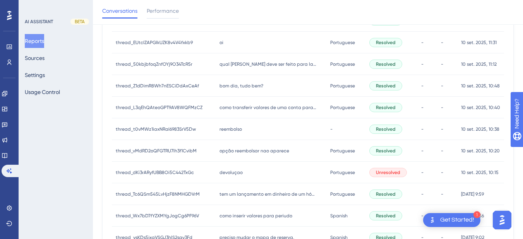
click at [253, 128] on div "reembolso reembolso" at bounding box center [271, 130] width 111 height 22
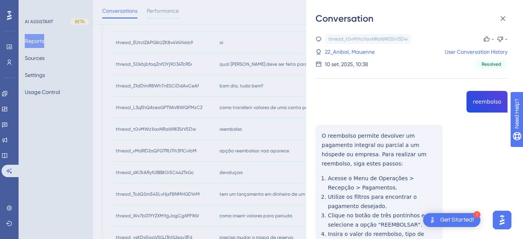
click at [485, 99] on div "thread_t0vMWz1iaxNRaI6983SrV5Dw Copy - - 22_Anibal, Mauenne User Conversation H…" at bounding box center [412, 190] width 192 height 312
click at [336, 136] on div "thread_t0vMWz1iaxNRaI6983SrV5Dw Copy - - 22_Anibal, Mauenne User Conversation H…" at bounding box center [412, 190] width 192 height 312
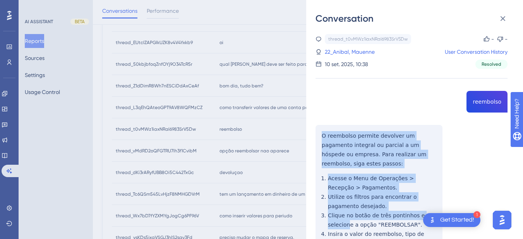
scroll to position [73, 0]
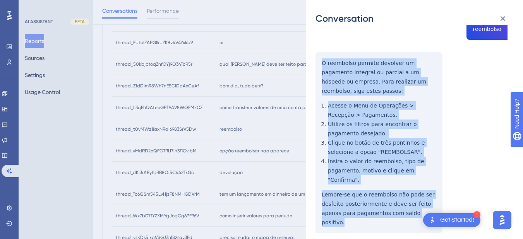
drag, startPoint x: 321, startPoint y: 135, endPoint x: 427, endPoint y: 198, distance: 123.3
click at [427, 198] on div "thread_t0vMWz1iaxNRaI6983SrV5Dw Copy - - 22_Anibal, Mauenne User Conversation H…" at bounding box center [412, 117] width 192 height 312
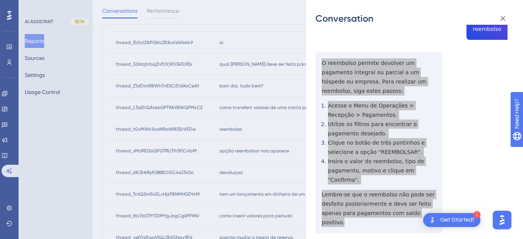
scroll to position [0, 0]
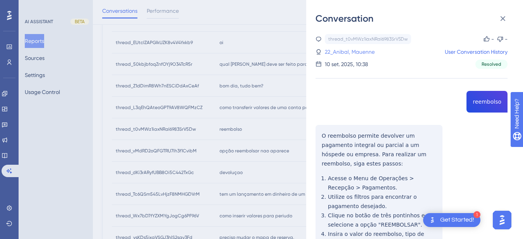
click at [348, 54] on link "22_Anibal, Mauenne" at bounding box center [350, 51] width 50 height 9
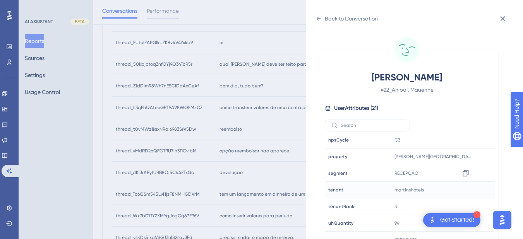
scroll to position [10, 0]
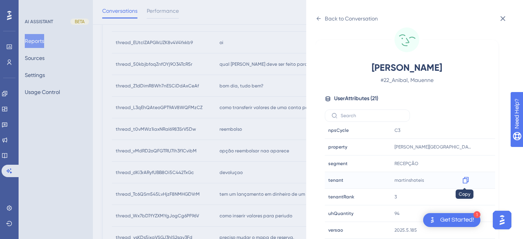
click at [467, 181] on icon at bounding box center [466, 181] width 8 height 8
click at [322, 15] on div "Back to Conversation" at bounding box center [347, 18] width 62 height 12
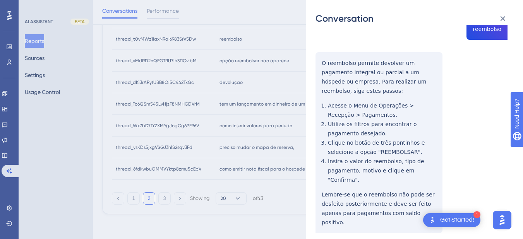
scroll to position [0, 0]
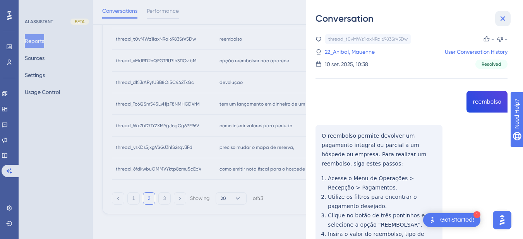
click at [502, 17] on icon at bounding box center [503, 18] width 9 height 9
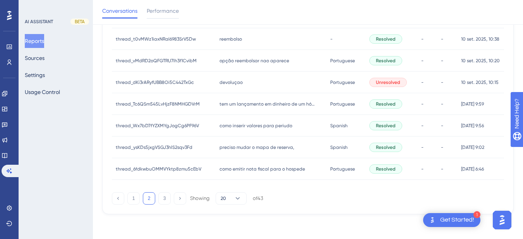
click at [239, 63] on span "opção reembolsar nao aparece" at bounding box center [255, 61] width 70 height 6
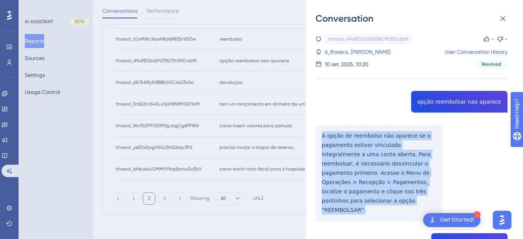
drag, startPoint x: 316, startPoint y: 134, endPoint x: 377, endPoint y: 210, distance: 97.3
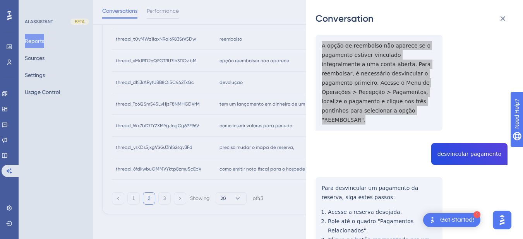
scroll to position [181, 0]
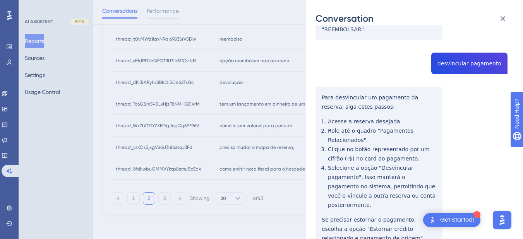
click at [472, 50] on div "thread_vMdRD2oQFGTRU7lh3f1CvibM Copy - - 6_Rasera, [PERSON_NAME] User Conversat…" at bounding box center [412, 237] width 192 height 768
click at [302, 91] on div "Conversation thread_vMdRD2oQFGTRU7lh3f1CvibM Copy - - 6_Rasera, [PERSON_NAME] U…" at bounding box center [261, 119] width 523 height 239
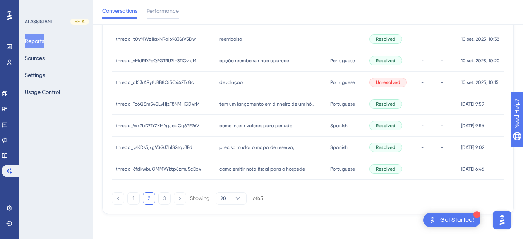
click at [241, 40] on div "reembolso reembolso" at bounding box center [271, 39] width 111 height 22
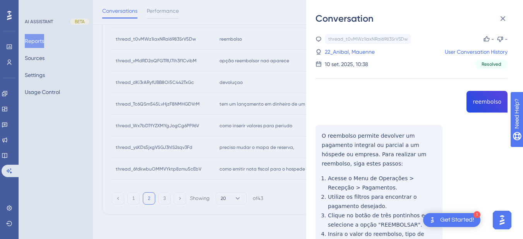
scroll to position [73, 0]
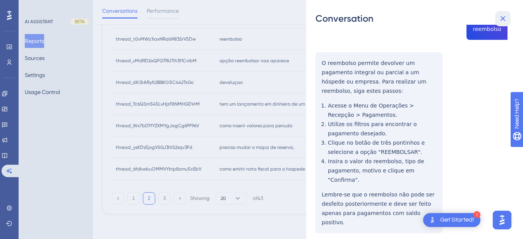
click at [507, 12] on button at bounding box center [503, 18] width 15 height 15
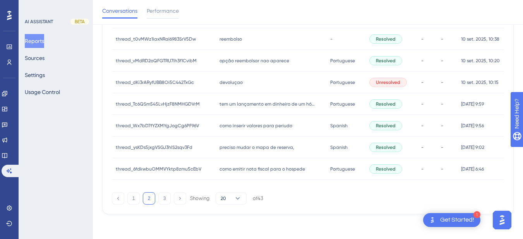
click at [287, 65] on div "opção reembolsar nao aparece opção reembolsar [PERSON_NAME] aparece" at bounding box center [271, 61] width 111 height 22
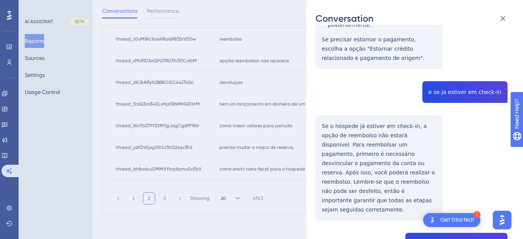
scroll to position [271, 0]
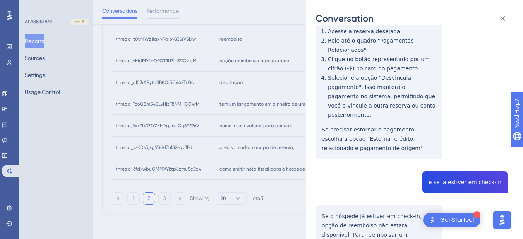
click at [386, 131] on div "thread_vMdRD2oQFGTRU7lh3f1CvibM Copy - - 6_Rasera, [PERSON_NAME] User Conversat…" at bounding box center [412, 147] width 192 height 768
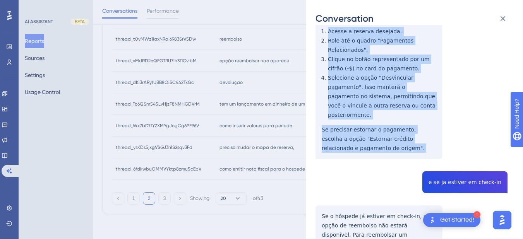
scroll to position [181, 0]
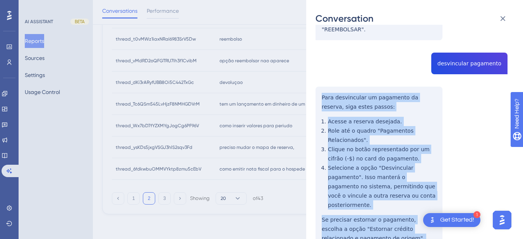
drag, startPoint x: 386, startPoint y: 131, endPoint x: 318, endPoint y: 90, distance: 79.4
click at [318, 90] on div "thread_vMdRD2oQFGTRU7lh3f1CvibM Copy - - 6_Rasera, [PERSON_NAME] User Conversat…" at bounding box center [412, 237] width 192 height 768
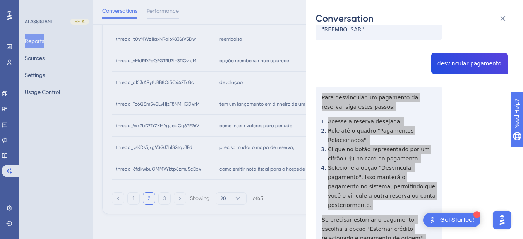
scroll to position [361, 0]
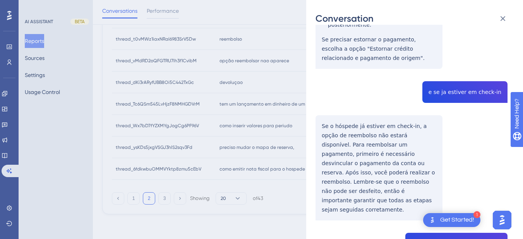
click at [454, 72] on div "thread_vMdRD2oQFGTRU7lh3f1CvibM Copy - - 6_Rasera, [PERSON_NAME] User Conversat…" at bounding box center [412, 57] width 192 height 768
click at [338, 123] on div "thread_vMdRD2oQFGTRU7lh3f1CvibM Copy - - 6_Rasera, [PERSON_NAME] User Conversat…" at bounding box center [412, 57] width 192 height 768
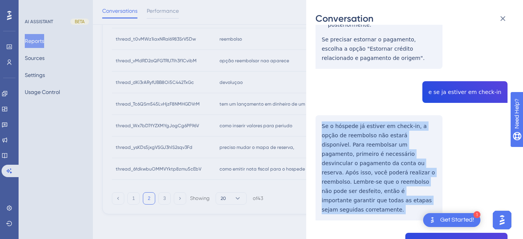
click at [338, 123] on div "thread_vMdRD2oQFGTRU7lh3f1CvibM Copy - - 6_Rasera, [PERSON_NAME] User Conversat…" at bounding box center [412, 57] width 192 height 768
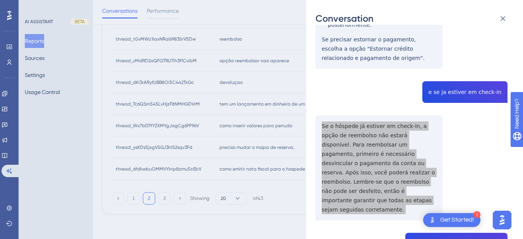
scroll to position [452, 0]
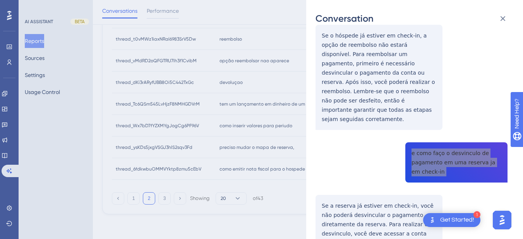
scroll to position [510, 0]
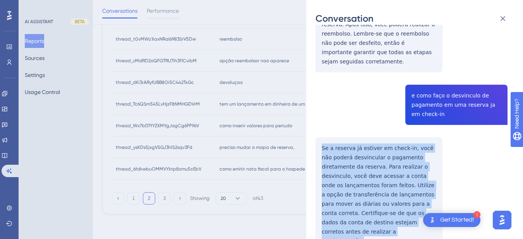
drag, startPoint x: 315, startPoint y: 120, endPoint x: 414, endPoint y: 202, distance: 129.3
click at [414, 202] on div "Conversation thread_vMdRD2oQFGTRU7lh3f1CvibM Copy - - 6_Rasera, [PERSON_NAME] U…" at bounding box center [414, 119] width 217 height 239
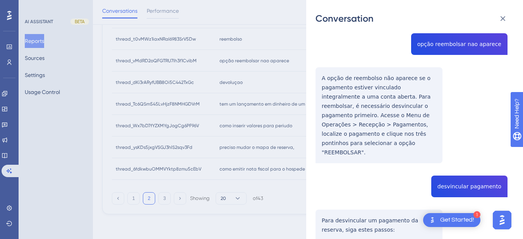
scroll to position [0, 0]
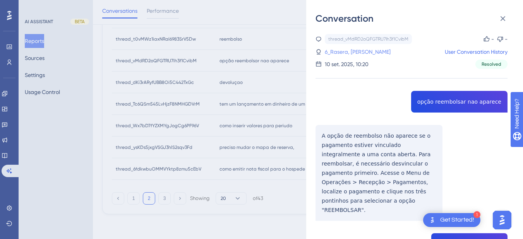
click at [342, 51] on link "6_Rasera, [PERSON_NAME]" at bounding box center [358, 51] width 66 height 9
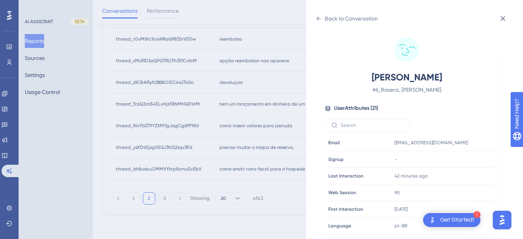
scroll to position [236, 0]
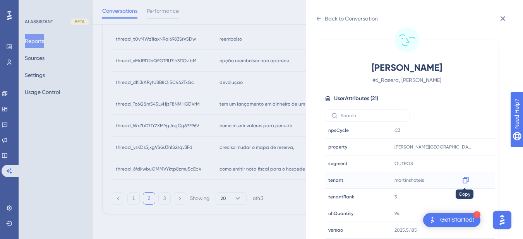
click at [464, 184] on icon at bounding box center [466, 180] width 6 height 7
click at [315, 18] on div "Back to Conversation Rasera, [PERSON_NAME] # 6_Rasera, [PERSON_NAME] User Attri…" at bounding box center [414, 119] width 217 height 239
click at [318, 18] on icon at bounding box center [319, 19] width 4 height 4
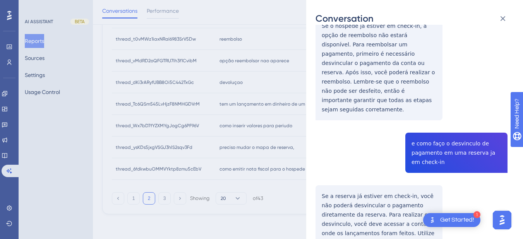
scroll to position [510, 0]
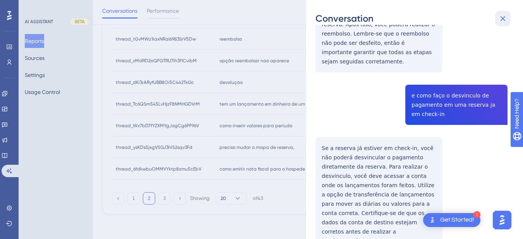
click at [504, 19] on icon at bounding box center [503, 18] width 9 height 9
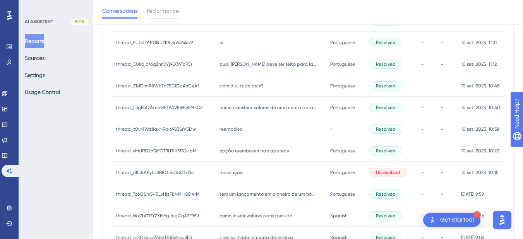
scroll to position [403, 0]
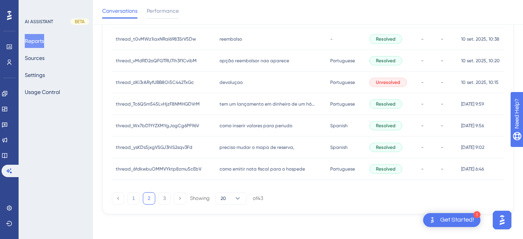
click at [233, 81] on span "devoluçao" at bounding box center [231, 82] width 23 height 6
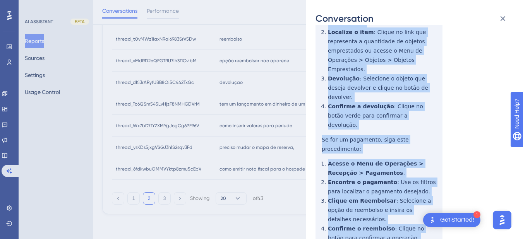
scroll to position [361, 0]
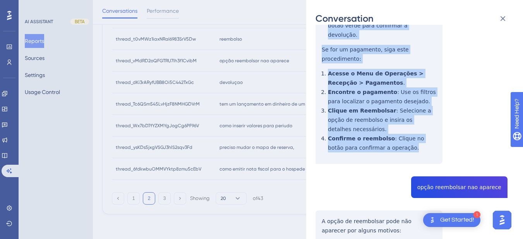
drag, startPoint x: 317, startPoint y: 161, endPoint x: 403, endPoint y: 111, distance: 99.1
click at [403, 111] on div "thread_dKi3rARyfUBB8Oi5C442TxGc Copy - - 6_Rasera, [PERSON_NAME] User Conversat…" at bounding box center [412, 66] width 192 height 787
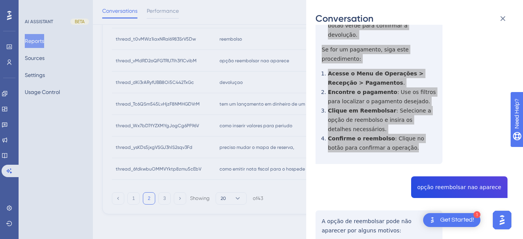
scroll to position [452, 0]
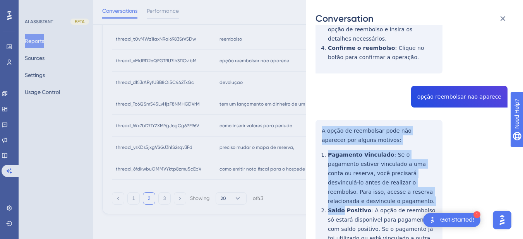
scroll to position [511, 0]
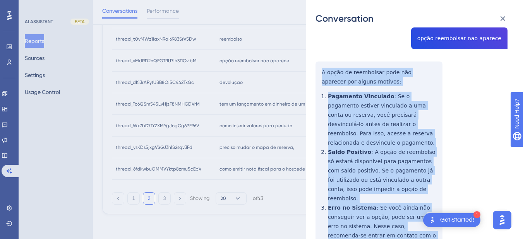
drag, startPoint x: 319, startPoint y: 92, endPoint x: 424, endPoint y: 197, distance: 148.8
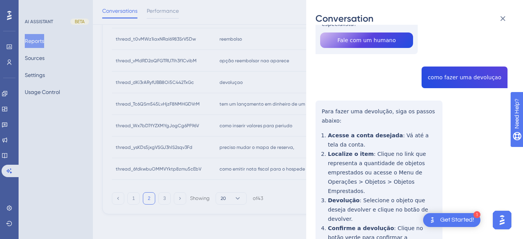
scroll to position [0, 0]
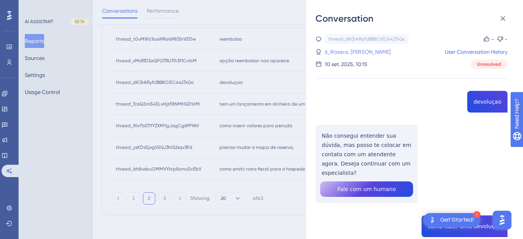
click at [342, 50] on link "6_Rasera, [PERSON_NAME]" at bounding box center [358, 51] width 66 height 9
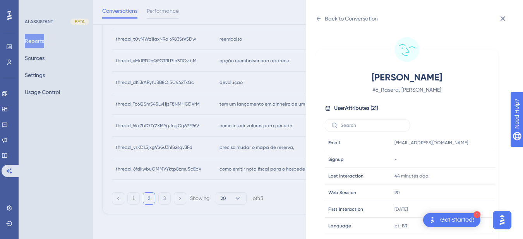
scroll to position [236, 0]
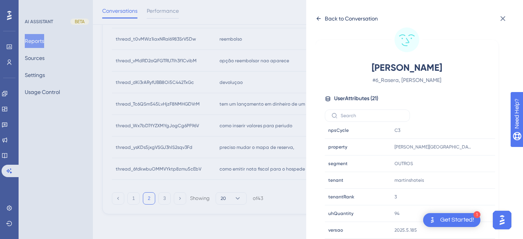
click at [320, 17] on icon at bounding box center [319, 18] width 6 height 6
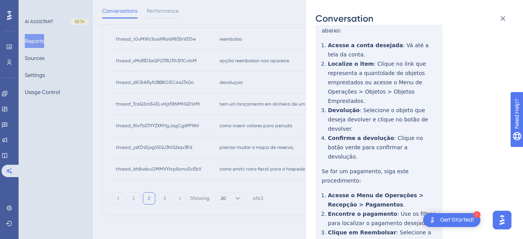
scroll to position [0, 0]
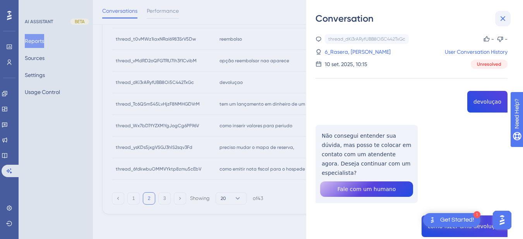
click at [503, 20] on icon at bounding box center [503, 18] width 5 height 5
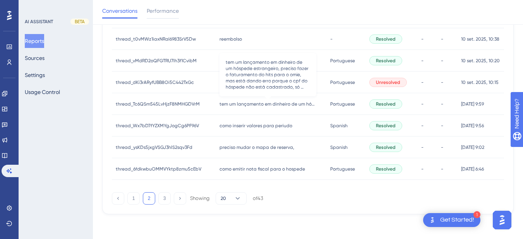
click at [267, 105] on span "tem um lançamento em dinheiro de um hóspede estrangeiro, preciso fazer o fatura…" at bounding box center [268, 104] width 97 height 6
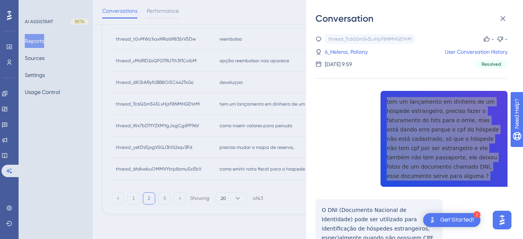
scroll to position [90, 0]
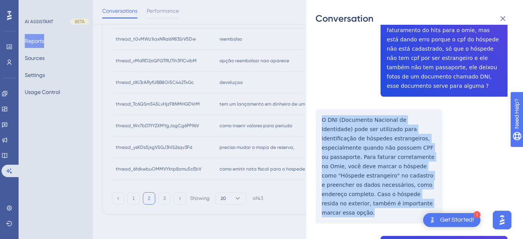
drag, startPoint x: 320, startPoint y: 117, endPoint x: 382, endPoint y: 208, distance: 109.6
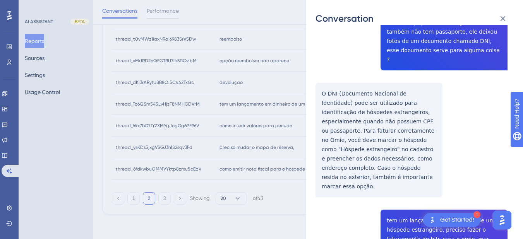
scroll to position [271, 0]
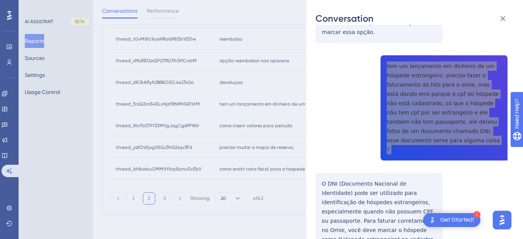
scroll to position [361, 0]
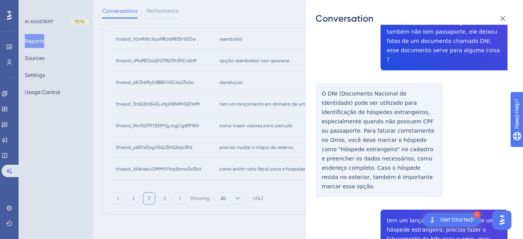
click at [344, 89] on div "thread_Tc6QSm545LvHjzF8NMHGDVrM Copy - - 6_Helena, Poliany User Conversation Hi…" at bounding box center [412, 167] width 192 height 989
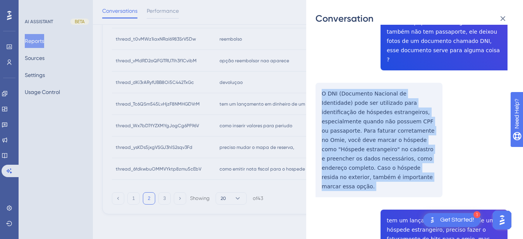
click at [344, 89] on div "thread_Tc6QSm545LvHjzF8NMHGDVrM Copy - - 6_Helena, Poliany User Conversation Hi…" at bounding box center [412, 167] width 192 height 989
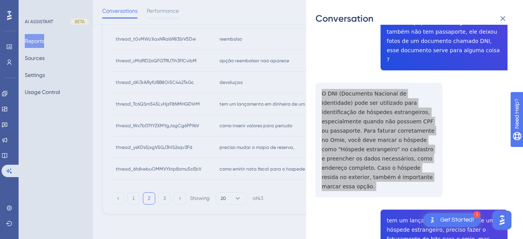
scroll to position [452, 0]
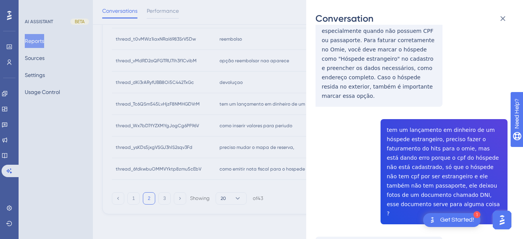
click at [399, 102] on div "thread_Tc6QSm545LvHjzF8NMHGDVrM Copy - - 6_Helena, Poliany User Conversation Hi…" at bounding box center [412, 76] width 192 height 989
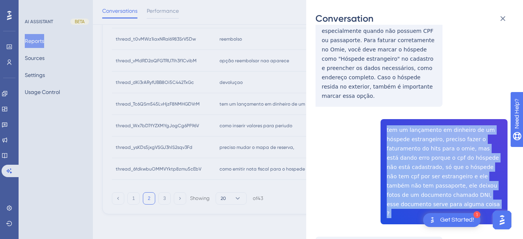
click at [399, 102] on div "thread_Tc6QSm545LvHjzF8NMHGDVrM Copy - - 6_Helena, Poliany User Conversation Hi…" at bounding box center [412, 76] width 192 height 989
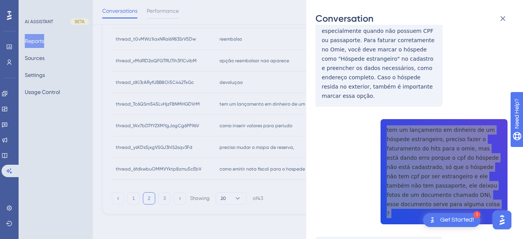
scroll to position [542, 0]
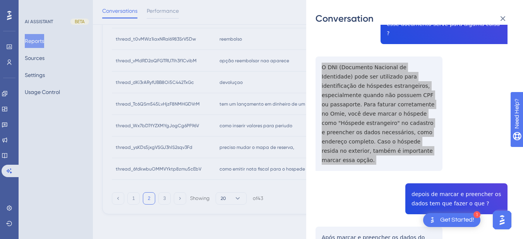
scroll to position [713, 0]
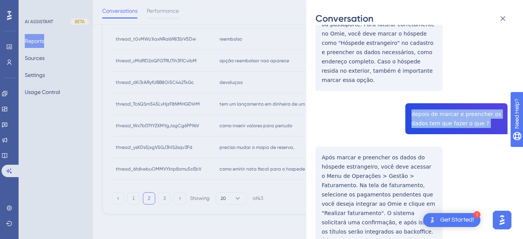
click at [313, 108] on div "Conversation thread_Tc6QSm545LvHjzF8NMHGDVrM Copy - - 6_Helena, Poliany User Co…" at bounding box center [414, 119] width 217 height 239
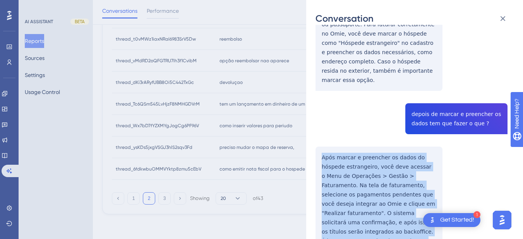
drag, startPoint x: 341, startPoint y: 111, endPoint x: 433, endPoint y: 194, distance: 124.6
click at [435, 196] on div "Conversation thread_Tc6QSm545LvHjzF8NMHGDVrM Copy - - 6_Helena, Poliany User Co…" at bounding box center [414, 119] width 217 height 239
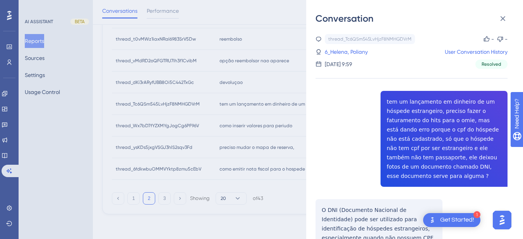
scroll to position [0, 0]
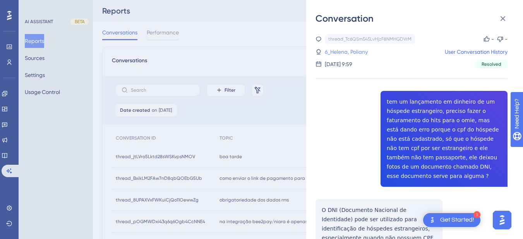
click at [351, 56] on link "6_Helena, Poliany" at bounding box center [346, 51] width 43 height 9
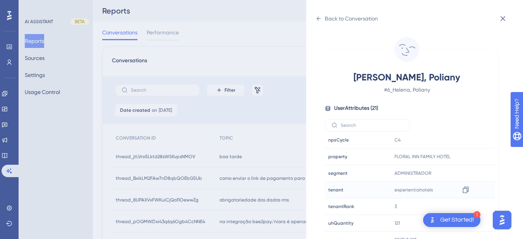
scroll to position [10, 0]
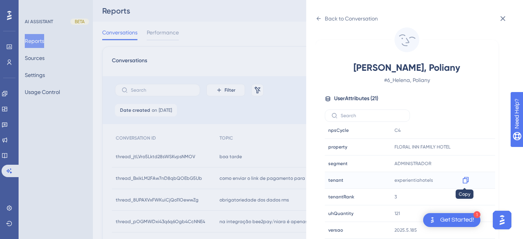
click at [468, 181] on icon at bounding box center [466, 181] width 8 height 8
click at [318, 19] on icon at bounding box center [319, 18] width 6 height 6
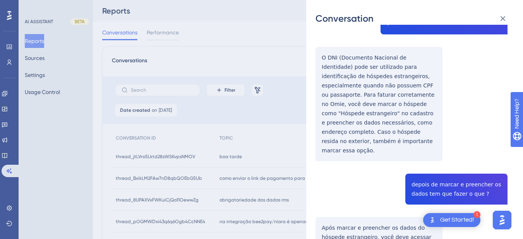
scroll to position [713, 0]
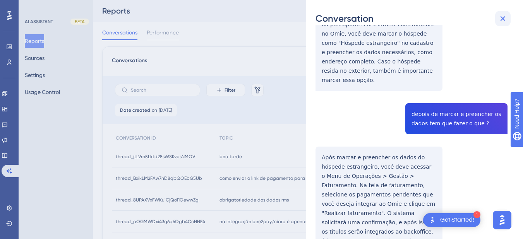
click at [499, 18] on icon at bounding box center [503, 18] width 9 height 9
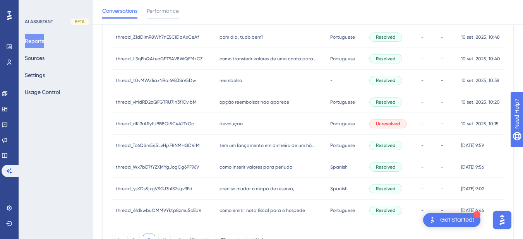
scroll to position [0, 0]
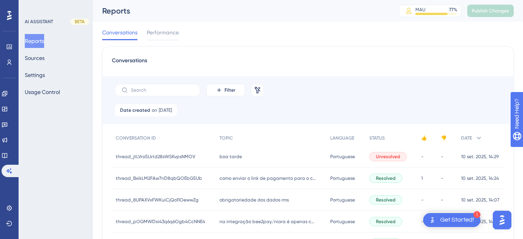
click at [246, 154] on div "boa tarde boa tarde" at bounding box center [271, 157] width 111 height 22
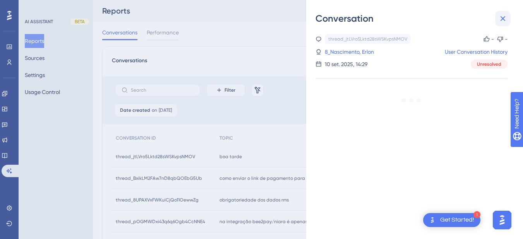
click at [506, 16] on icon at bounding box center [503, 18] width 9 height 9
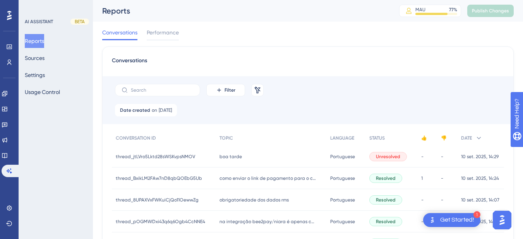
scroll to position [403, 0]
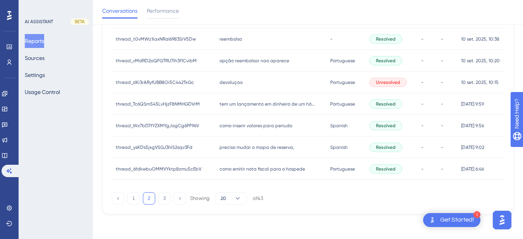
click at [240, 125] on span "como inserir valores para periudo" at bounding box center [256, 126] width 73 height 6
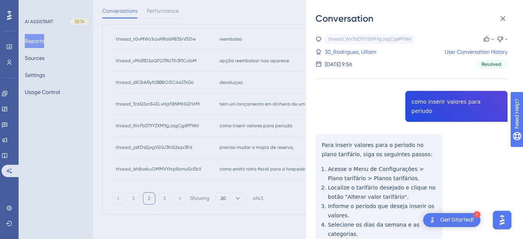
click at [427, 98] on div "thread_Wx7bD7fYZXMYgJogCg6PF96V Copy - - 30_Rodrigues, Uiliam User Conversation…" at bounding box center [412, 176] width 192 height 284
click at [428, 98] on div "thread_Wx7bD7fYZXMYgJogCg6PF96V Copy - - 30_Rodrigues, Uiliam User Conversation…" at bounding box center [412, 176] width 192 height 284
click at [334, 138] on div "thread_Wx7bD7fYZXMYgJogCg6PF96V Copy - - 30_Rodrigues, Uiliam User Conversation…" at bounding box center [412, 176] width 192 height 284
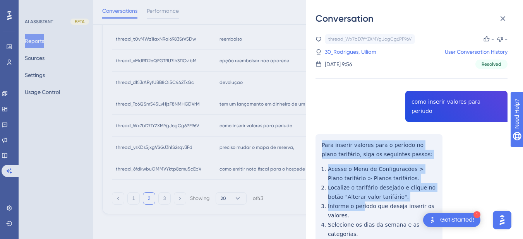
scroll to position [45, 0]
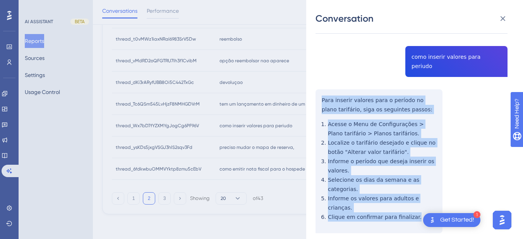
drag, startPoint x: 321, startPoint y: 134, endPoint x: 373, endPoint y: 125, distance: 53.0
click at [421, 197] on div "thread_Wx7bD7fYZXMYgJogCg6PF96V Copy - - 30_Rodrigues, Uiliam User Conversation…" at bounding box center [412, 131] width 192 height 284
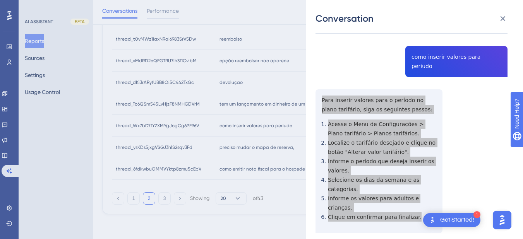
scroll to position [313, 0]
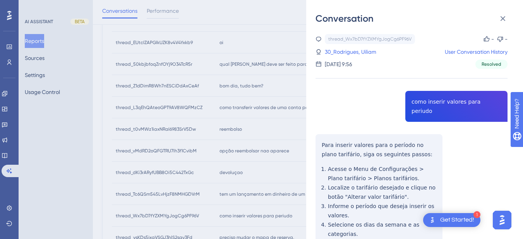
drag, startPoint x: 346, startPoint y: 53, endPoint x: 422, endPoint y: 59, distance: 75.8
click at [346, 53] on link "30_Rodrigues, Uiliam" at bounding box center [351, 51] width 52 height 9
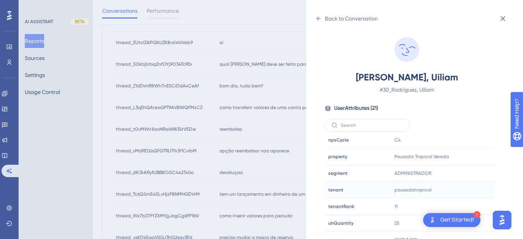
scroll to position [403, 0]
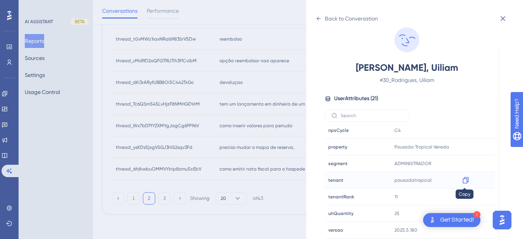
click at [468, 177] on icon at bounding box center [466, 181] width 8 height 8
click at [316, 17] on icon at bounding box center [319, 18] width 6 height 6
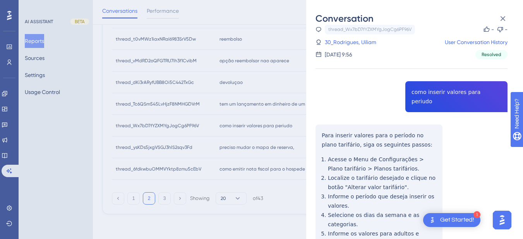
scroll to position [45, 0]
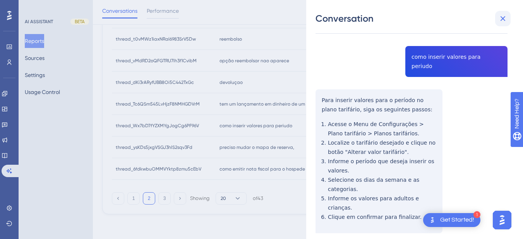
click at [505, 17] on icon at bounding box center [503, 18] width 9 height 9
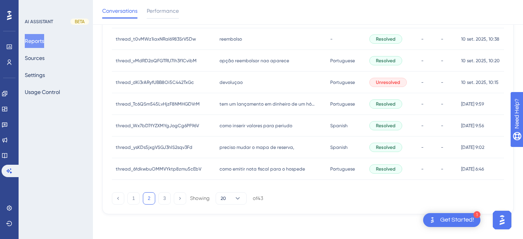
click at [233, 146] on span "preciso mudar o mapa de reserva," at bounding box center [257, 148] width 75 height 6
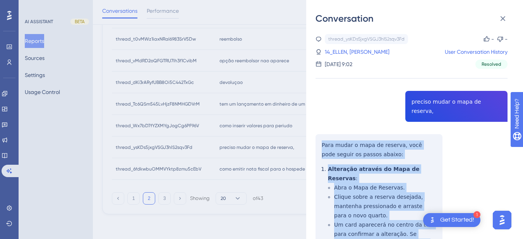
scroll to position [181, 0]
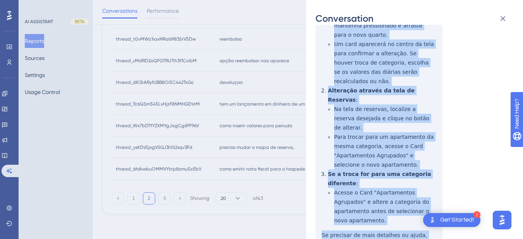
drag, startPoint x: 322, startPoint y: 133, endPoint x: 394, endPoint y: 188, distance: 90.7
click at [394, 188] on div "thread_ysKDs5jxgVSGJ3hlS2sqv3Fd Copy - - 14_ELLEN, FABIOLA User Conversation Hi…" at bounding box center [412, 206] width 192 height 707
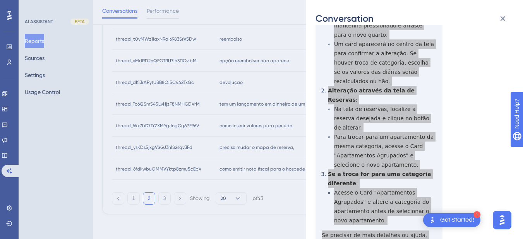
scroll to position [361, 0]
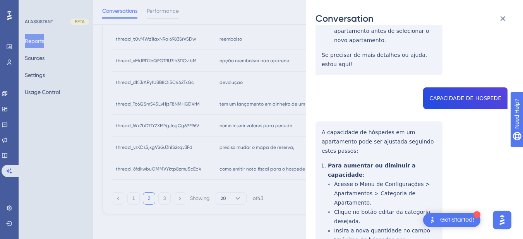
click at [476, 34] on div "thread_ysKDs5jxgVSGJ3hlS2sqv3Fd Copy - - 14_ELLEN, FABIOLA User Conversation Hi…" at bounding box center [412, 26] width 192 height 707
click at [335, 68] on div "thread_ysKDs5jxgVSGJ3hlS2sqv3Fd Copy - - 14_ELLEN, FABIOLA User Conversation Hi…" at bounding box center [412, 26] width 192 height 707
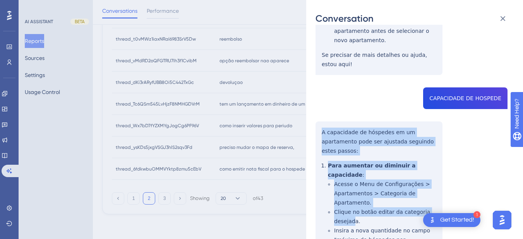
scroll to position [403, 0]
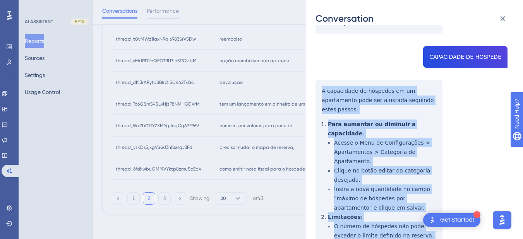
drag, startPoint x: 322, startPoint y: 65, endPoint x: 367, endPoint y: 200, distance: 141.8
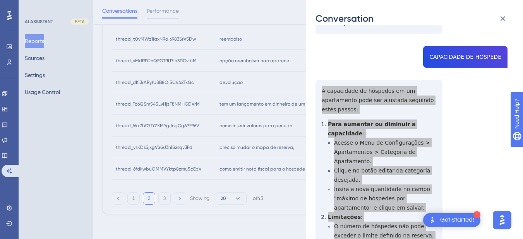
scroll to position [0, 0]
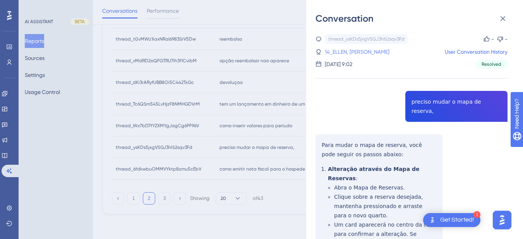
drag, startPoint x: 332, startPoint y: 53, endPoint x: 341, endPoint y: 55, distance: 9.5
click at [332, 53] on link "14_ELLEN, [PERSON_NAME]" at bounding box center [357, 51] width 65 height 9
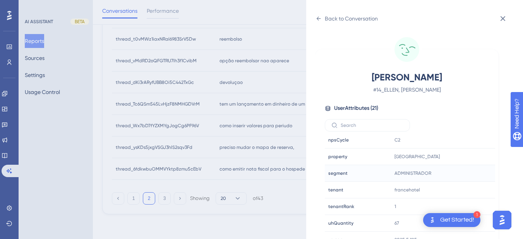
scroll to position [10, 0]
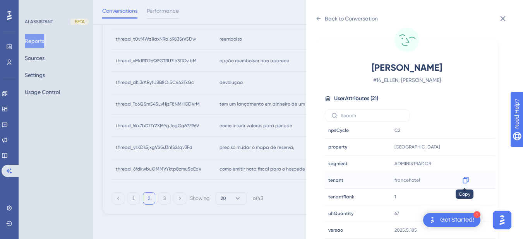
click at [468, 179] on icon at bounding box center [466, 181] width 8 height 8
click at [318, 17] on icon at bounding box center [319, 18] width 6 height 6
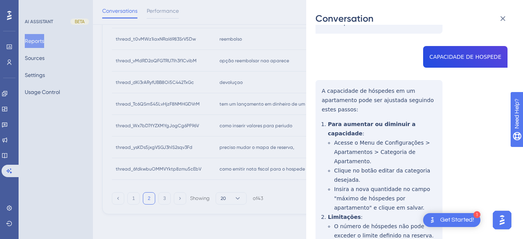
scroll to position [132, 0]
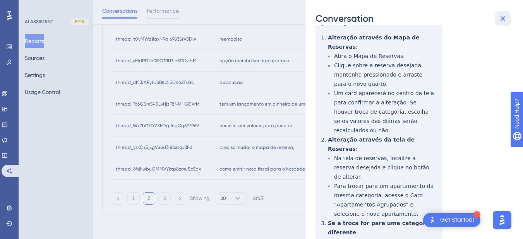
click at [498, 16] on button at bounding box center [503, 18] width 15 height 15
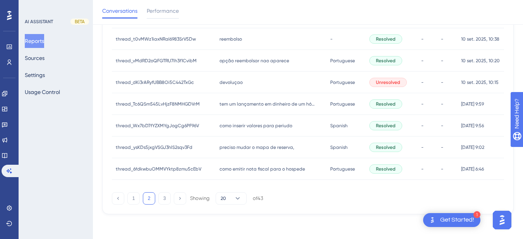
click at [255, 172] on span "como emitir nota fiscal para o hospede" at bounding box center [263, 169] width 86 height 6
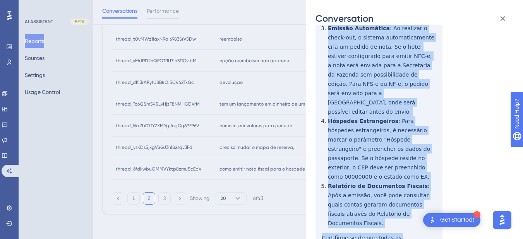
scroll to position [361, 0]
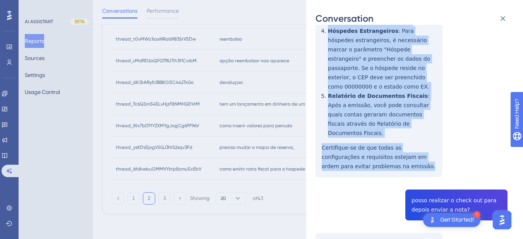
drag, startPoint x: 318, startPoint y: 142, endPoint x: 387, endPoint y: 123, distance: 71.5
click at [387, 123] on div "thread_6fdkwbuOMMVYktp8zmu5cEbV Copy - - 154_Recepção 1, Recepção 1 User Conver…" at bounding box center [412, 186] width 192 height 1026
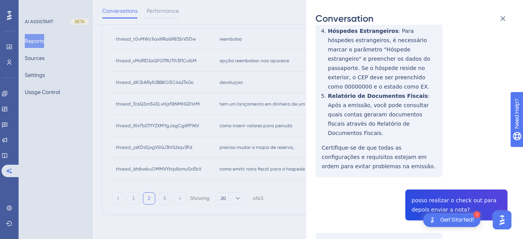
click at [436, 151] on div "thread_6fdkwbuOMMVYktp8zmu5cEbV Copy - - 154_Recepção 1, Recepção 1 User Conver…" at bounding box center [412, 186] width 192 height 1026
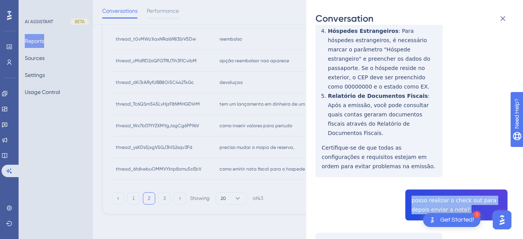
click at [436, 151] on div "thread_6fdkwbuOMMVYktp8zmu5cEbV Copy - - 154_Recepção 1, Recepção 1 User Conver…" at bounding box center [412, 186] width 192 height 1026
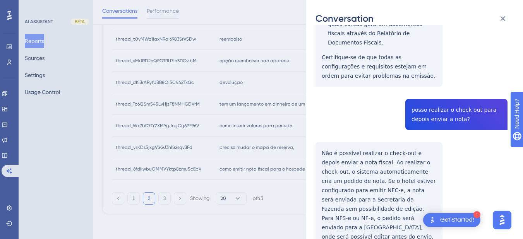
click at [353, 119] on div "thread_6fdkwbuOMMVYktp8zmu5cEbV Copy - - 154_Recepção 1, Recepção 1 User Conver…" at bounding box center [412, 95] width 192 height 1026
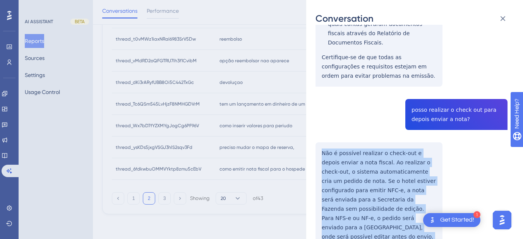
click at [353, 119] on div "thread_6fdkwbuOMMVYktp8zmu5cEbV Copy - - 154_Recepção 1, Recepção 1 User Conver…" at bounding box center [412, 95] width 192 height 1026
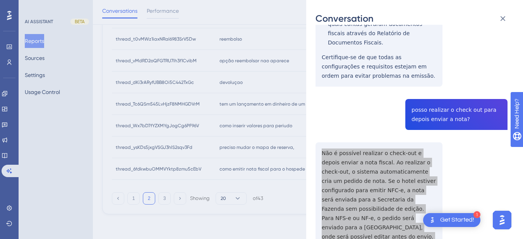
scroll to position [542, 0]
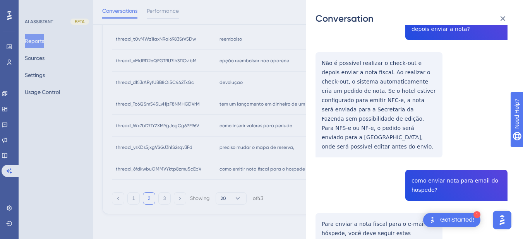
click at [441, 123] on div "thread_6fdkwbuOMMVYktp8zmu5cEbV Copy - - 154_Recepção 1, Recepção 1 User Conver…" at bounding box center [412, 5] width 192 height 1026
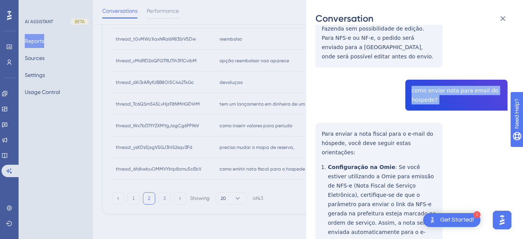
drag, startPoint x: 323, startPoint y: 69, endPoint x: 319, endPoint y: 68, distance: 4.0
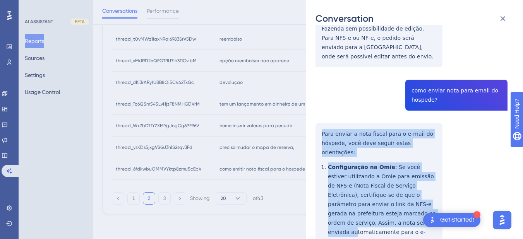
scroll to position [713, 0]
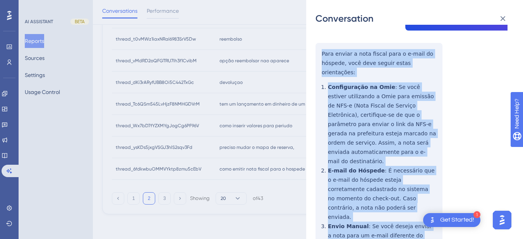
drag, startPoint x: 317, startPoint y: 68, endPoint x: 370, endPoint y: 201, distance: 142.9
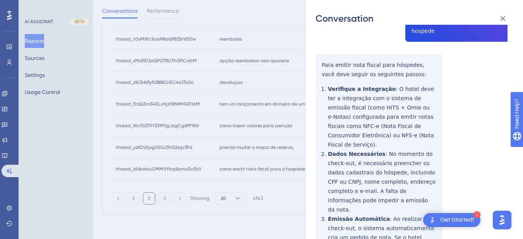
scroll to position [0, 0]
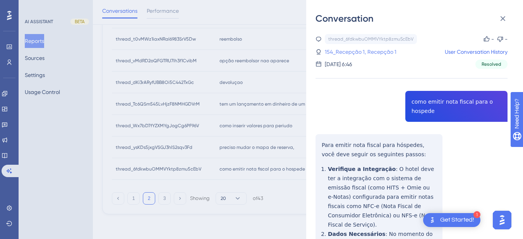
click at [351, 52] on link "154_Recepção 1, Recepção 1" at bounding box center [361, 51] width 72 height 9
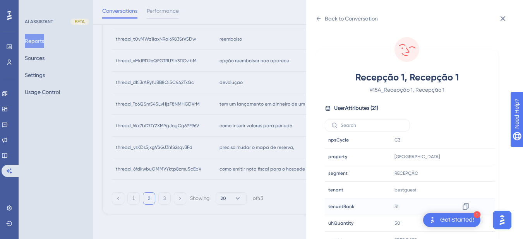
scroll to position [10, 0]
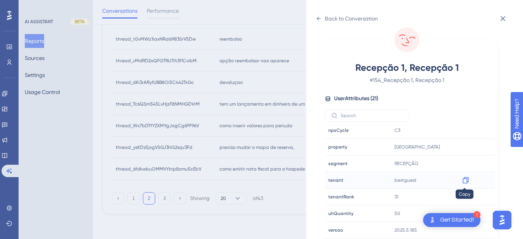
click at [467, 178] on icon at bounding box center [466, 180] width 6 height 7
click at [320, 16] on icon at bounding box center [319, 18] width 6 height 6
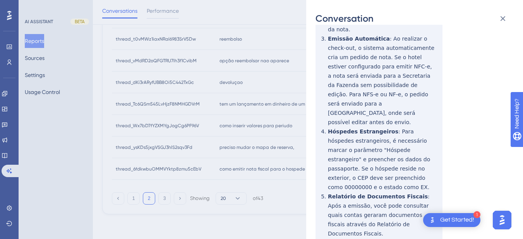
scroll to position [0, 0]
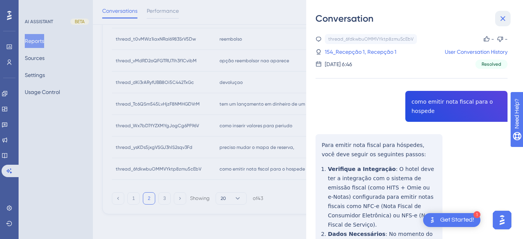
click at [505, 18] on icon at bounding box center [503, 18] width 9 height 9
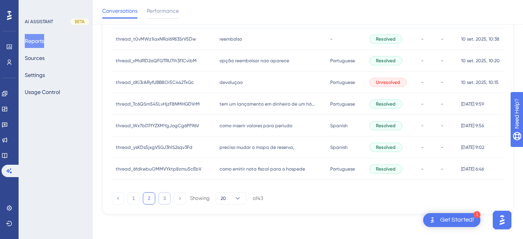
click at [166, 199] on button "3" at bounding box center [164, 199] width 12 height 12
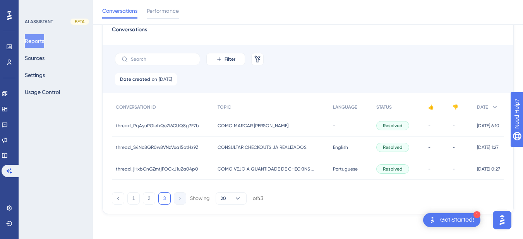
scroll to position [34, 0]
click at [231, 129] on span "COMO MARCAR [PERSON_NAME]" at bounding box center [253, 126] width 71 height 6
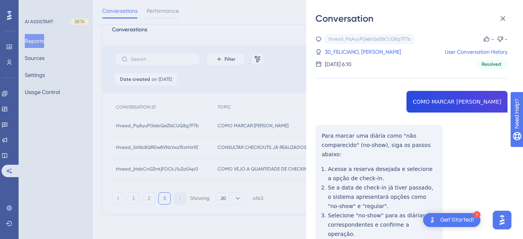
click at [432, 100] on div "thread_PqAyuPGiebQeZl6CUQ8g7F7b Copy - - 30_FELICIANO, [PERSON_NAME] Conversati…" at bounding box center [412, 171] width 192 height 275
click at [318, 144] on div "thread_PqAyuPGiebQeZl6CUQ8g7F7b Copy - - 30_FELICIANO, [PERSON_NAME] Conversati…" at bounding box center [412, 171] width 192 height 275
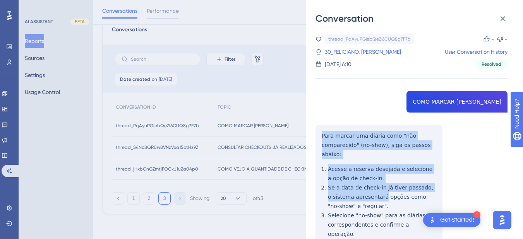
scroll to position [54, 0]
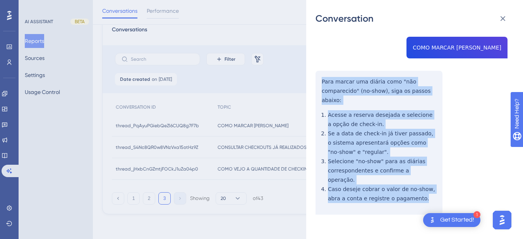
drag, startPoint x: 318, startPoint y: 144, endPoint x: 419, endPoint y: 193, distance: 112.6
click at [419, 193] on div "thread_PqAyuPGiebQeZl6CUQ8g7F7b Copy - - 30_FELICIANO, [PERSON_NAME] Conversati…" at bounding box center [412, 117] width 192 height 275
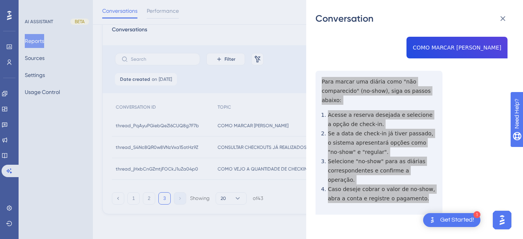
scroll to position [0, 0]
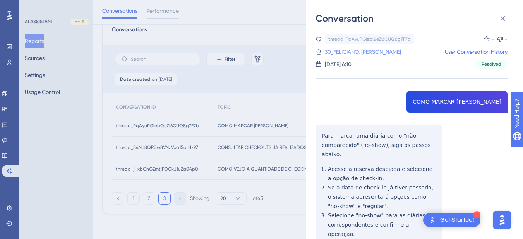
drag, startPoint x: 334, startPoint y: 51, endPoint x: 345, endPoint y: 52, distance: 10.6
click at [334, 51] on link "30_FELICIANO, [PERSON_NAME]" at bounding box center [363, 51] width 76 height 9
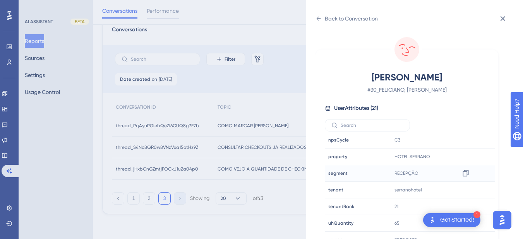
scroll to position [10, 0]
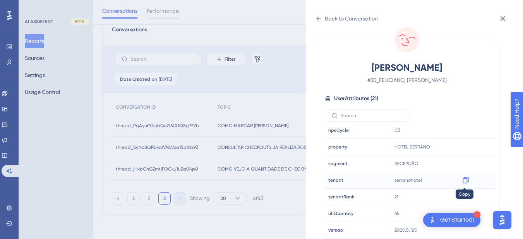
click at [467, 181] on icon at bounding box center [466, 180] width 6 height 7
click at [320, 20] on icon at bounding box center [319, 18] width 6 height 6
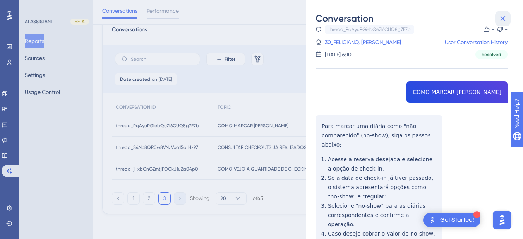
click at [503, 15] on icon at bounding box center [503, 18] width 9 height 9
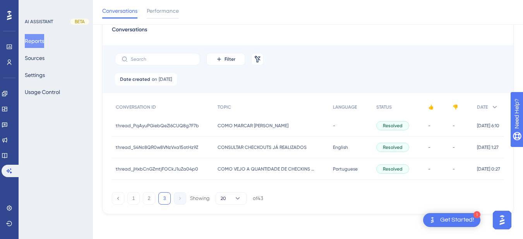
click at [274, 145] on span "CONSULTAR CHECKOUTS JÁ REALIZADOS" at bounding box center [262, 148] width 89 height 6
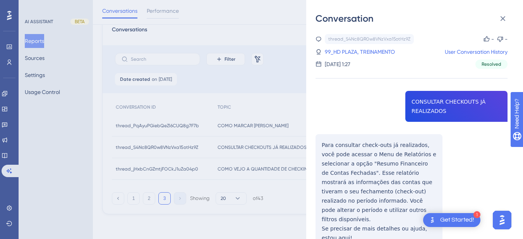
click at [419, 103] on div "thread_S4Nc8QR0w8VNzVxa15otHz9Z Copy - - 99_HD PLAZA, TREINAMENTO User Conversa…" at bounding box center [412, 161] width 192 height 255
click at [336, 155] on div "thread_S4Nc8QR0w8VNzVxa15otHz9Z Copy - - 99_HD PLAZA, TREINAMENTO User Conversa…" at bounding box center [412, 161] width 192 height 255
click at [318, 138] on div "thread_S4Nc8QR0w8VNzVxa15otHz9Z Copy - - 99_HD PLAZA, TREINAMENTO User Conversa…" at bounding box center [412, 161] width 192 height 255
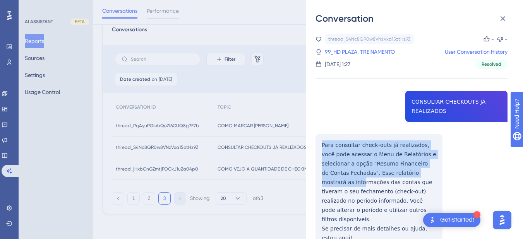
scroll to position [34, 0]
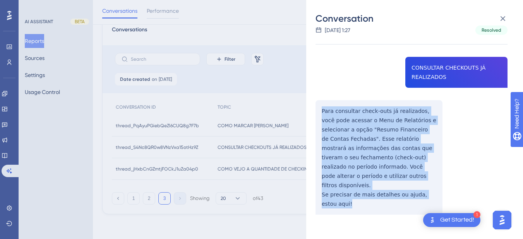
drag, startPoint x: 319, startPoint y: 141, endPoint x: 352, endPoint y: 197, distance: 64.6
click at [352, 197] on div "thread_S4Nc8QR0w8VNzVxa15otHz9Z Copy - - 99_HD PLAZA, TREINAMENTO User Conversa…" at bounding box center [412, 127] width 192 height 255
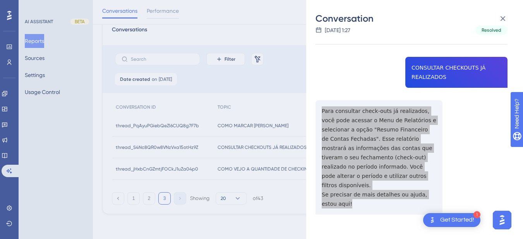
scroll to position [0, 0]
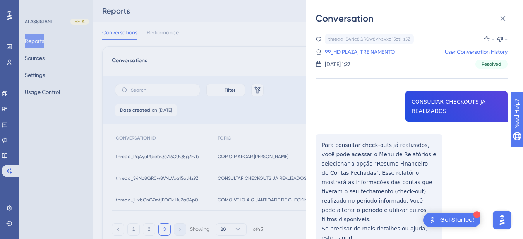
click at [351, 61] on div "[DATE] 1:27" at bounding box center [338, 64] width 26 height 9
click at [351, 51] on link "99_HD PLAZA, TREINAMENTO" at bounding box center [360, 51] width 70 height 9
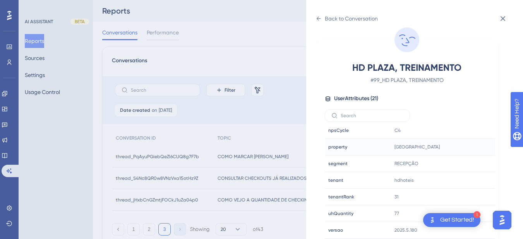
scroll to position [31, 0]
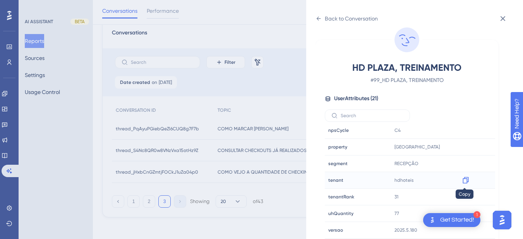
click at [465, 179] on icon at bounding box center [466, 181] width 8 height 8
click at [318, 18] on icon at bounding box center [319, 18] width 6 height 6
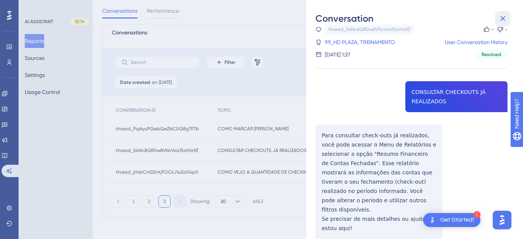
click at [504, 18] on icon at bounding box center [503, 18] width 9 height 9
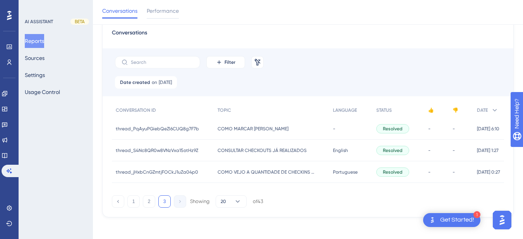
click at [261, 167] on div "COMO VEJO A QUANTIDADE DE CHECKINS QUE FOI REALIZADO ONTEM? COMO VEJO A QUANTID…" at bounding box center [271, 173] width 115 height 22
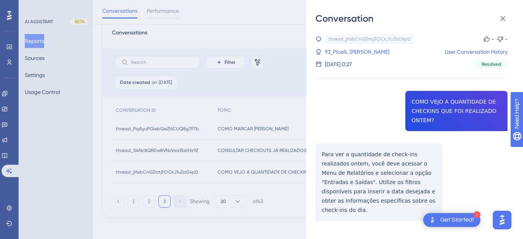
click at [417, 105] on div "thread_jHxbCnGZmtjFOCkJ1uZa04p0 Copy - - 93_Picelli, Thiago User Conversation H…" at bounding box center [412, 147] width 192 height 227
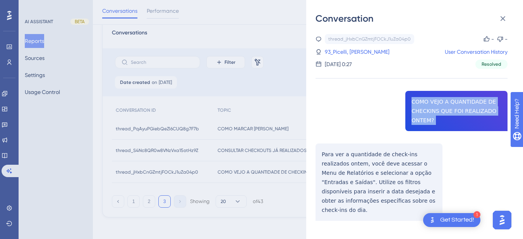
click at [417, 105] on div "thread_jHxbCnGZmtjFOCkJ1uZa04p0 Copy - - 93_Picelli, Thiago User Conversation H…" at bounding box center [412, 147] width 192 height 227
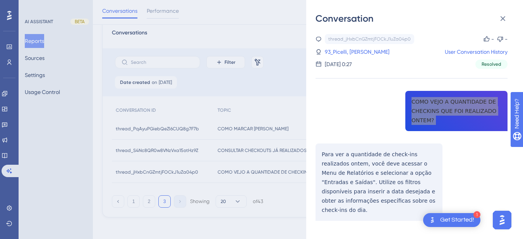
scroll to position [6, 0]
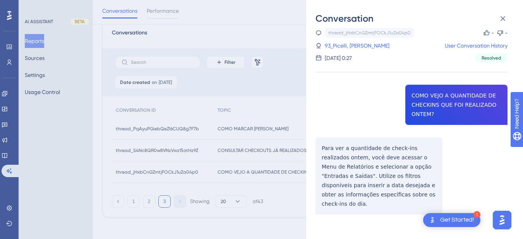
drag, startPoint x: 345, startPoint y: 138, endPoint x: 341, endPoint y: 141, distance: 5.0
click at [345, 138] on div "thread_jHxbCnGZmtjFOCkJ1uZa04p0 Copy - - 93_Picelli, Thiago User Conversation H…" at bounding box center [412, 141] width 192 height 227
click at [341, 153] on div "thread_jHxbCnGZmtjFOCkJ1uZa04p0 Copy - - 93_Picelli, Thiago User Conversation H…" at bounding box center [412, 141] width 192 height 227
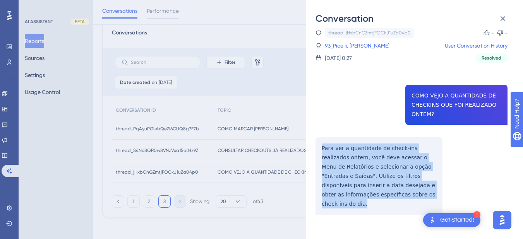
click at [341, 153] on div "thread_jHxbCnGZmtjFOCkJ1uZa04p0 Copy - - 93_Picelli, Thiago User Conversation H…" at bounding box center [412, 141] width 192 height 227
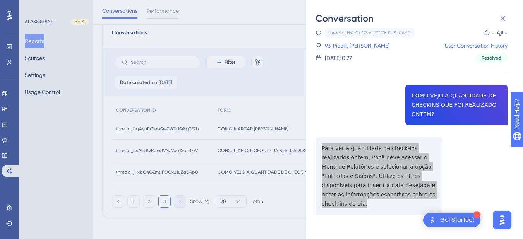
scroll to position [0, 0]
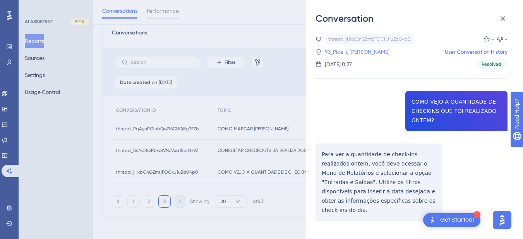
click at [342, 54] on link "93_Picelli, [PERSON_NAME]" at bounding box center [357, 51] width 65 height 9
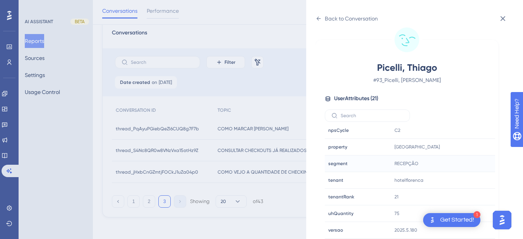
scroll to position [34, 0]
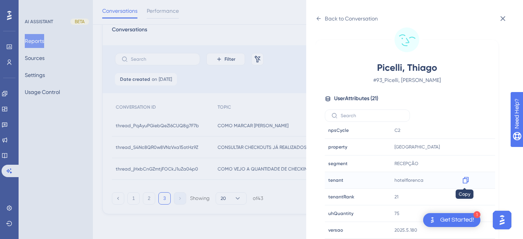
click at [464, 182] on icon at bounding box center [466, 181] width 8 height 8
click at [317, 15] on div "Back to Conversation" at bounding box center [347, 18] width 62 height 12
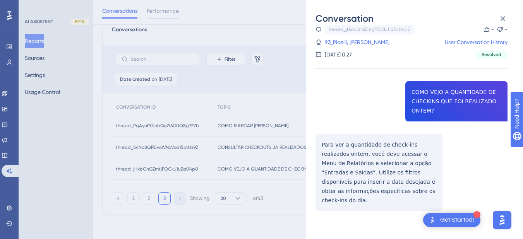
scroll to position [6, 0]
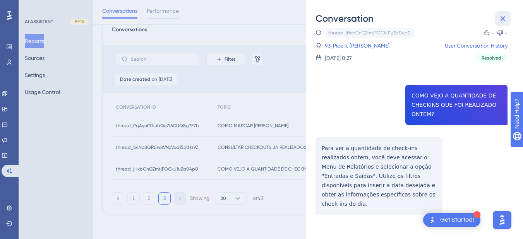
click at [505, 16] on icon at bounding box center [503, 18] width 5 height 5
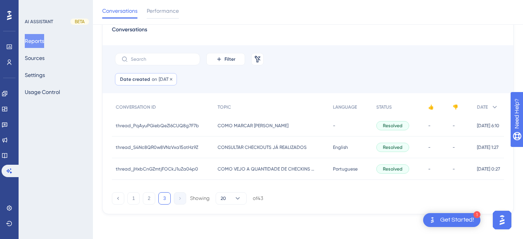
click at [157, 79] on div "Date created on [DATE] [DATE] Remove" at bounding box center [146, 79] width 62 height 12
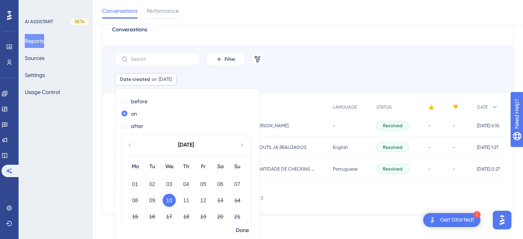
scroll to position [39, 0]
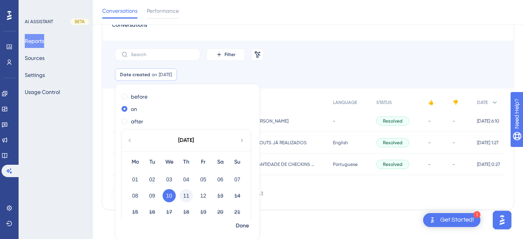
click at [184, 196] on button "11" at bounding box center [186, 195] width 13 height 13
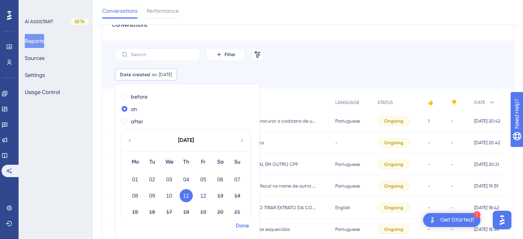
click at [243, 226] on span "Done" at bounding box center [242, 226] width 13 height 9
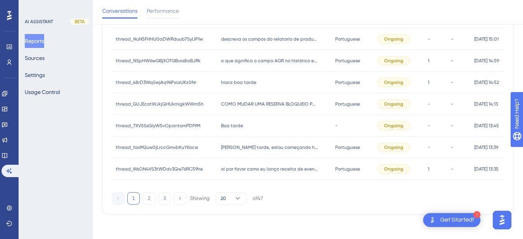
scroll to position [0, 0]
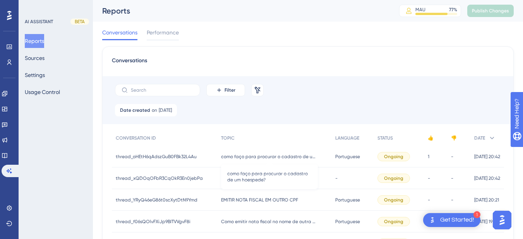
click at [221, 157] on span "como faço para procurar o cadastro de um hoespede?" at bounding box center [269, 157] width 97 height 6
